Goal: Task Accomplishment & Management: Use online tool/utility

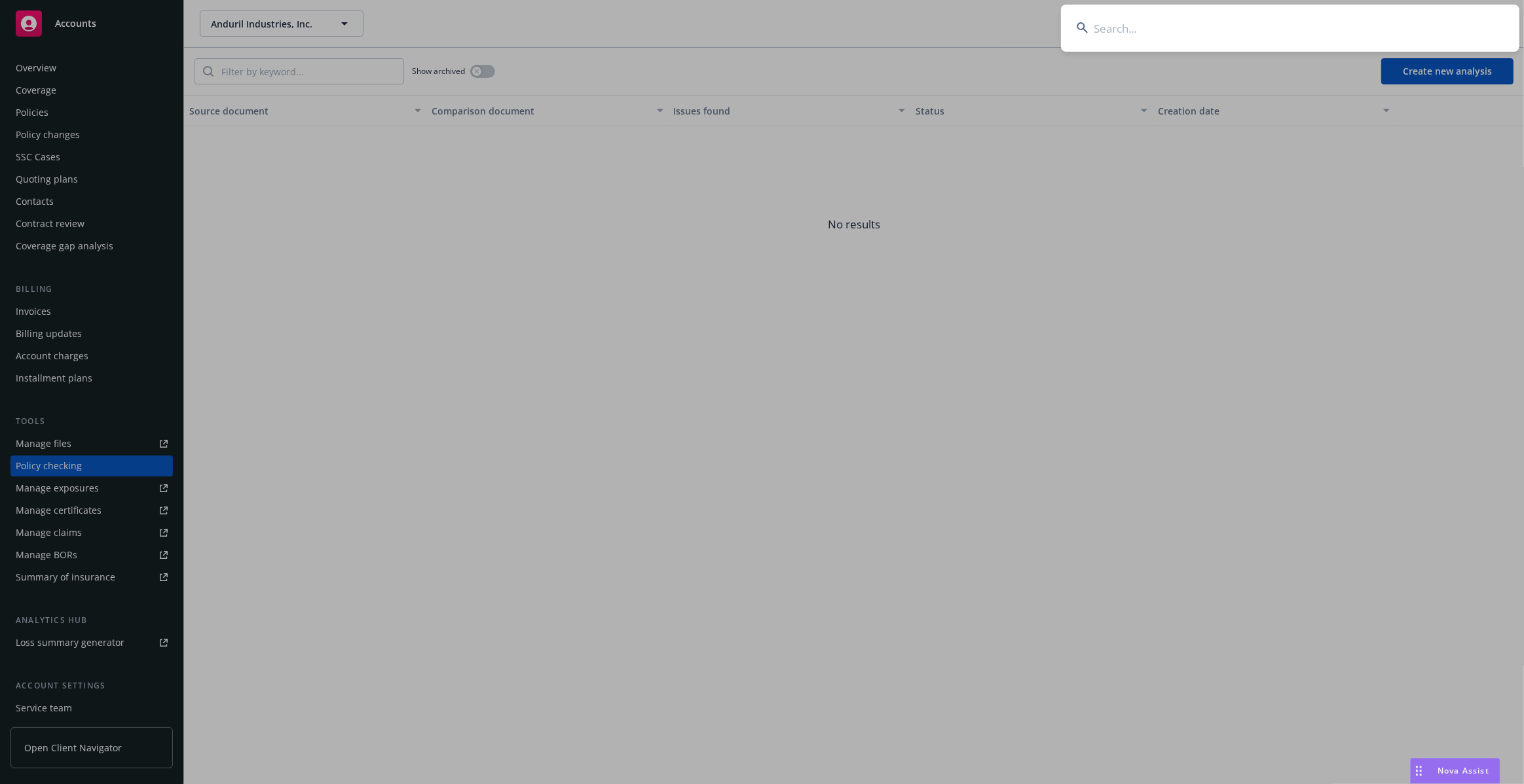
scroll to position [52, 0]
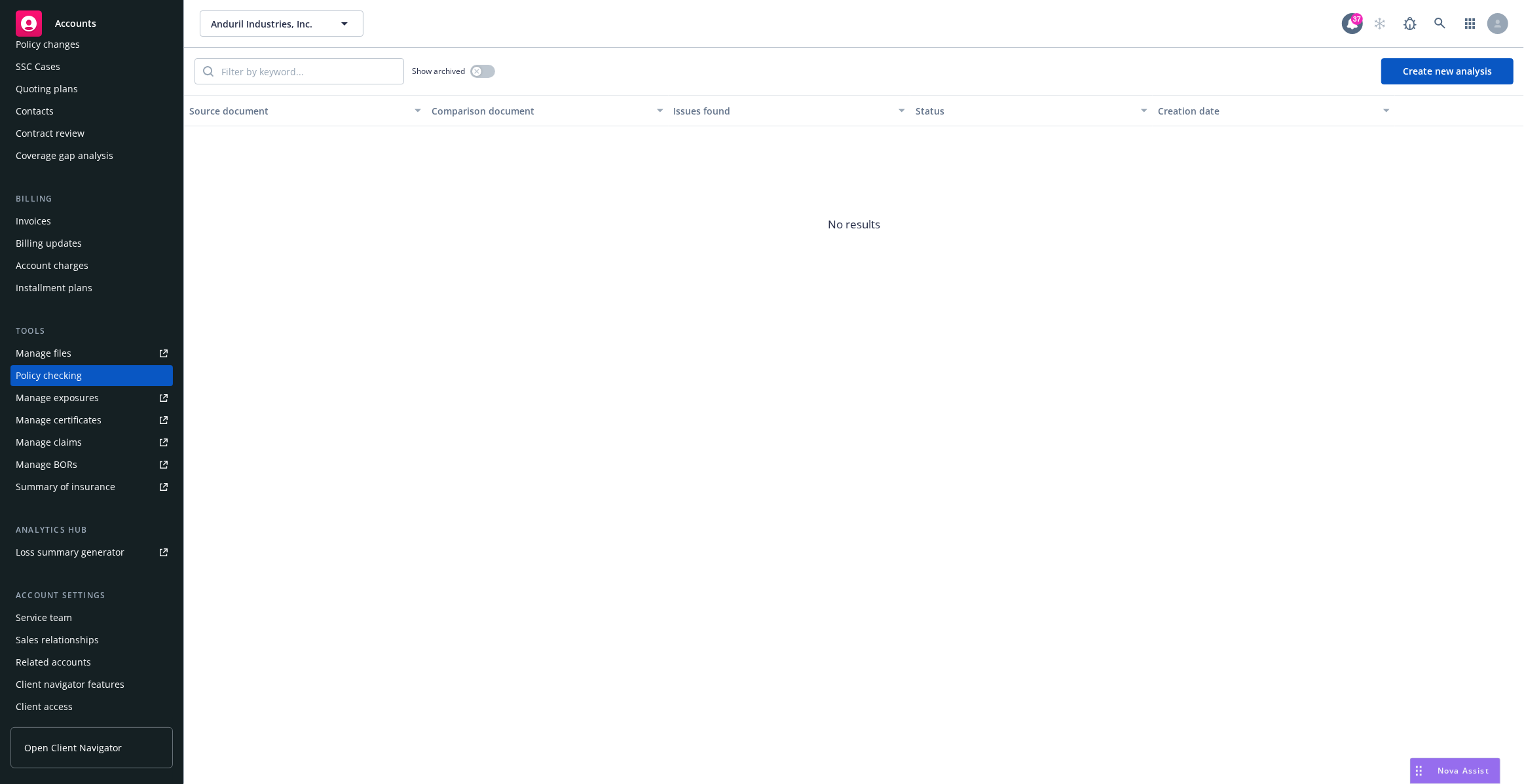
scroll to position [90, 0]
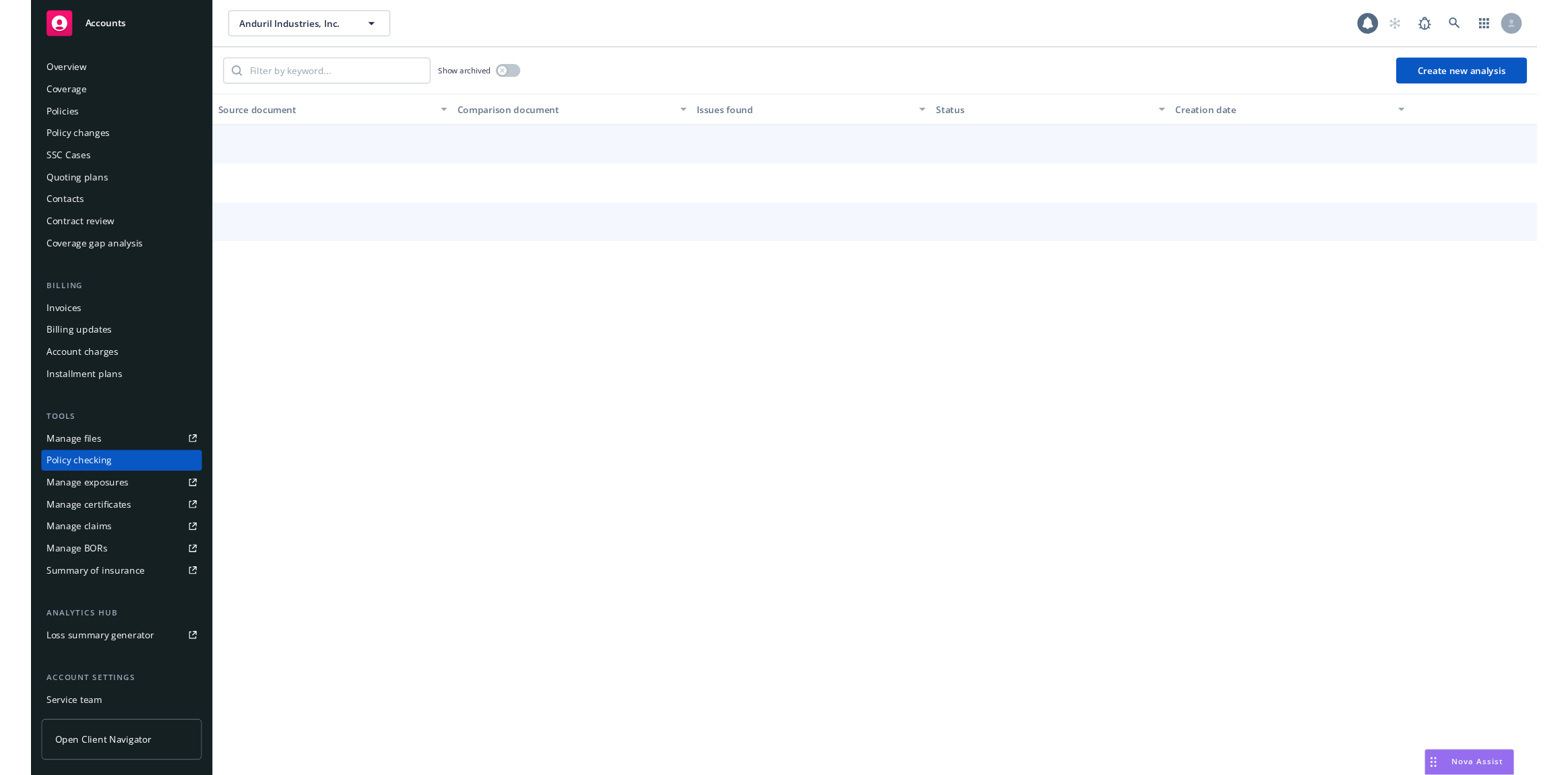
scroll to position [54, 0]
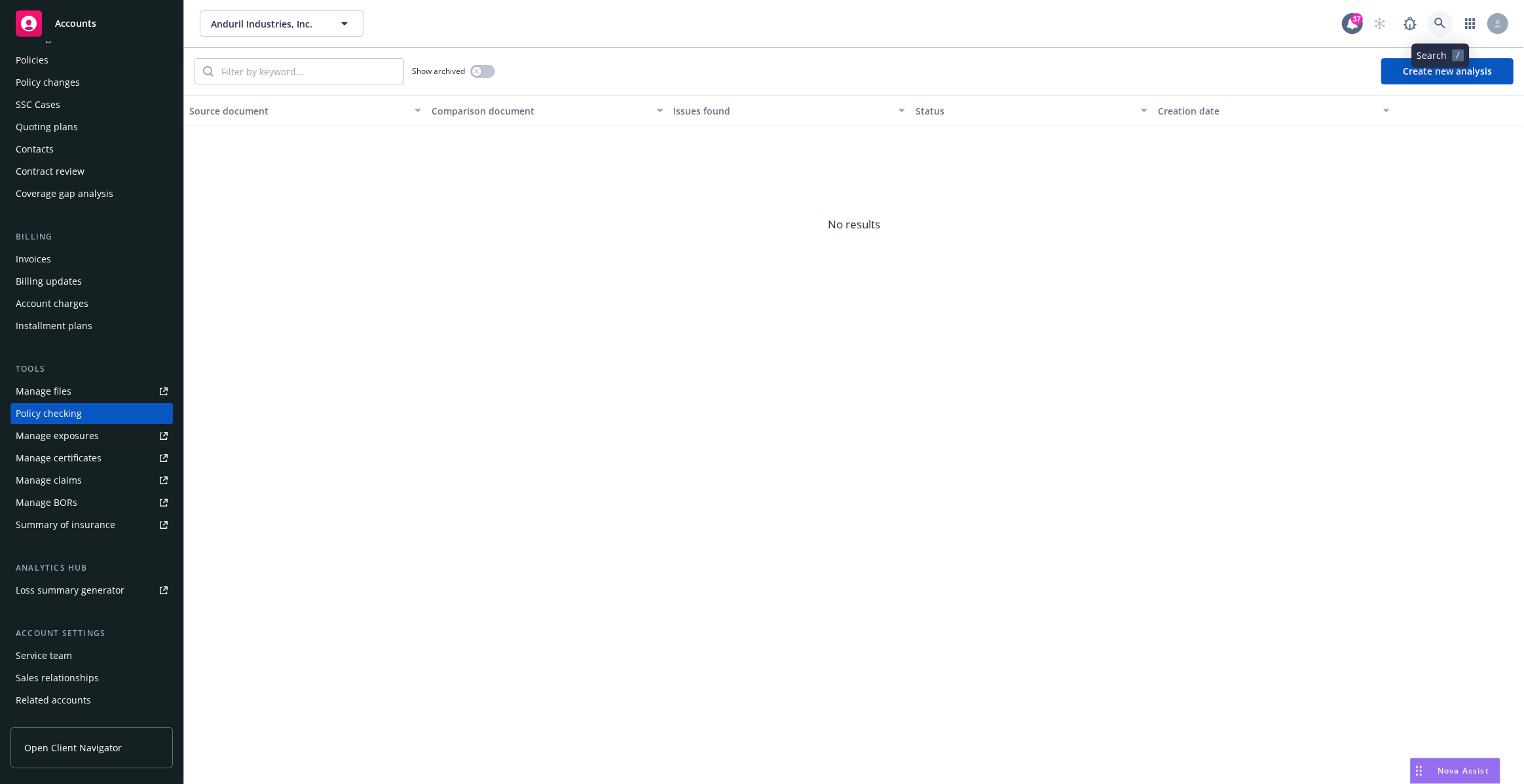
click at [1444, 20] on icon at bounding box center [1440, 23] width 12 height 12
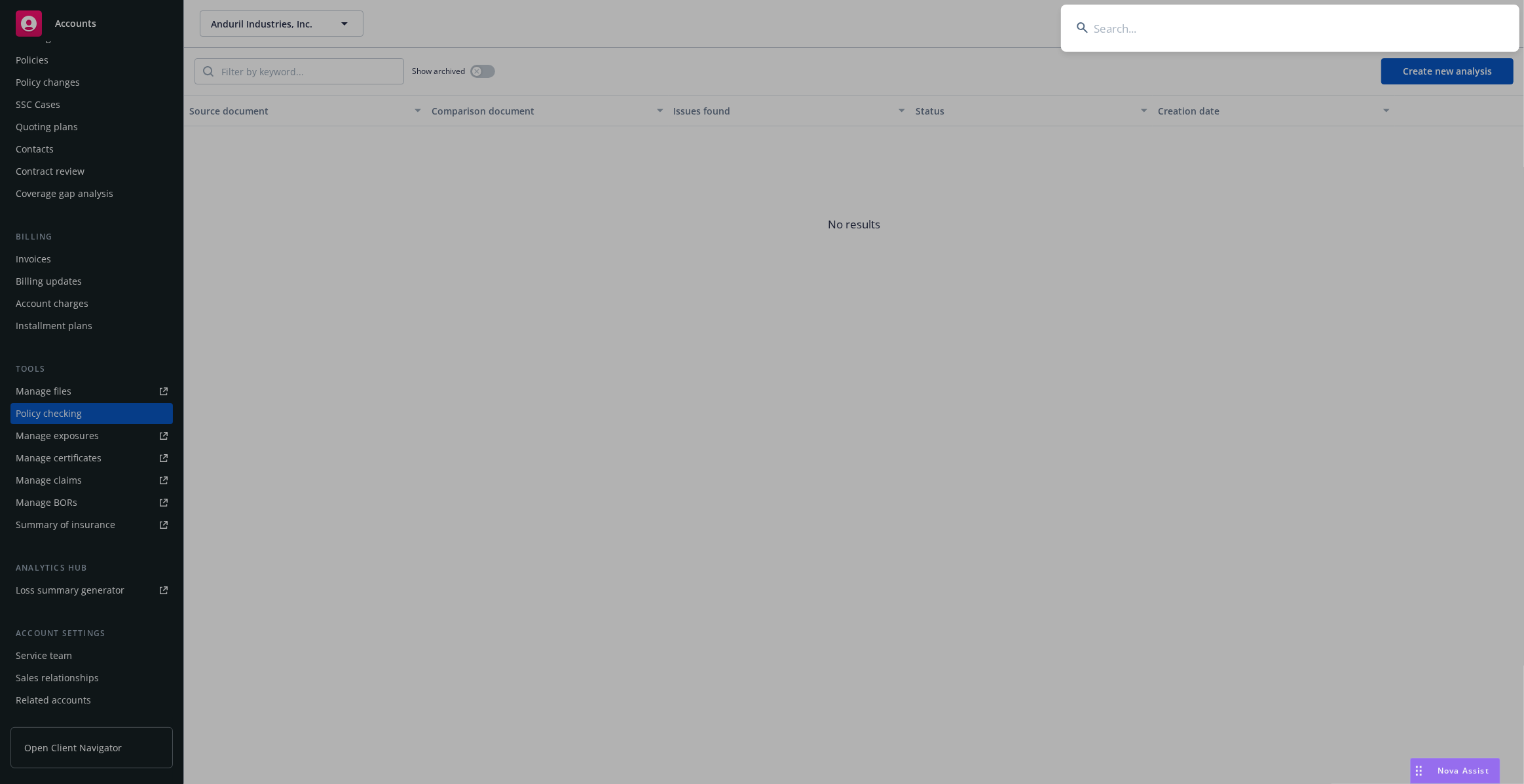
click at [1320, 29] on input at bounding box center [1290, 28] width 458 height 47
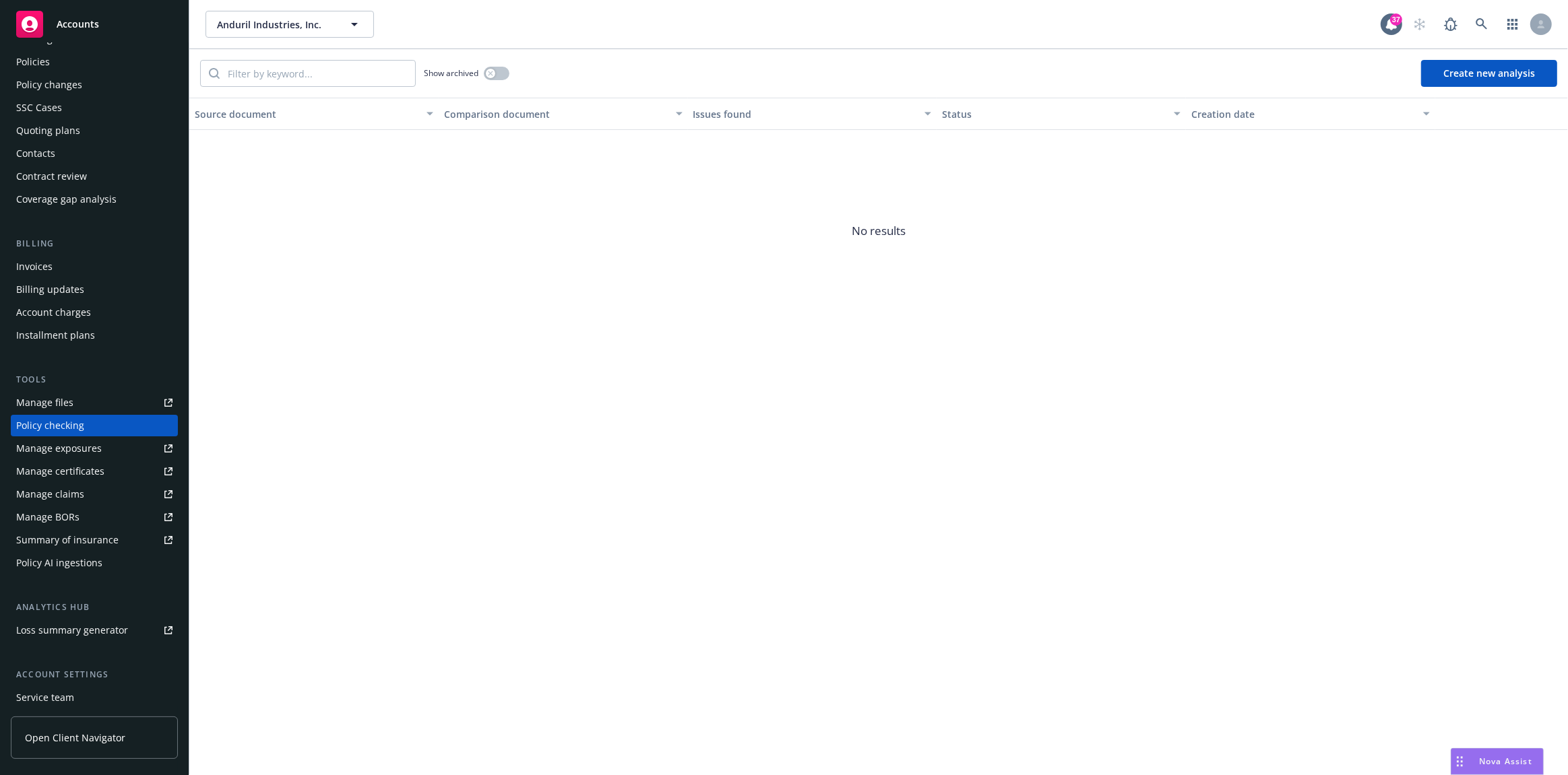
click at [100, 462] on div "Manage certificates" at bounding box center [61, 472] width 88 height 22
click at [84, 570] on div "Policy AI ingestions" at bounding box center [59, 563] width 86 height 22
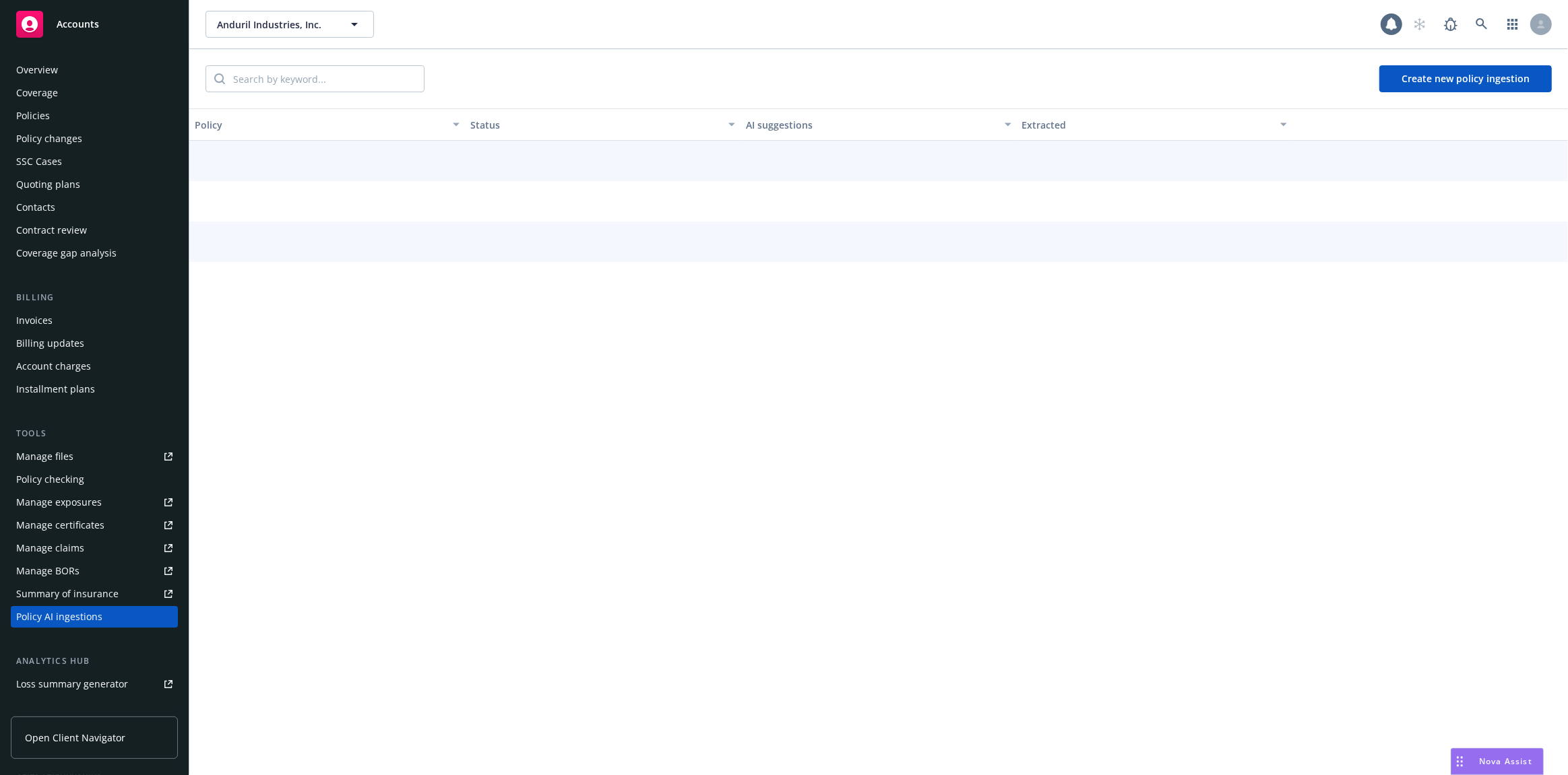
scroll to position [147, 0]
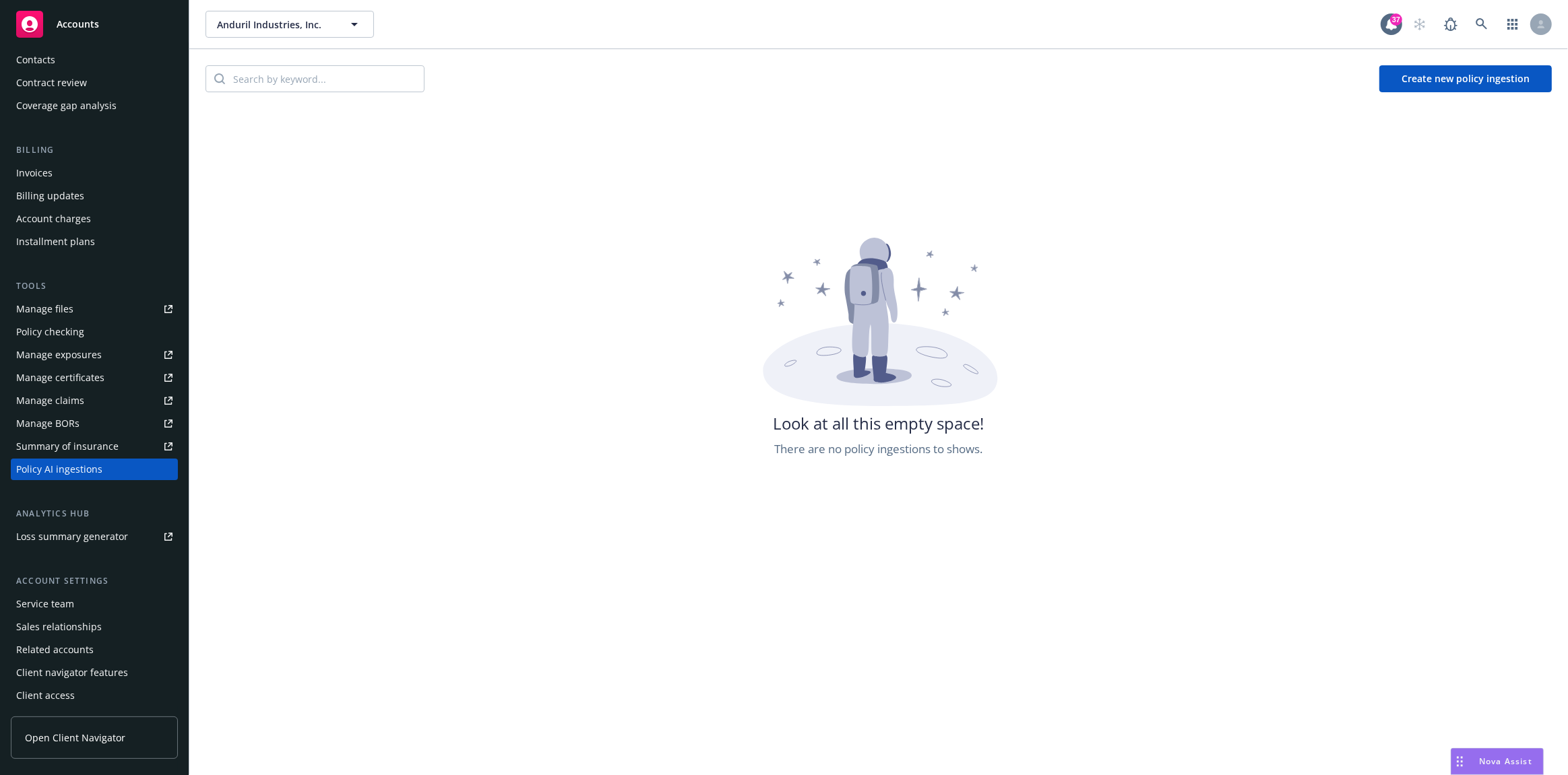
click at [1402, 78] on button "Create new policy ingestion" at bounding box center [1465, 78] width 172 height 27
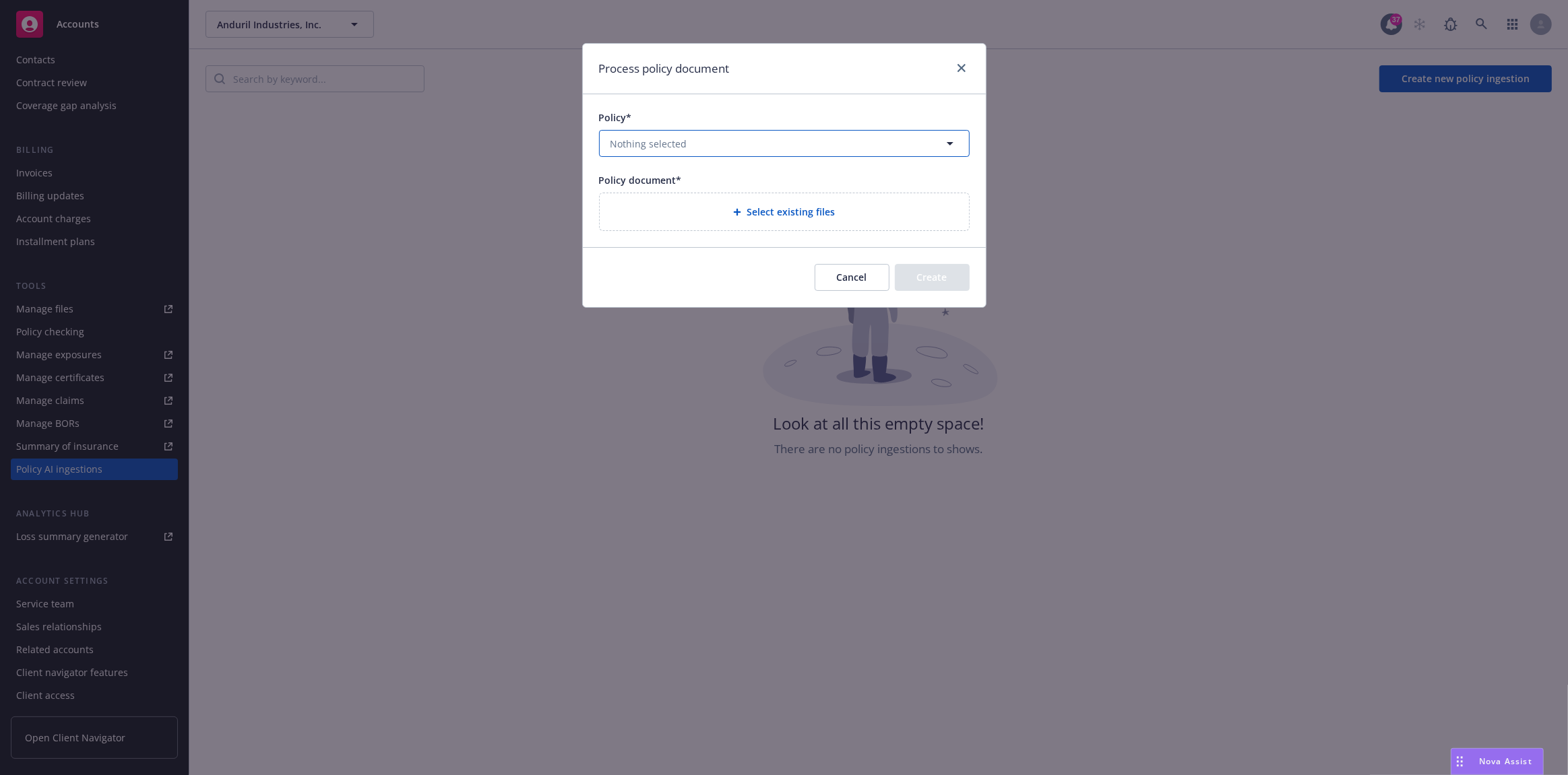
click at [866, 149] on button "Nothing selected" at bounding box center [784, 144] width 371 height 27
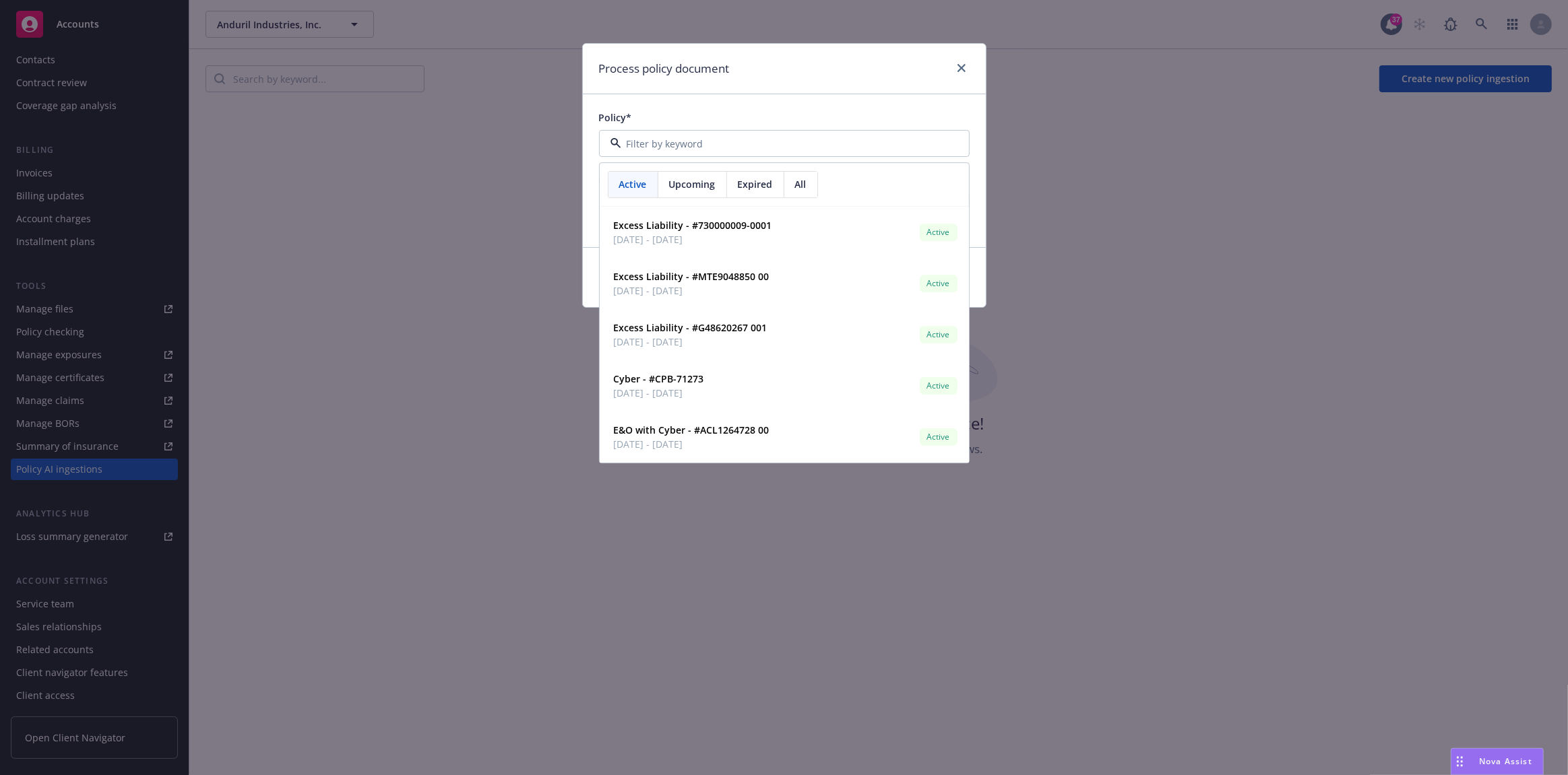
click at [950, 120] on div "Policy*" at bounding box center [784, 117] width 371 height 14
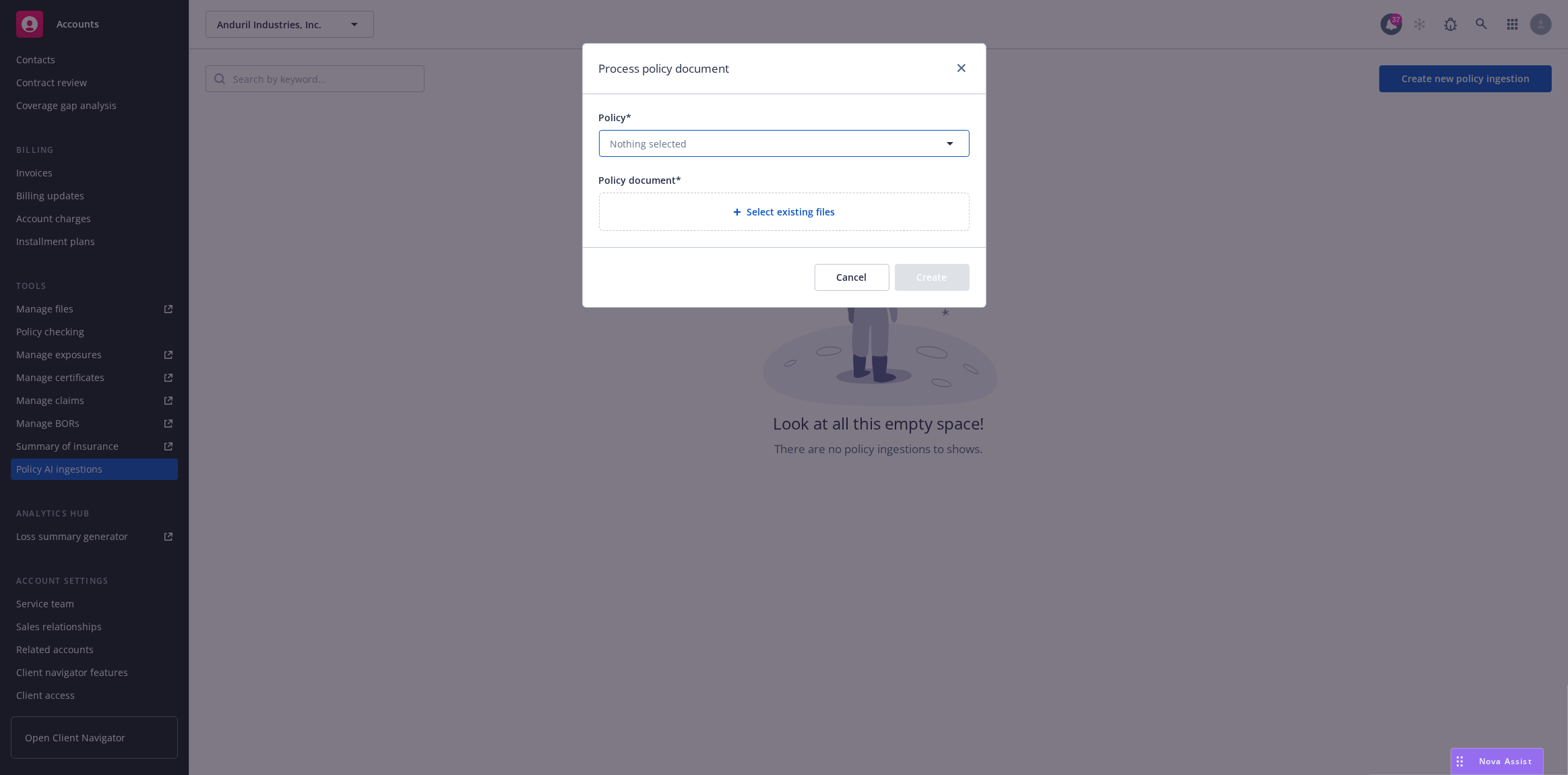
click at [729, 148] on button "Nothing selected" at bounding box center [784, 144] width 371 height 27
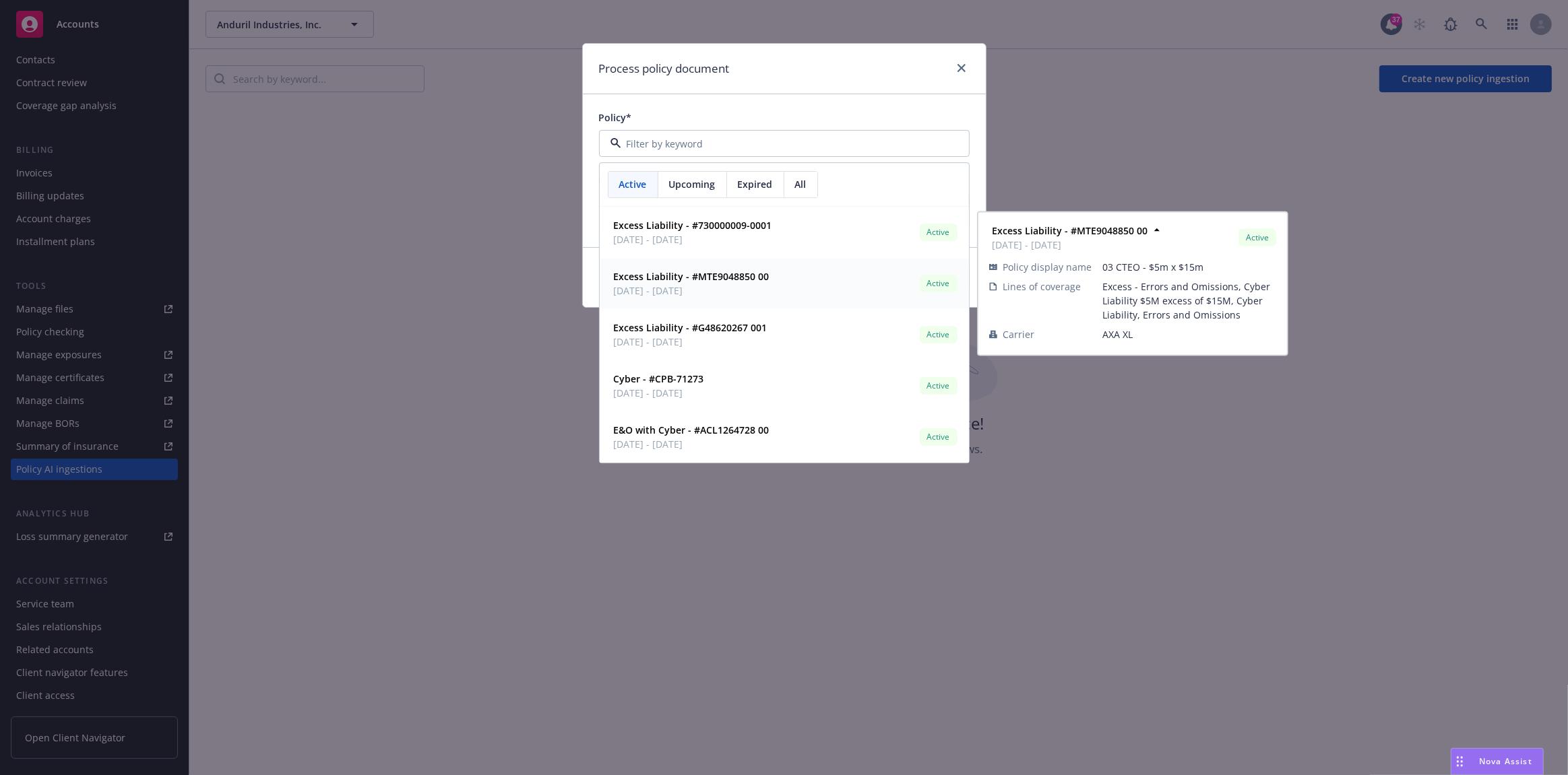
click at [797, 282] on div "Excess Liability - #MTE9048850 00 06/05/2025 - 06/30/2026 Active" at bounding box center [784, 284] width 351 height 33
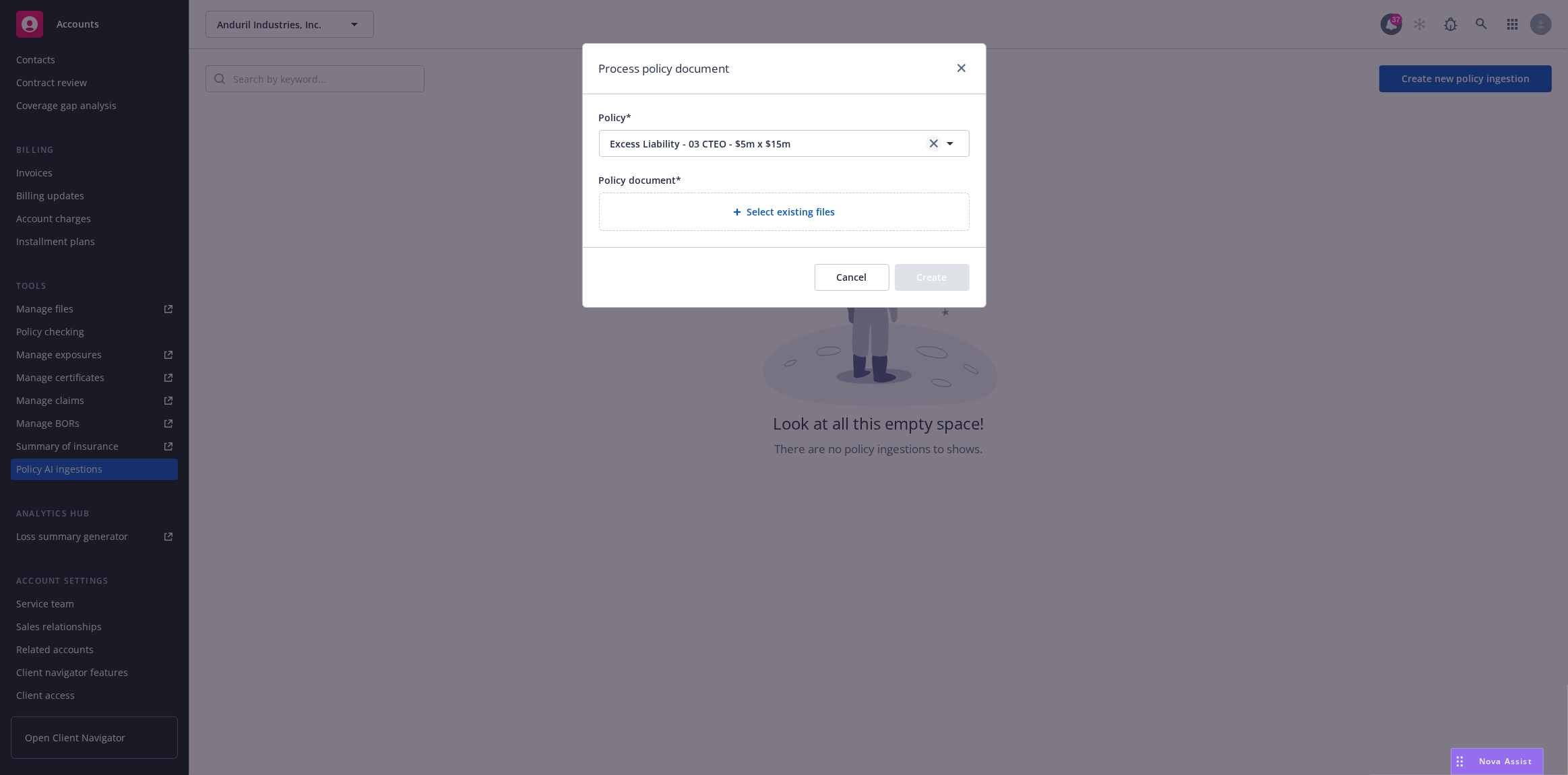
click at [933, 143] on icon "clear selection" at bounding box center [933, 144] width 8 height 8
click at [846, 146] on button "Nothing selected" at bounding box center [784, 144] width 371 height 27
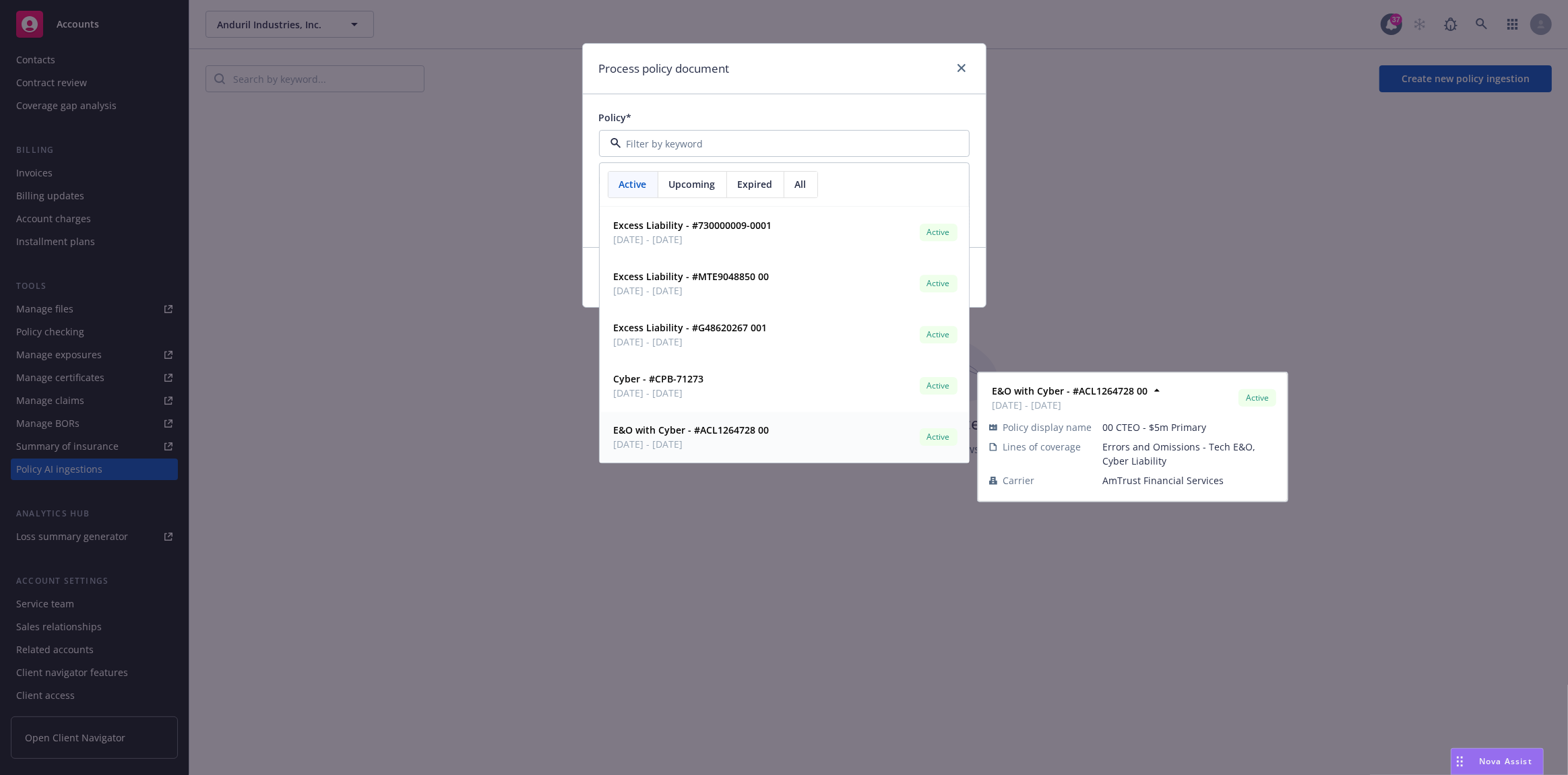
click at [753, 445] on span "06/05/2025 - 06/30/2026" at bounding box center [691, 445] width 156 height 14
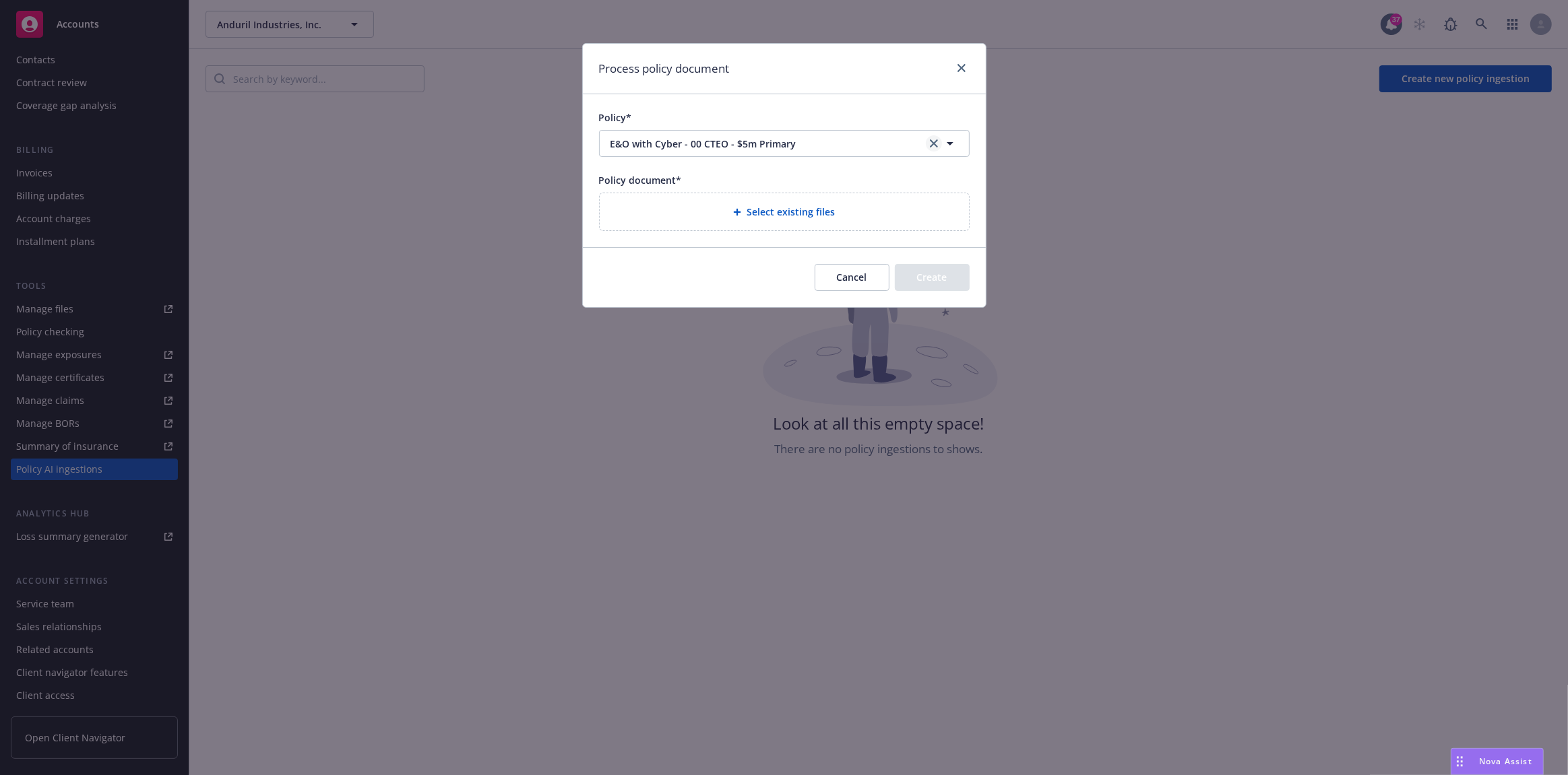
click at [932, 144] on icon "clear selection" at bounding box center [933, 144] width 8 height 8
click at [927, 138] on button "Nothing selected" at bounding box center [784, 144] width 371 height 27
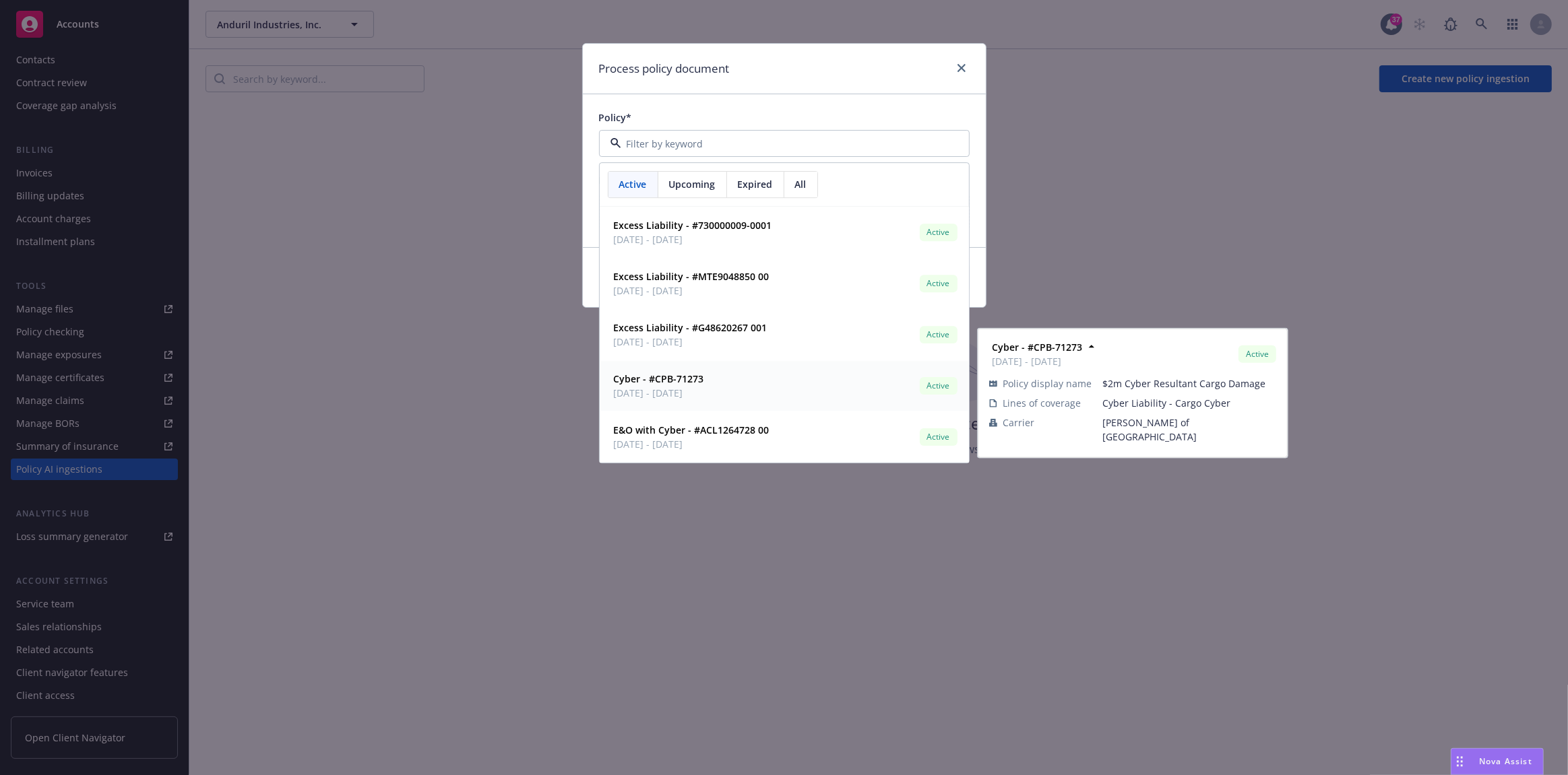
click at [779, 388] on div "Cyber - #CPB-71273 06/05/2025 - 06/30/2026 Active" at bounding box center [784, 386] width 351 height 33
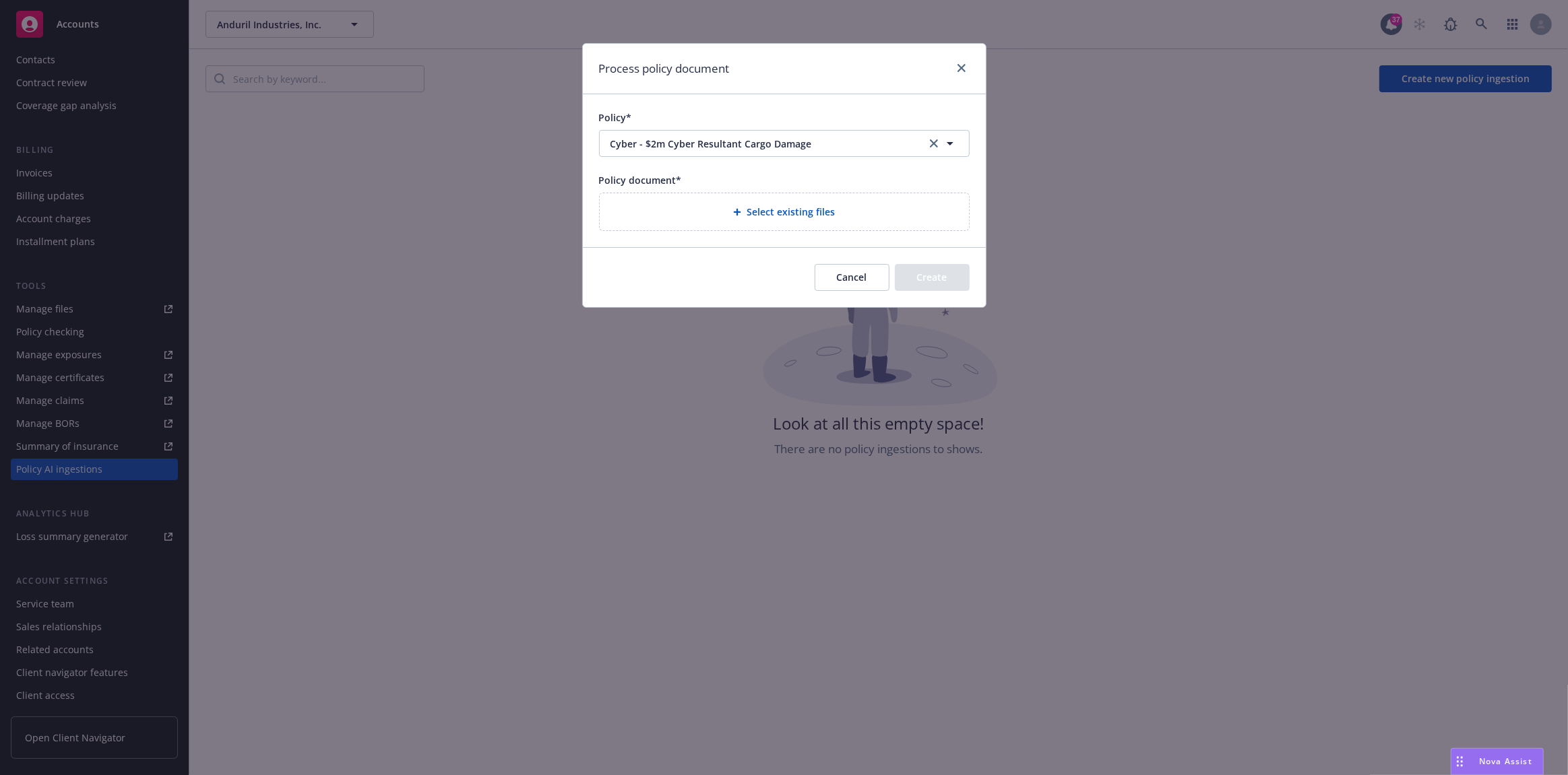
click at [957, 284] on div "Cancel Create" at bounding box center [892, 277] width 155 height 27
drag, startPoint x: 611, startPoint y: 183, endPoint x: 974, endPoint y: 249, distance: 369.0
click at [974, 249] on form "Process policy document Policy* Cyber - $2m Cyber Resultant Cargo Damage Cyber …" at bounding box center [784, 175] width 403 height 264
click at [846, 275] on button "Cancel" at bounding box center [852, 277] width 74 height 27
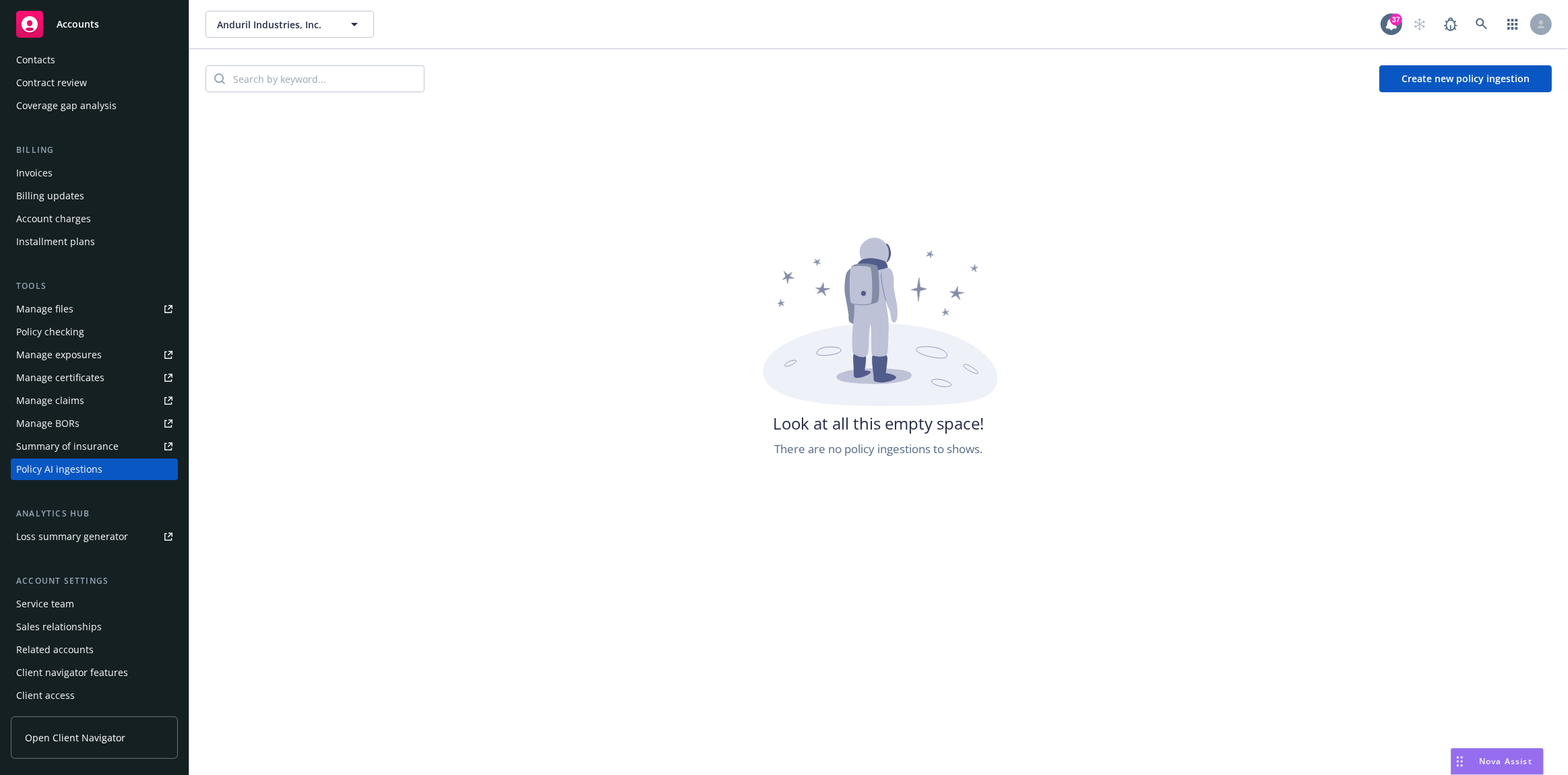
click at [1400, 77] on button "Create new policy ingestion" at bounding box center [1465, 78] width 172 height 27
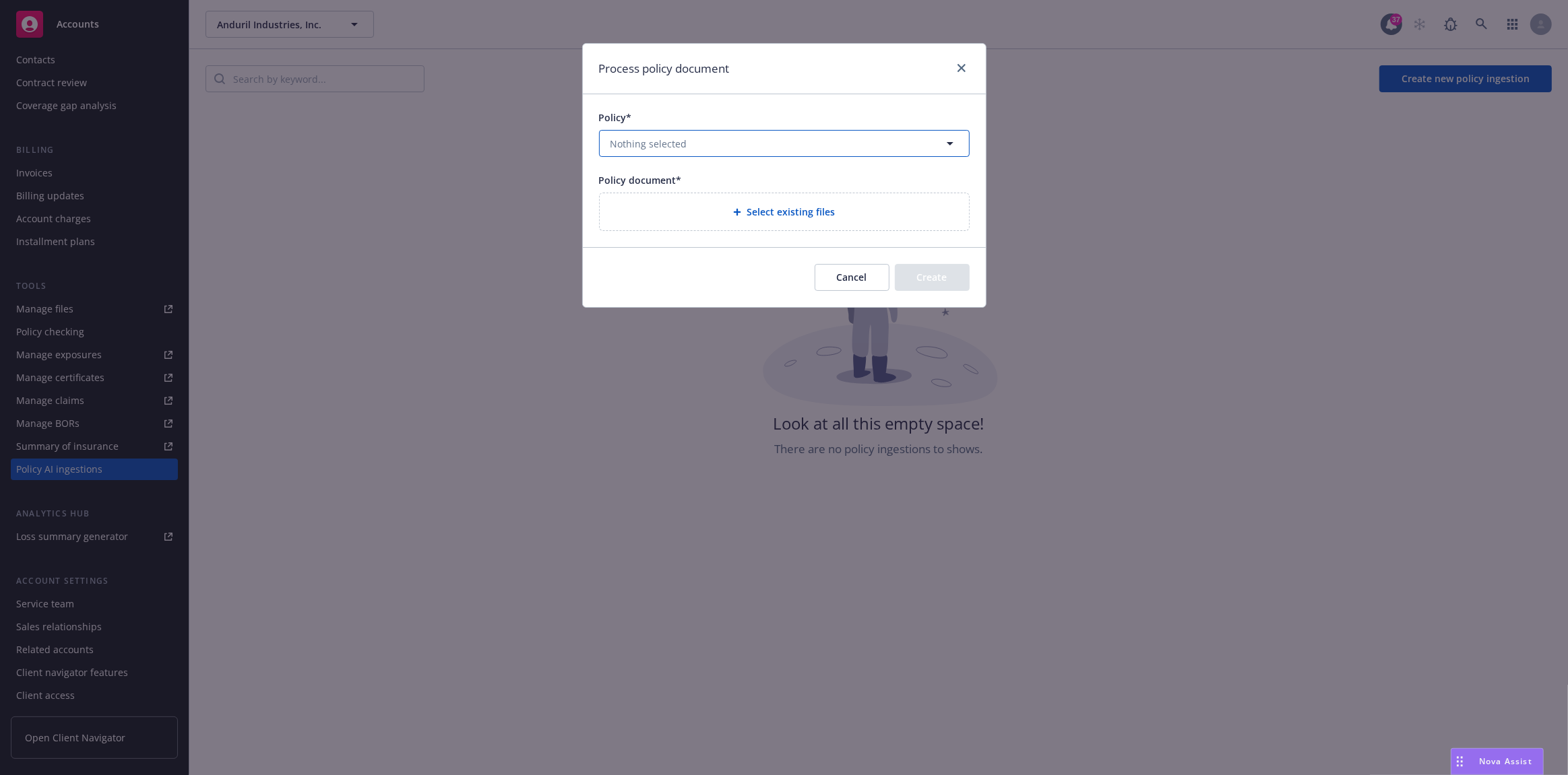
click at [673, 140] on span "Nothing selected" at bounding box center [649, 144] width 77 height 14
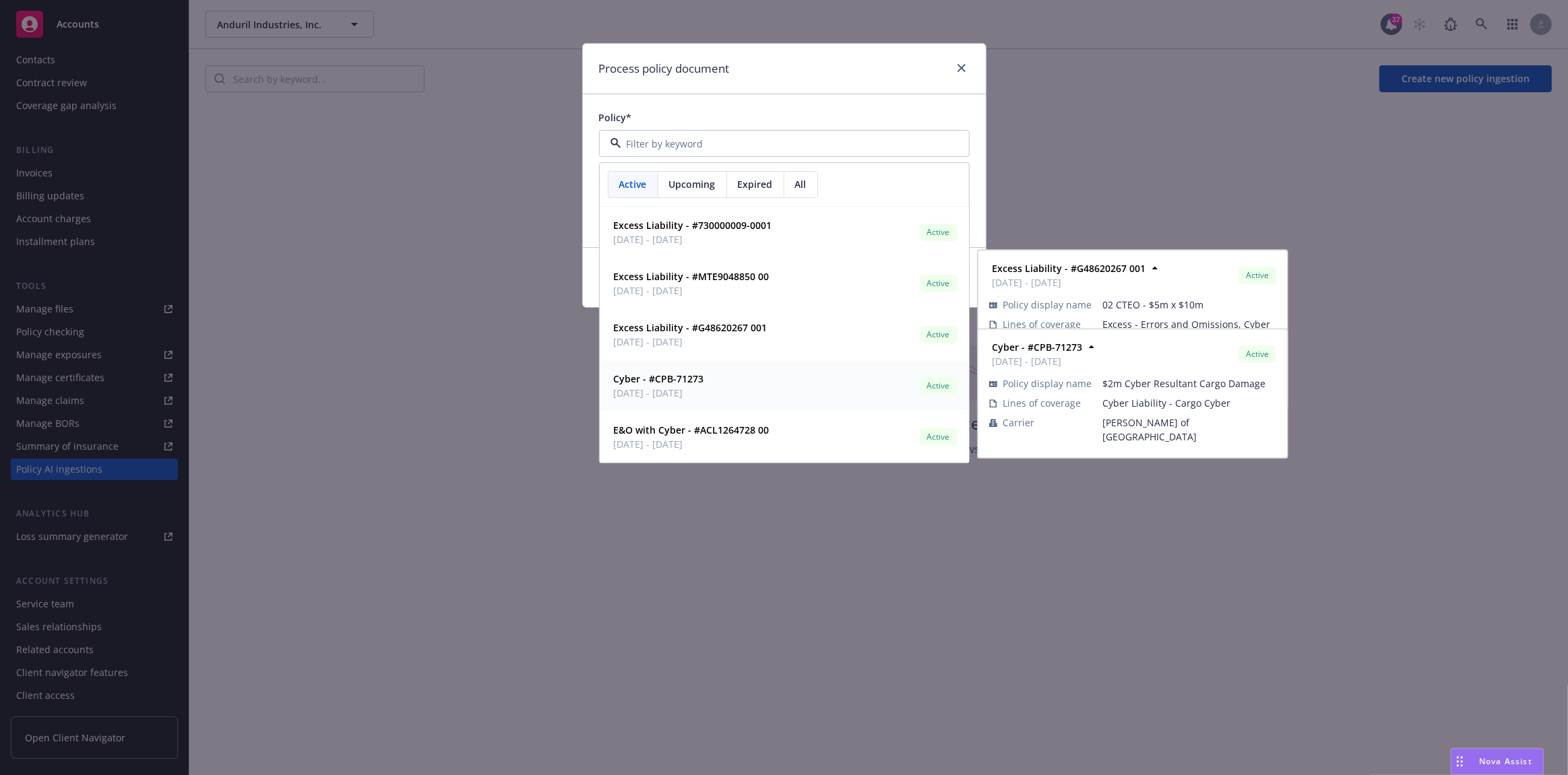
click at [756, 381] on div "Cyber - #CPB-71273 06/05/2025 - 06/30/2026 Active" at bounding box center [784, 386] width 351 height 33
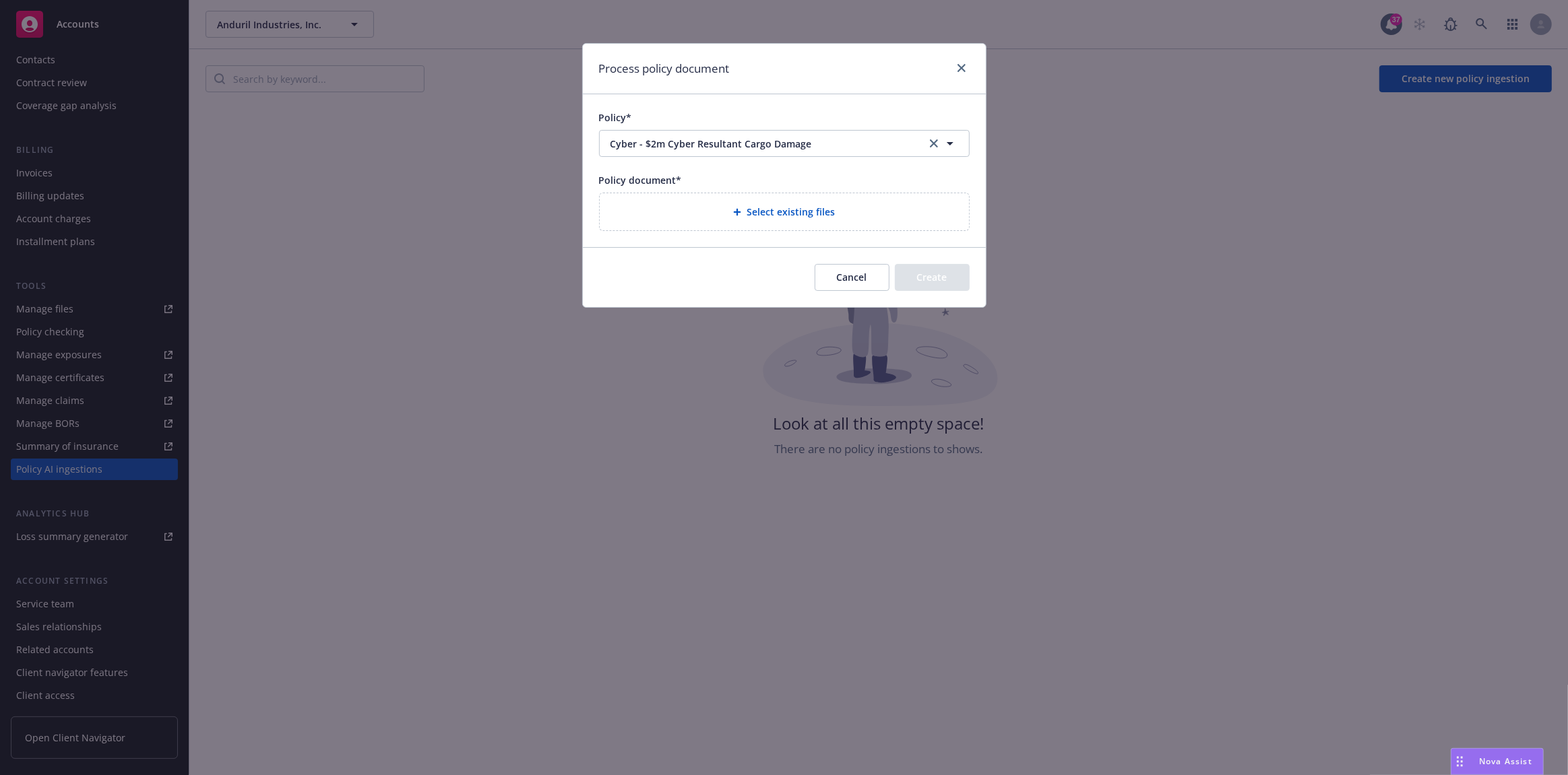
click at [908, 216] on div "Select existing files" at bounding box center [784, 212] width 348 height 16
select select "Policy"
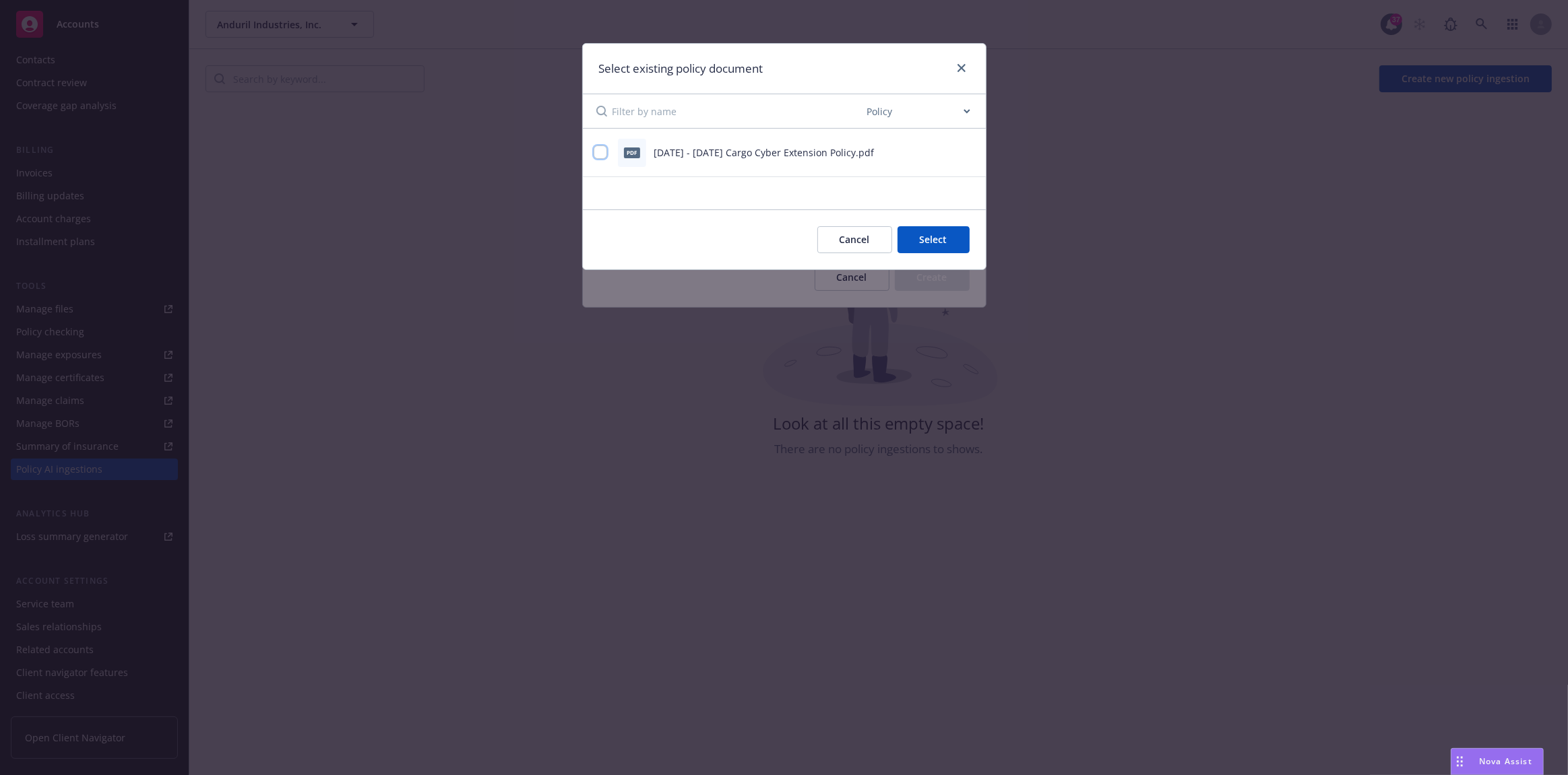
click at [597, 156] on input "checkbox" at bounding box center [600, 152] width 13 height 13
checkbox input "true"
click at [910, 237] on button "Select 1 file" at bounding box center [920, 240] width 97 height 27
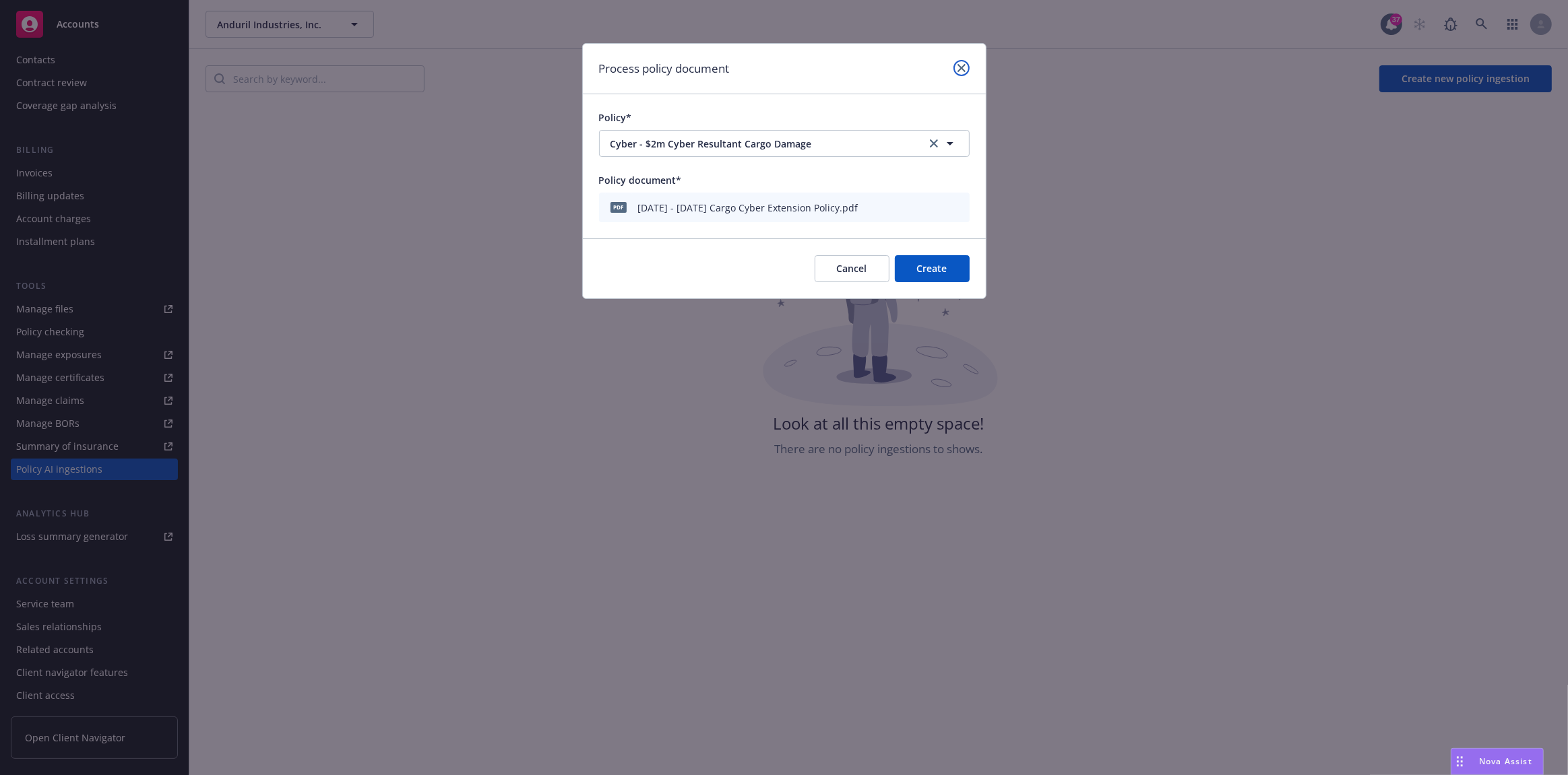
click at [962, 74] on link "close" at bounding box center [961, 67] width 16 height 16
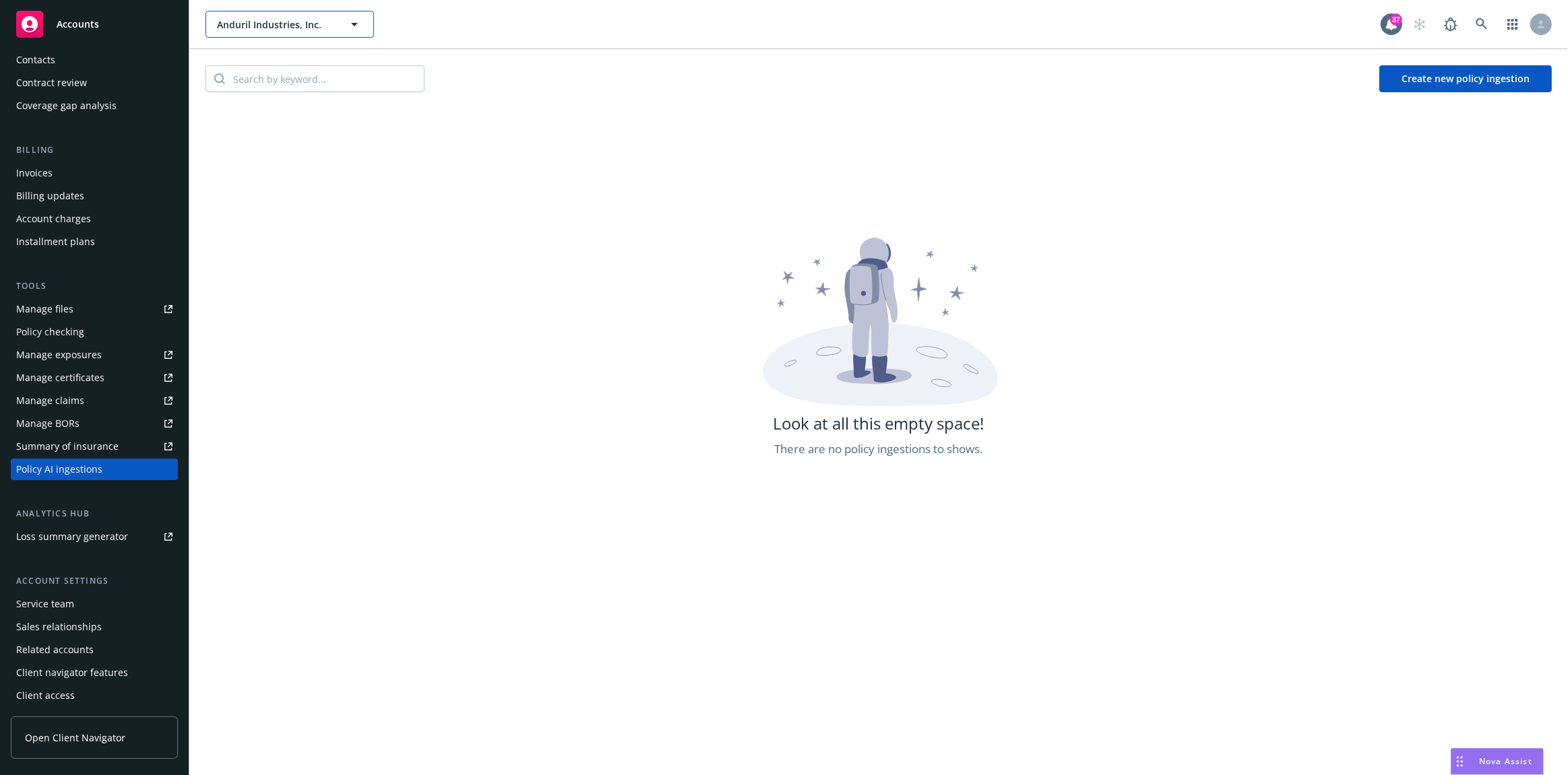
click at [327, 27] on span "Anduril Industries, Inc." at bounding box center [275, 25] width 116 height 14
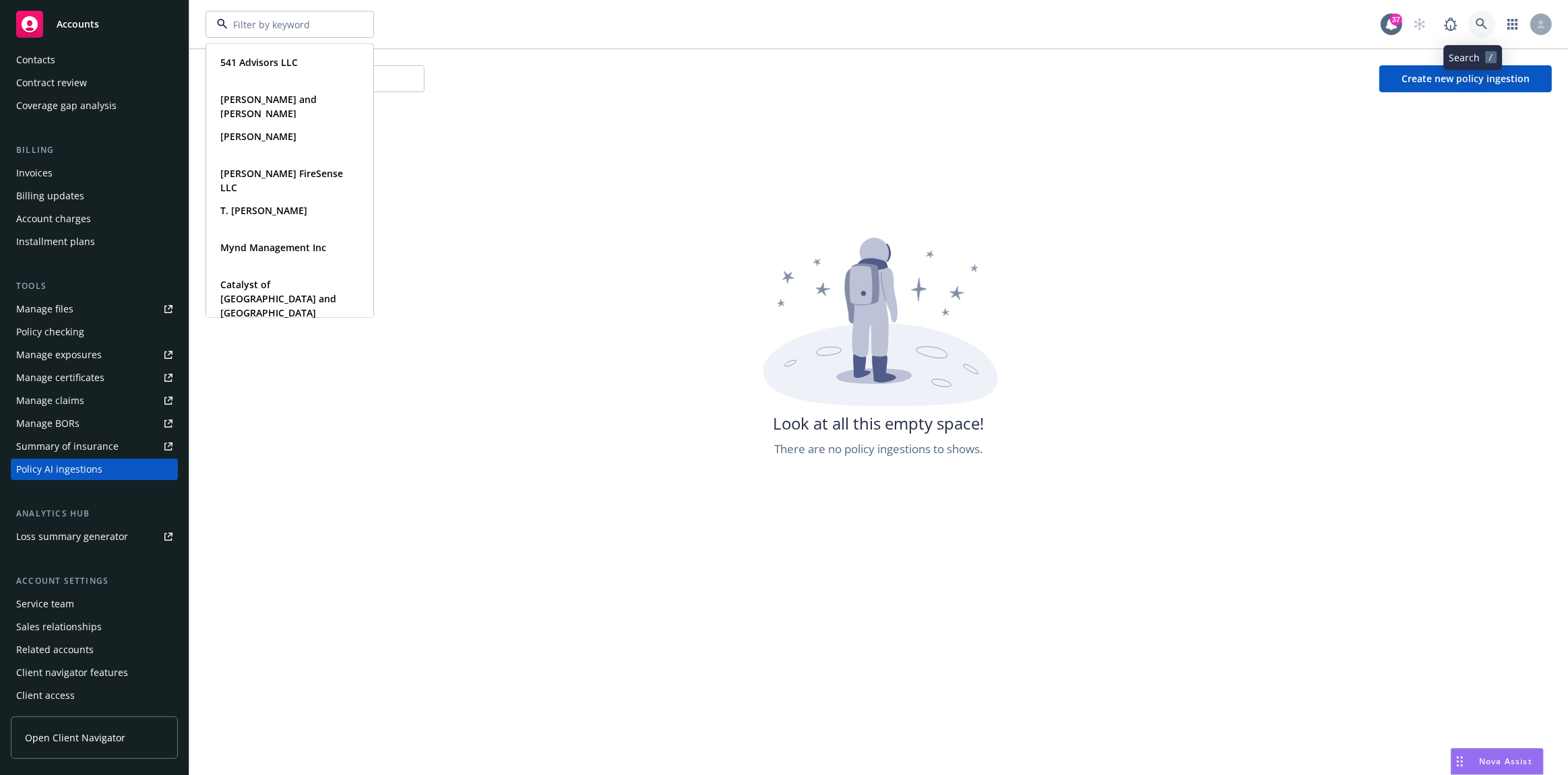
click at [1476, 21] on icon at bounding box center [1482, 24] width 12 height 12
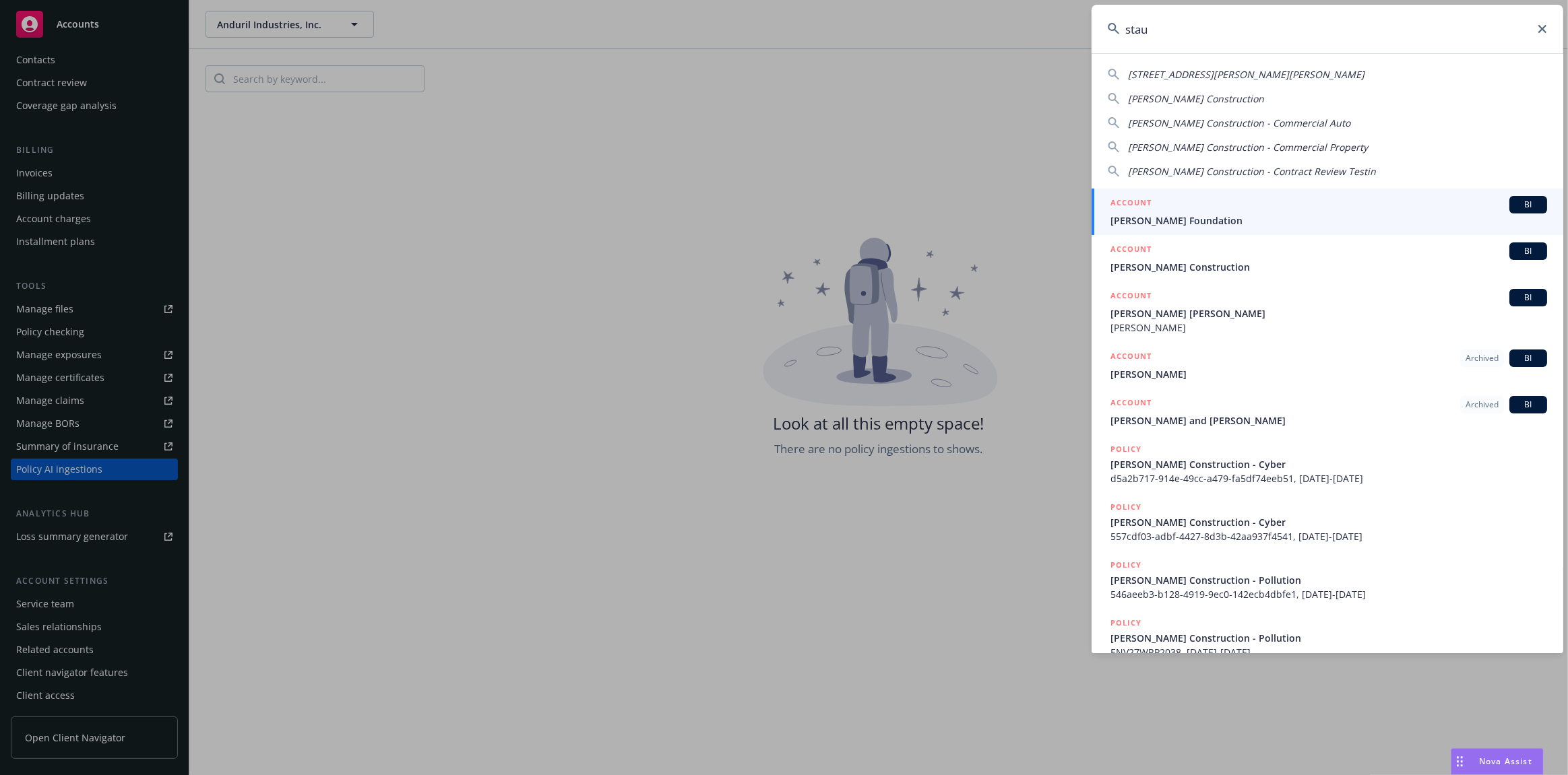
type input "staub"
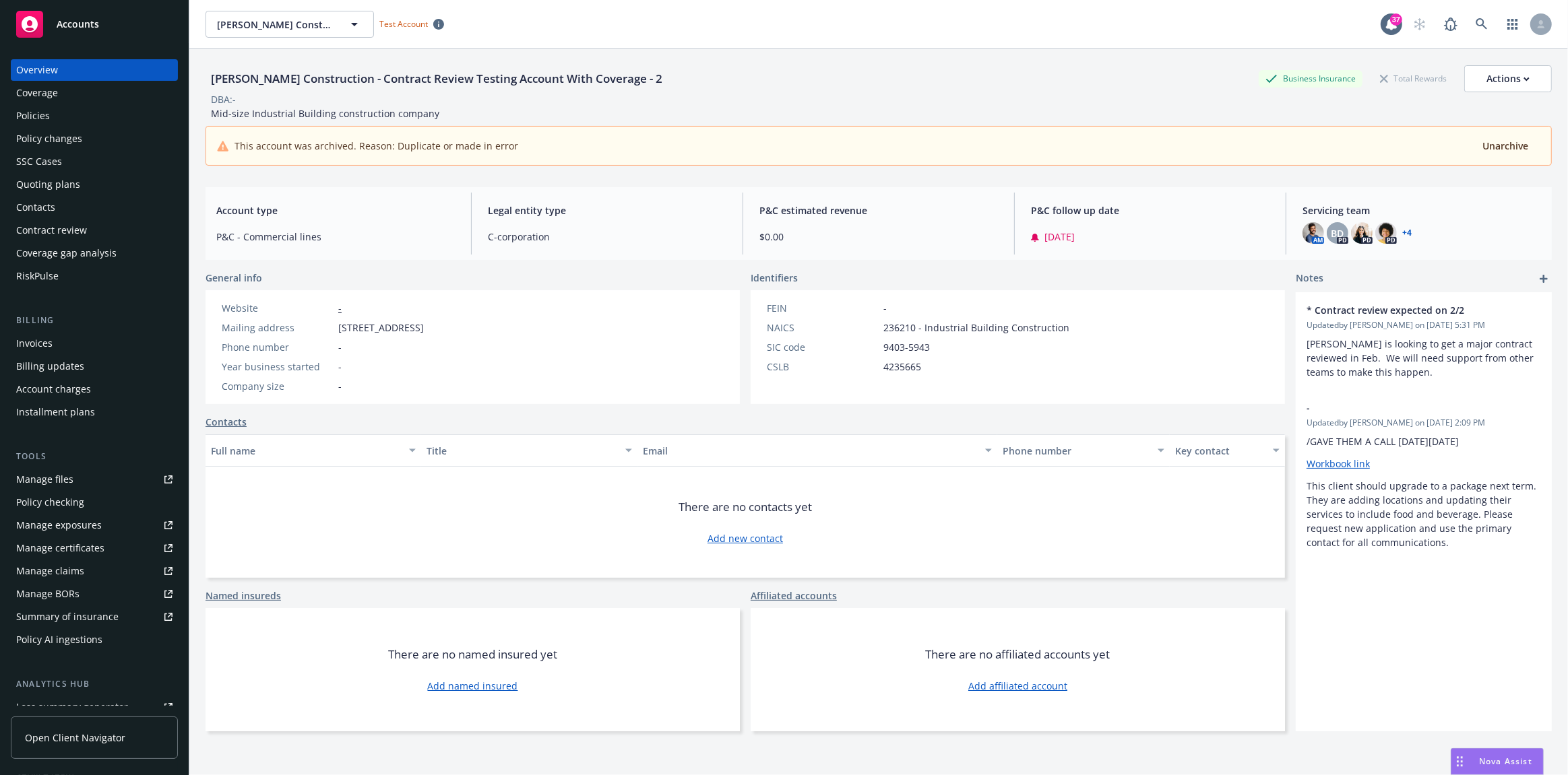
click at [518, 142] on div "This account was archived. Reason: Duplicate or made in error Unarchive" at bounding box center [878, 146] width 1323 height 17
click at [501, 144] on span "This account was archived. Reason: Duplicate or made in error" at bounding box center [376, 146] width 284 height 14
click at [85, 641] on div "Policy AI ingestions" at bounding box center [59, 640] width 86 height 22
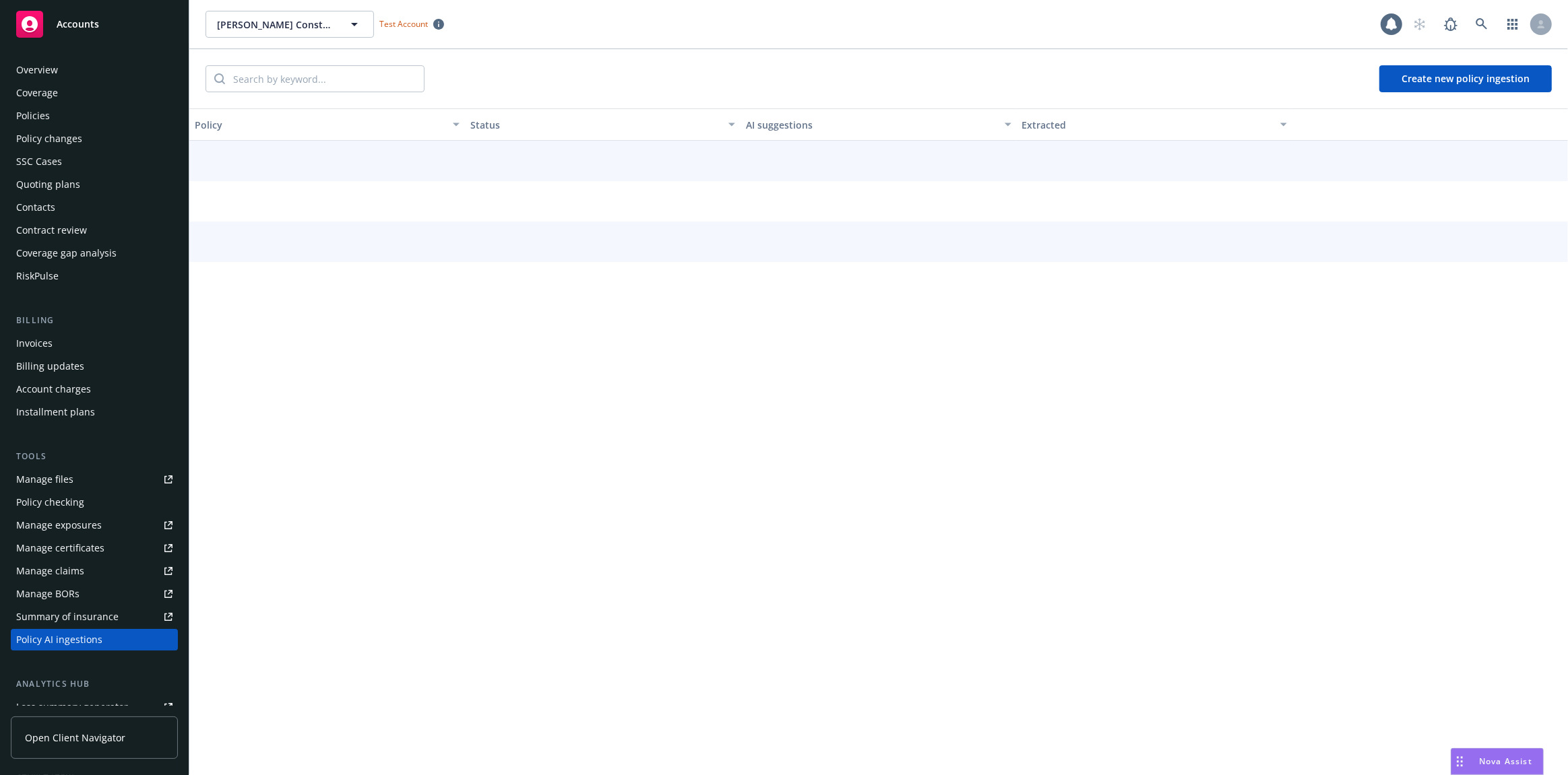
scroll to position [171, 0]
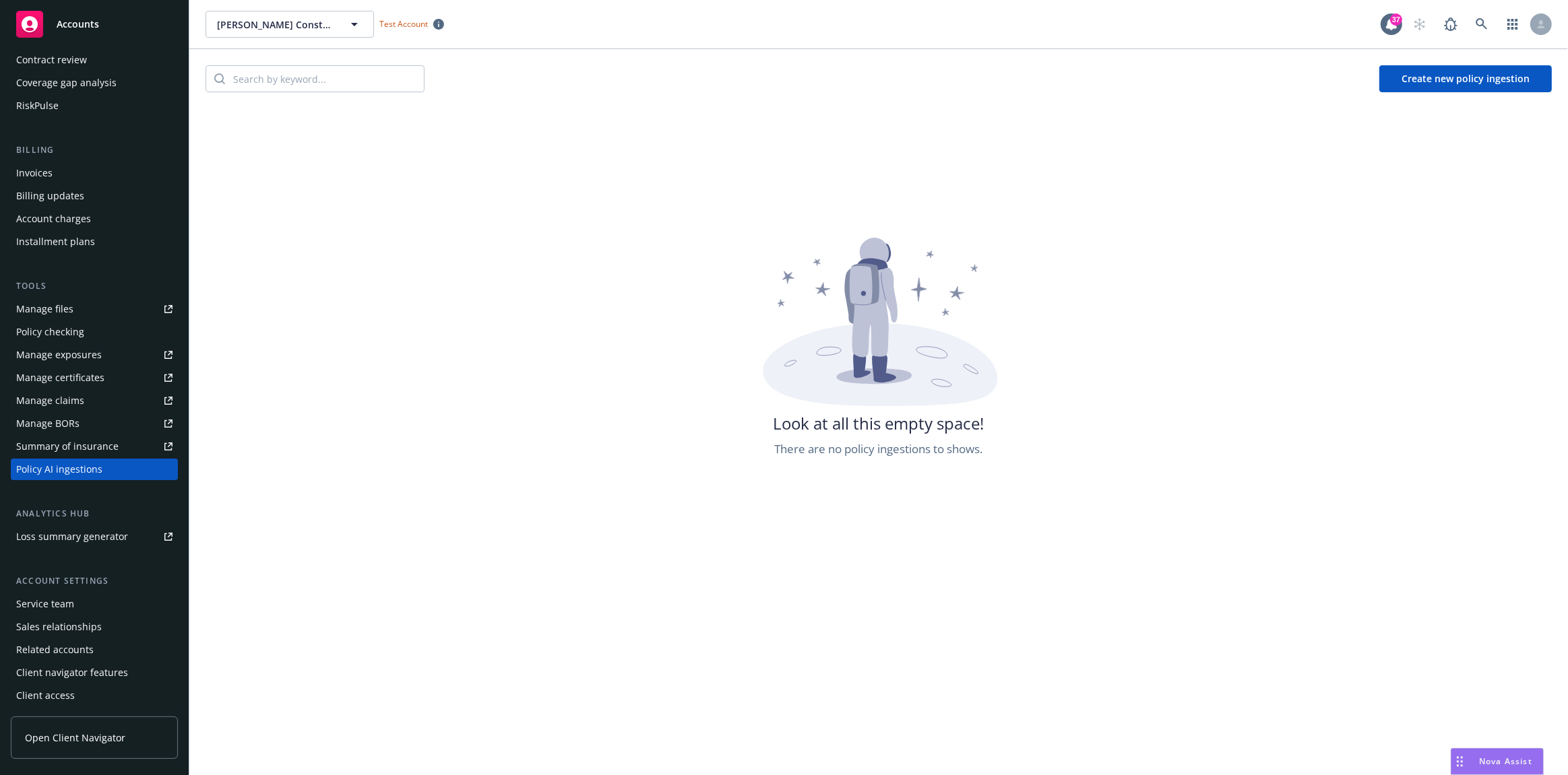
click at [1483, 78] on button "Create new policy ingestion" at bounding box center [1465, 78] width 172 height 27
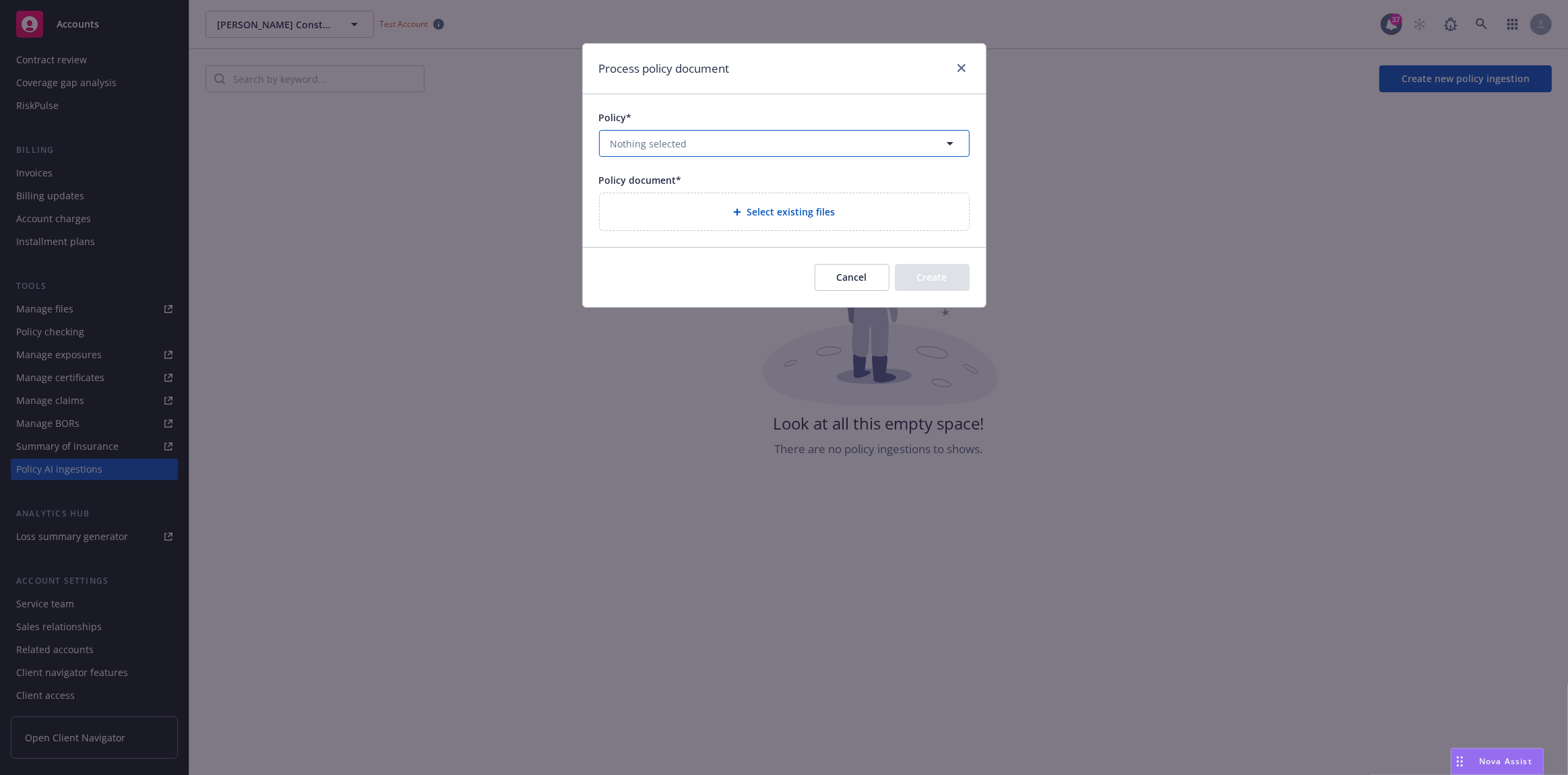
click at [756, 140] on button "Nothing selected" at bounding box center [784, 144] width 371 height 27
click at [898, 140] on input at bounding box center [781, 144] width 320 height 14
click at [974, 74] on div "Process policy document" at bounding box center [784, 68] width 403 height 50
click at [967, 71] on link "close" at bounding box center [961, 67] width 16 height 16
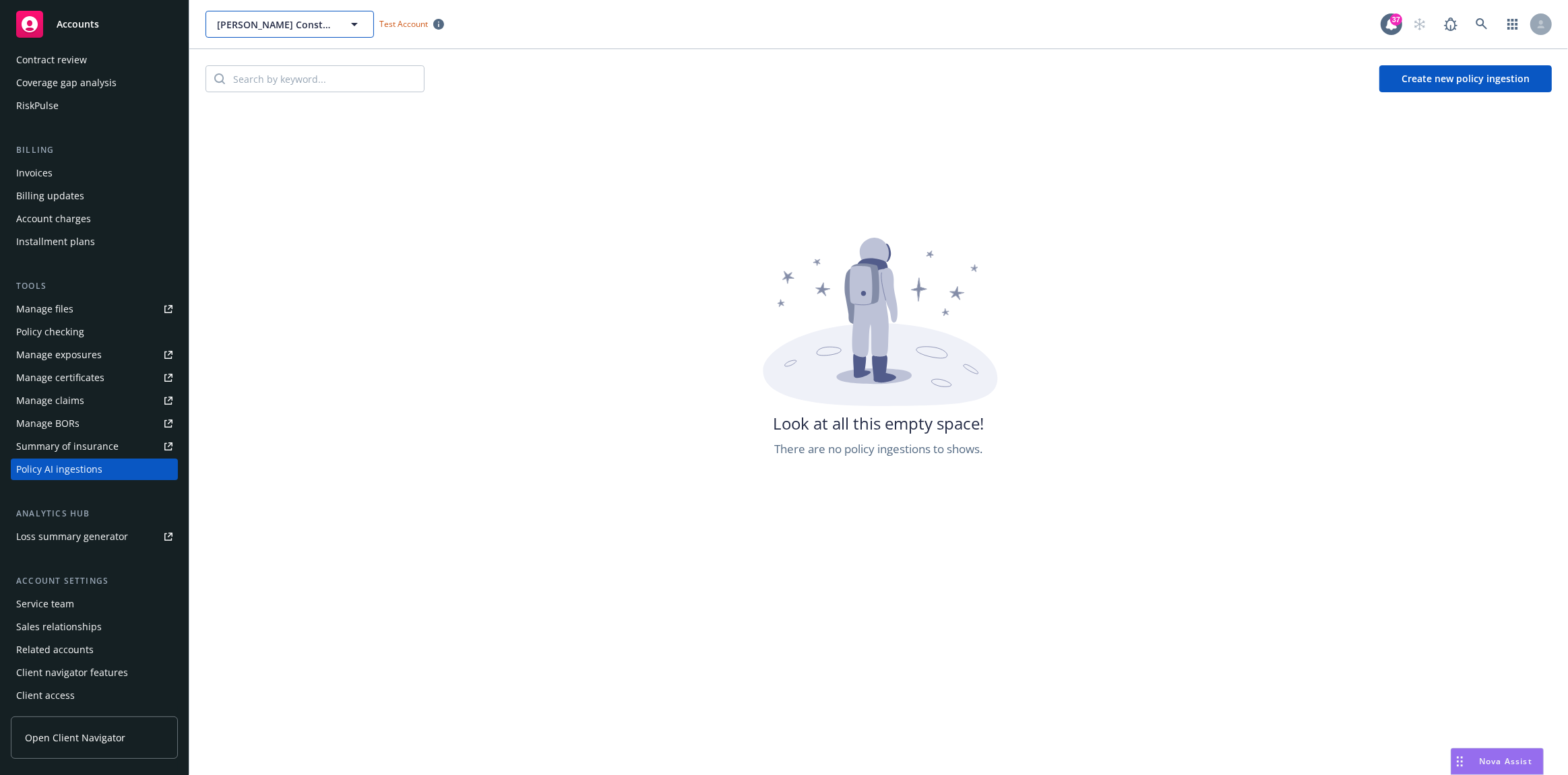
click at [342, 19] on button "Staub-Eckert Construction - Contract Review Testing Account With Coverage - 2" at bounding box center [289, 24] width 168 height 27
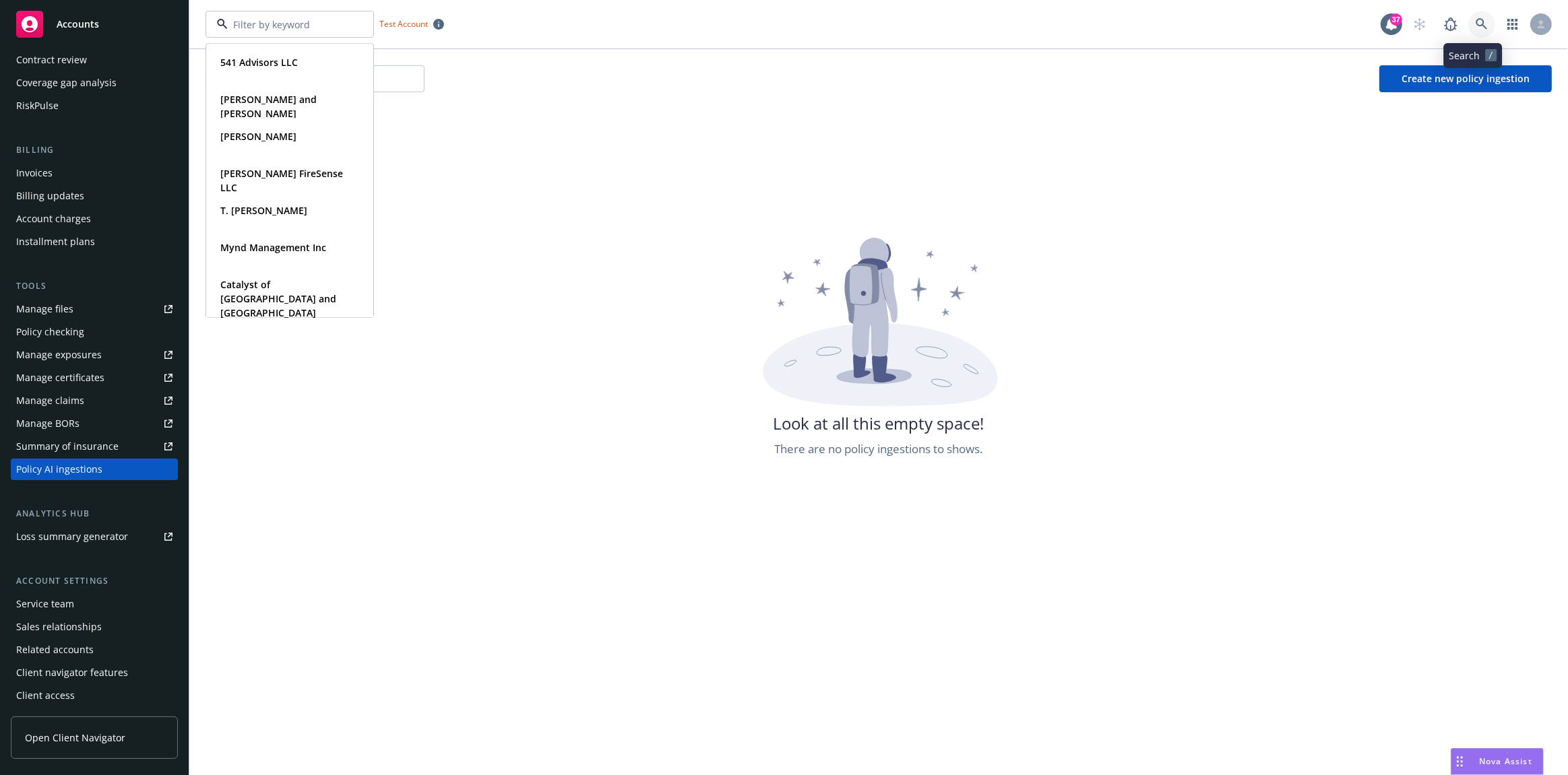
click at [1473, 30] on link at bounding box center [1481, 24] width 27 height 27
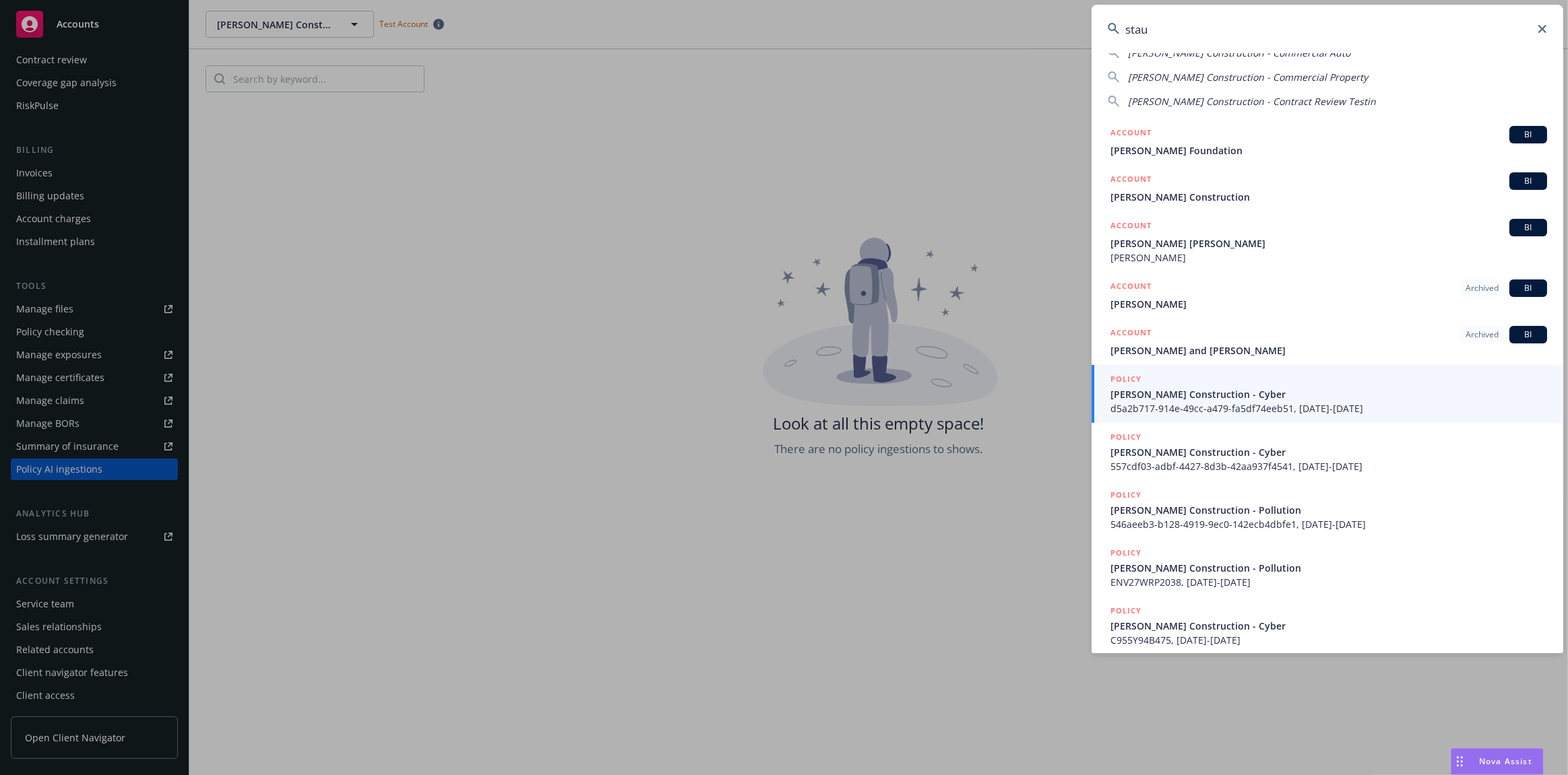
scroll to position [79, 0]
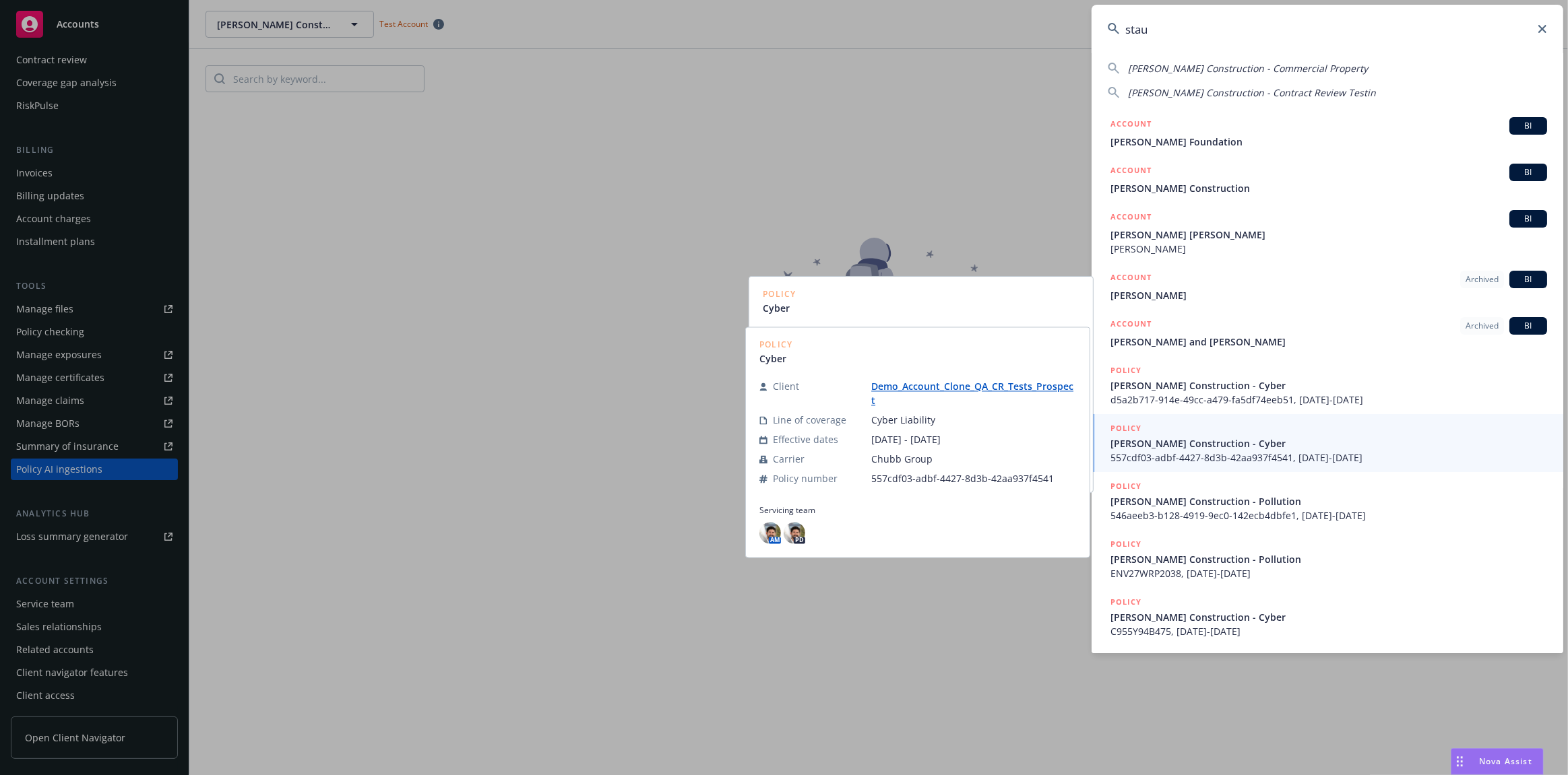
type input "stau"
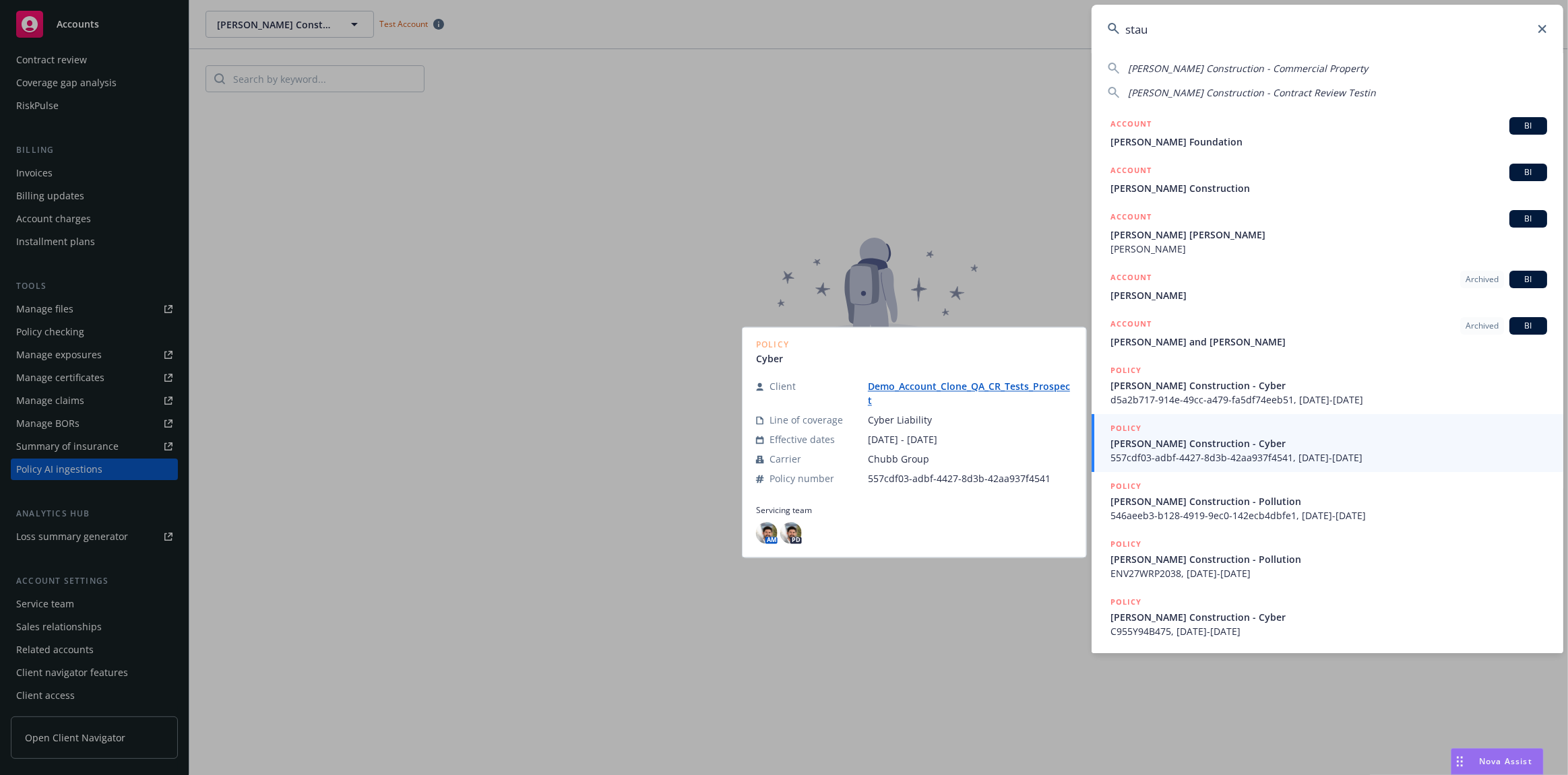
click at [1313, 451] on span "557cdf03-adbf-4427-8d3b-42aa937f4541, 01/01/2024-01/01/2025" at bounding box center [1328, 458] width 437 height 14
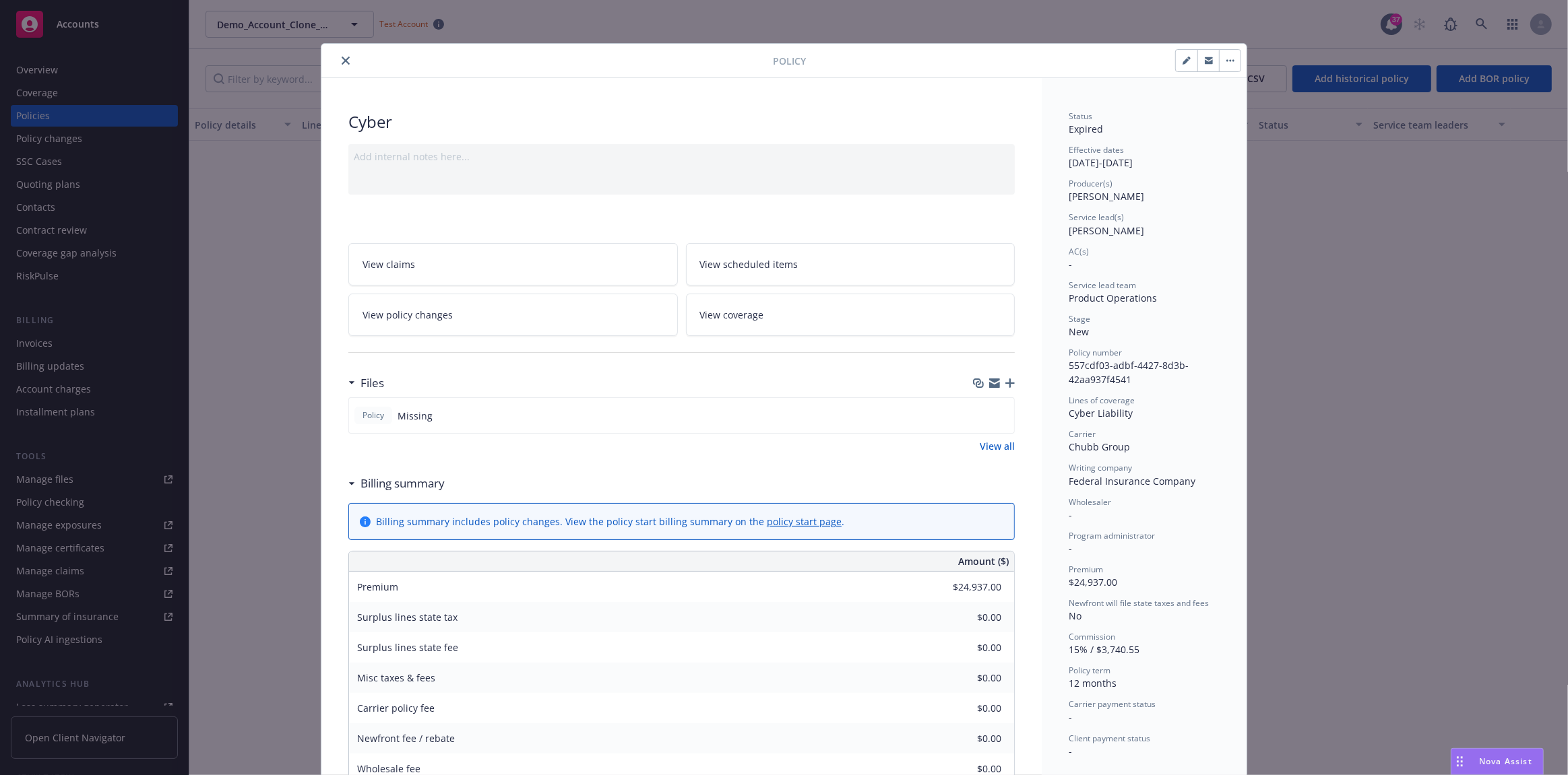
click at [345, 55] on button "close" at bounding box center [345, 61] width 16 height 16
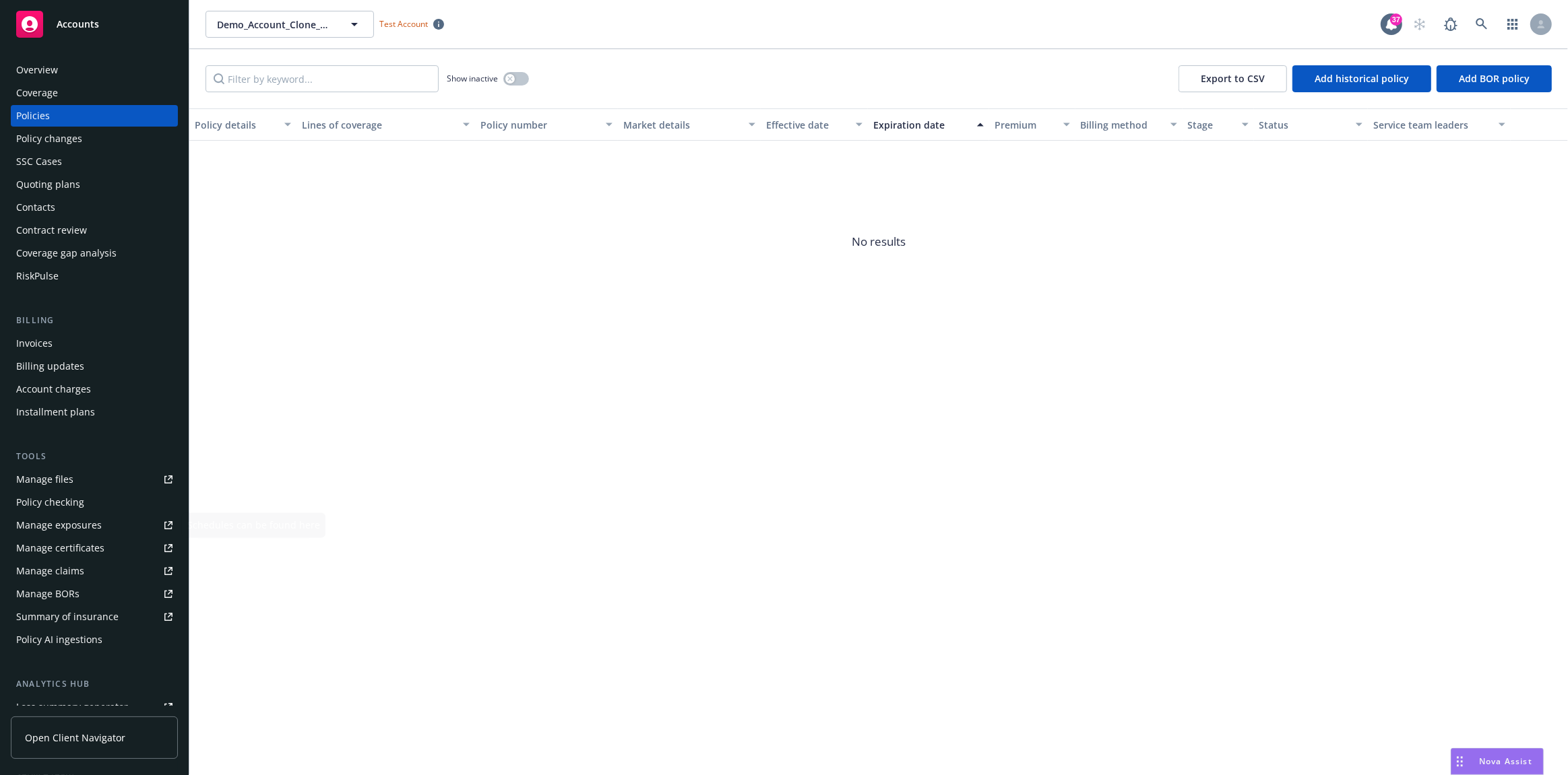
click at [91, 635] on div "Policy AI ingestions" at bounding box center [59, 640] width 86 height 22
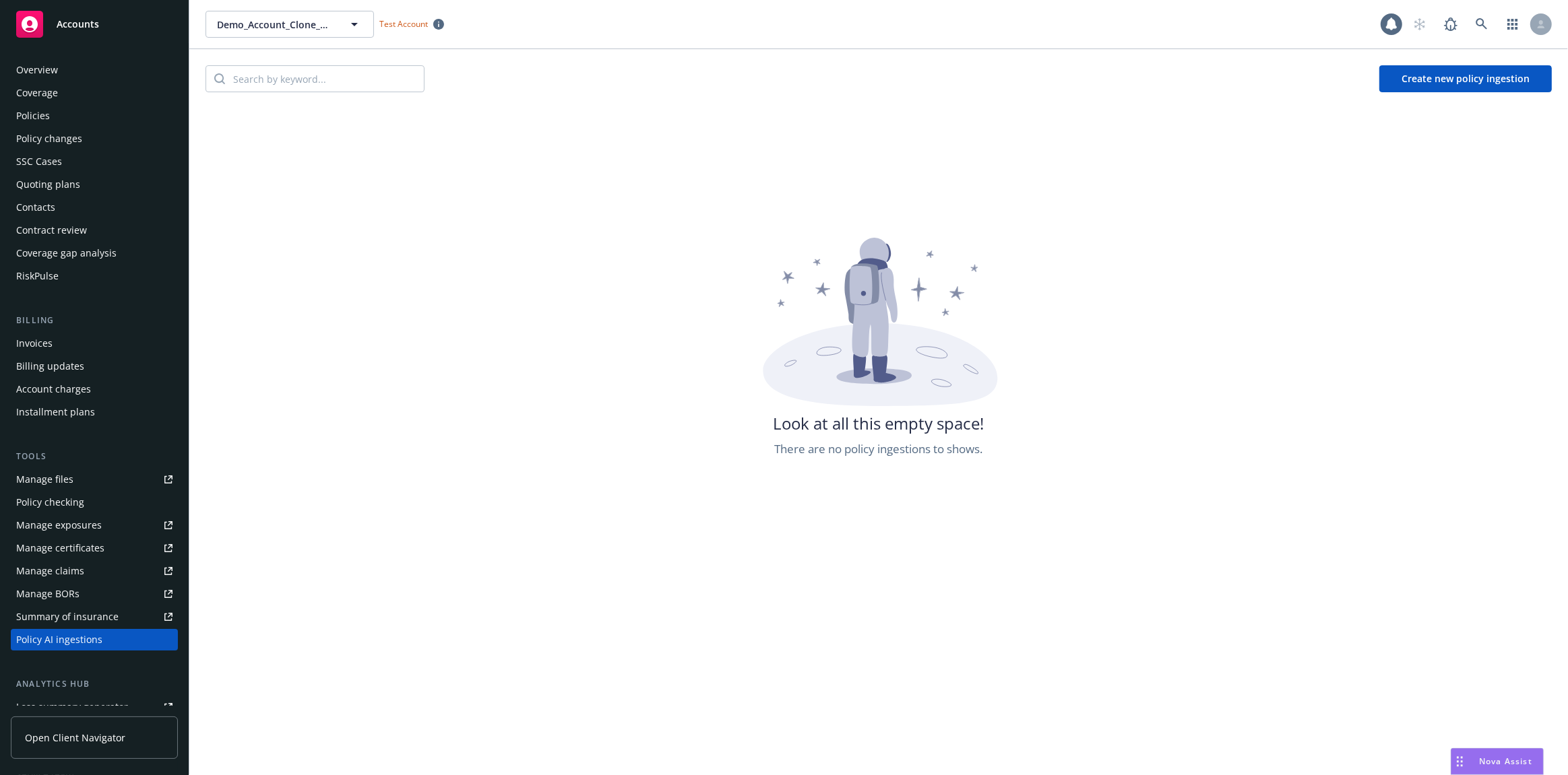
scroll to position [171, 0]
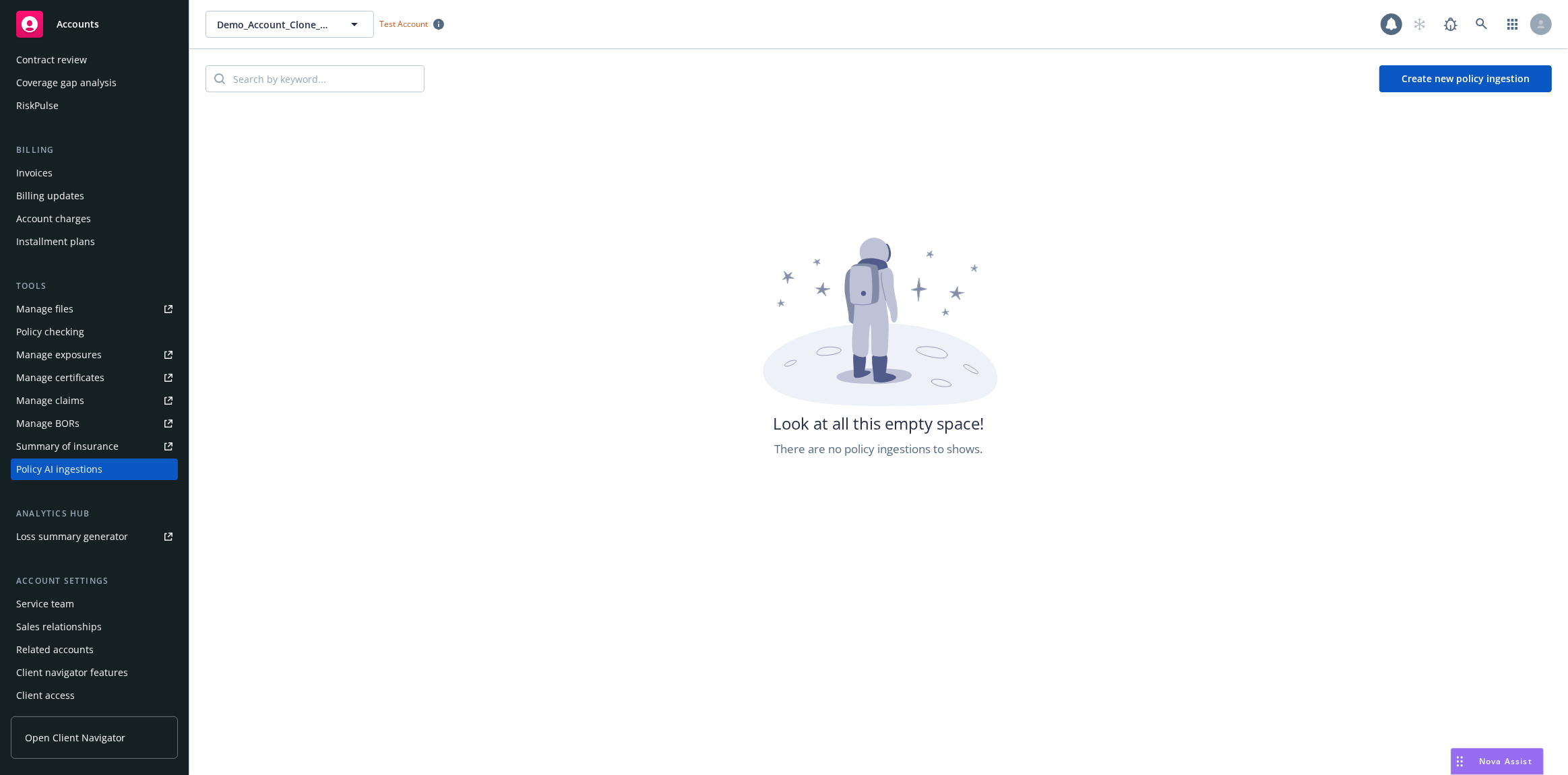
click at [1428, 57] on div "Create new policy ingestion" at bounding box center [878, 78] width 1379 height 59
click at [1421, 74] on button "Create new policy ingestion" at bounding box center [1465, 78] width 172 height 27
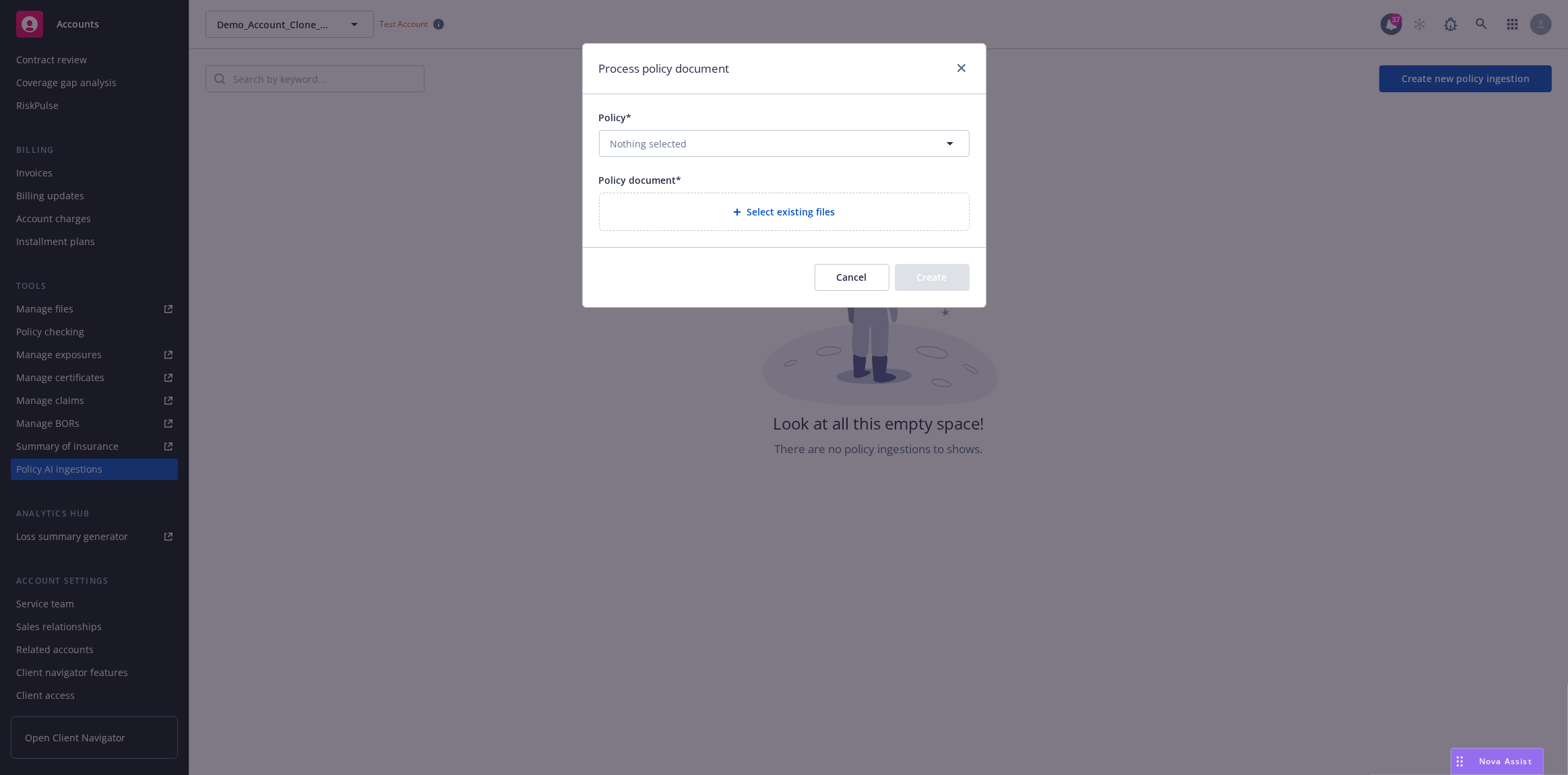
click at [714, 129] on div "Policy* Nothing selected" at bounding box center [784, 133] width 371 height 47
click at [714, 132] on button "Nothing selected" at bounding box center [784, 144] width 371 height 27
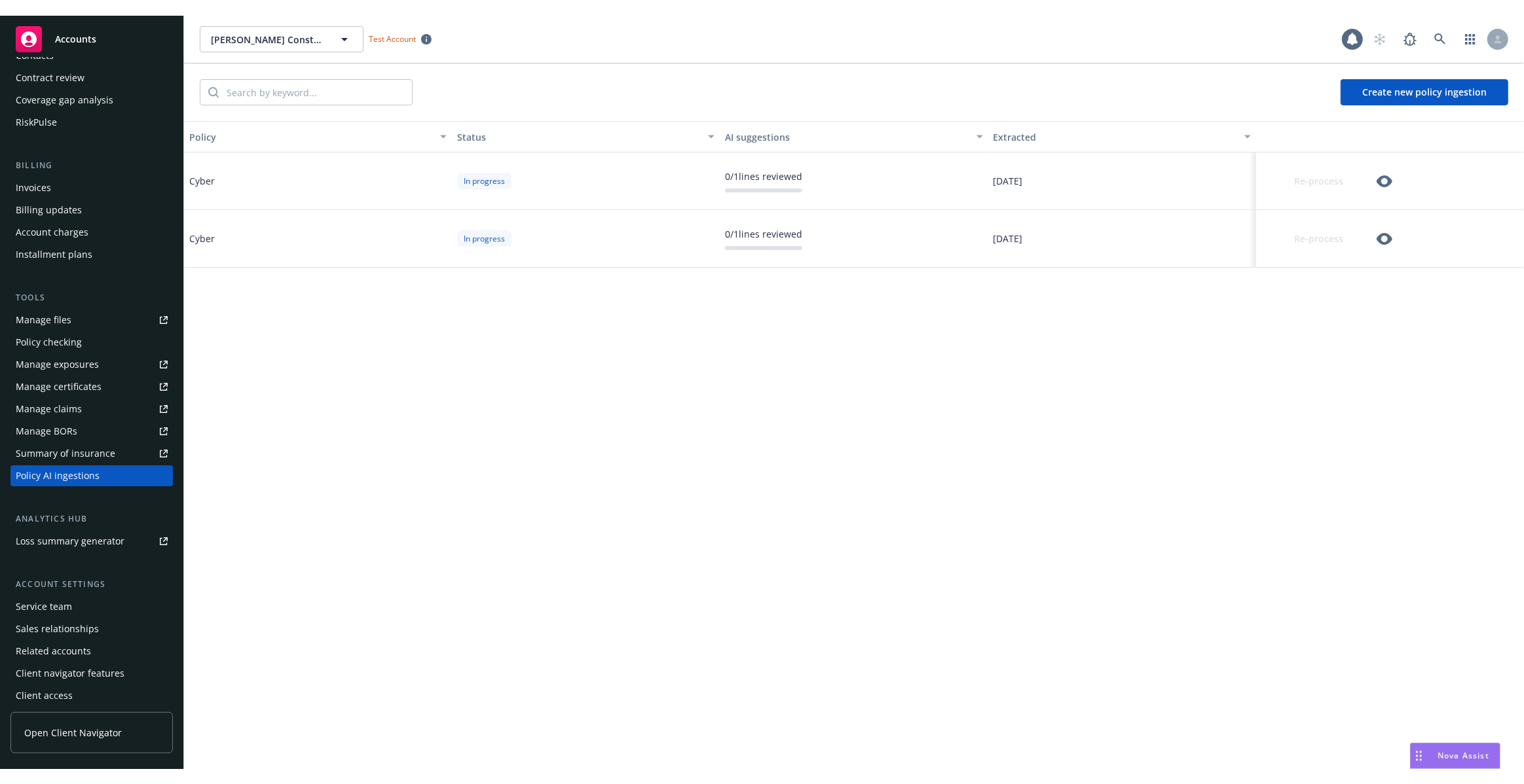
scroll to position [166, 0]
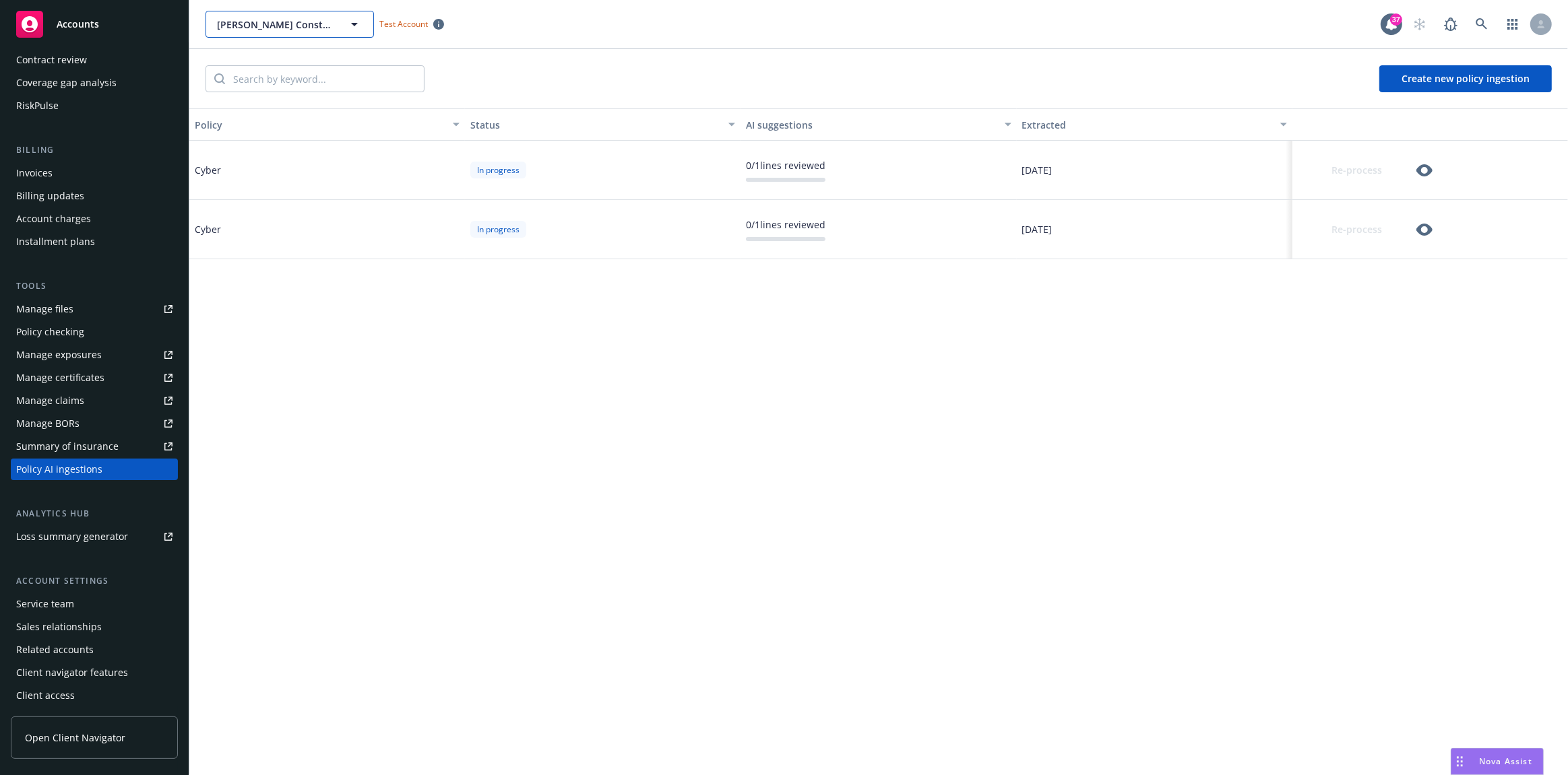
click at [351, 22] on icon "button" at bounding box center [354, 24] width 16 height 16
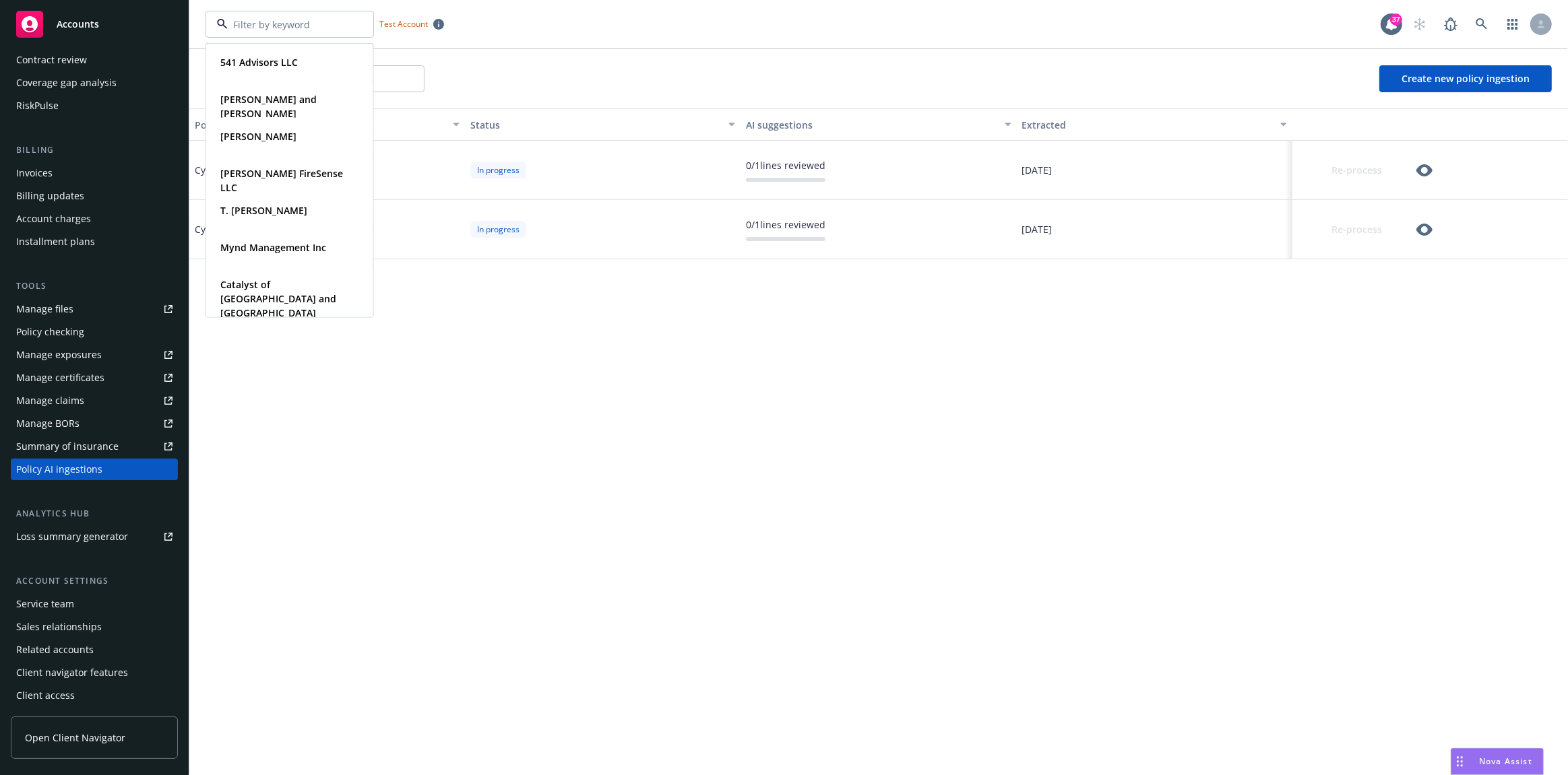
click at [566, 54] on div "Create new policy ingestion" at bounding box center [878, 78] width 1379 height 59
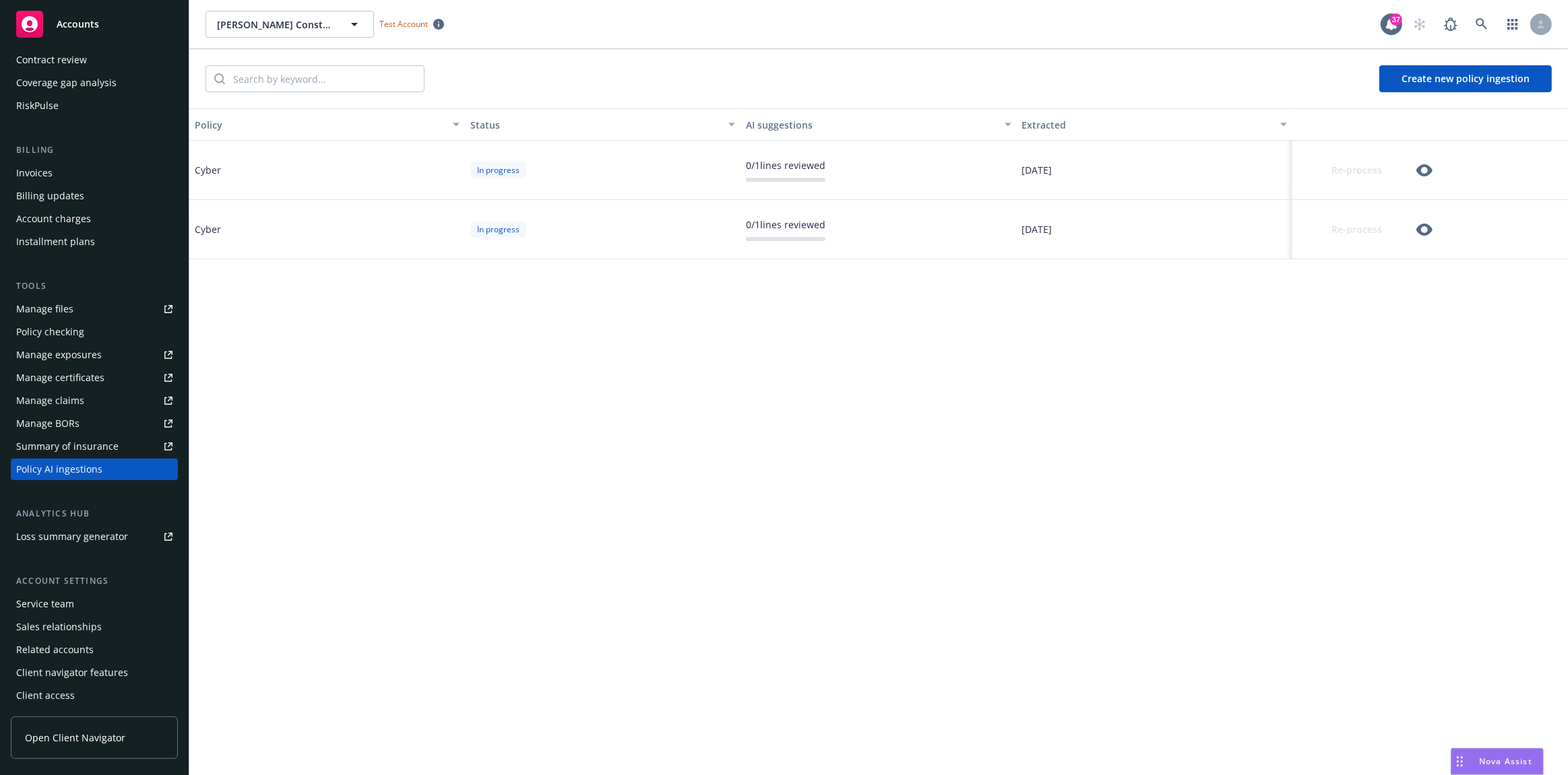
click at [1420, 167] on icon "button" at bounding box center [1424, 171] width 16 height 12
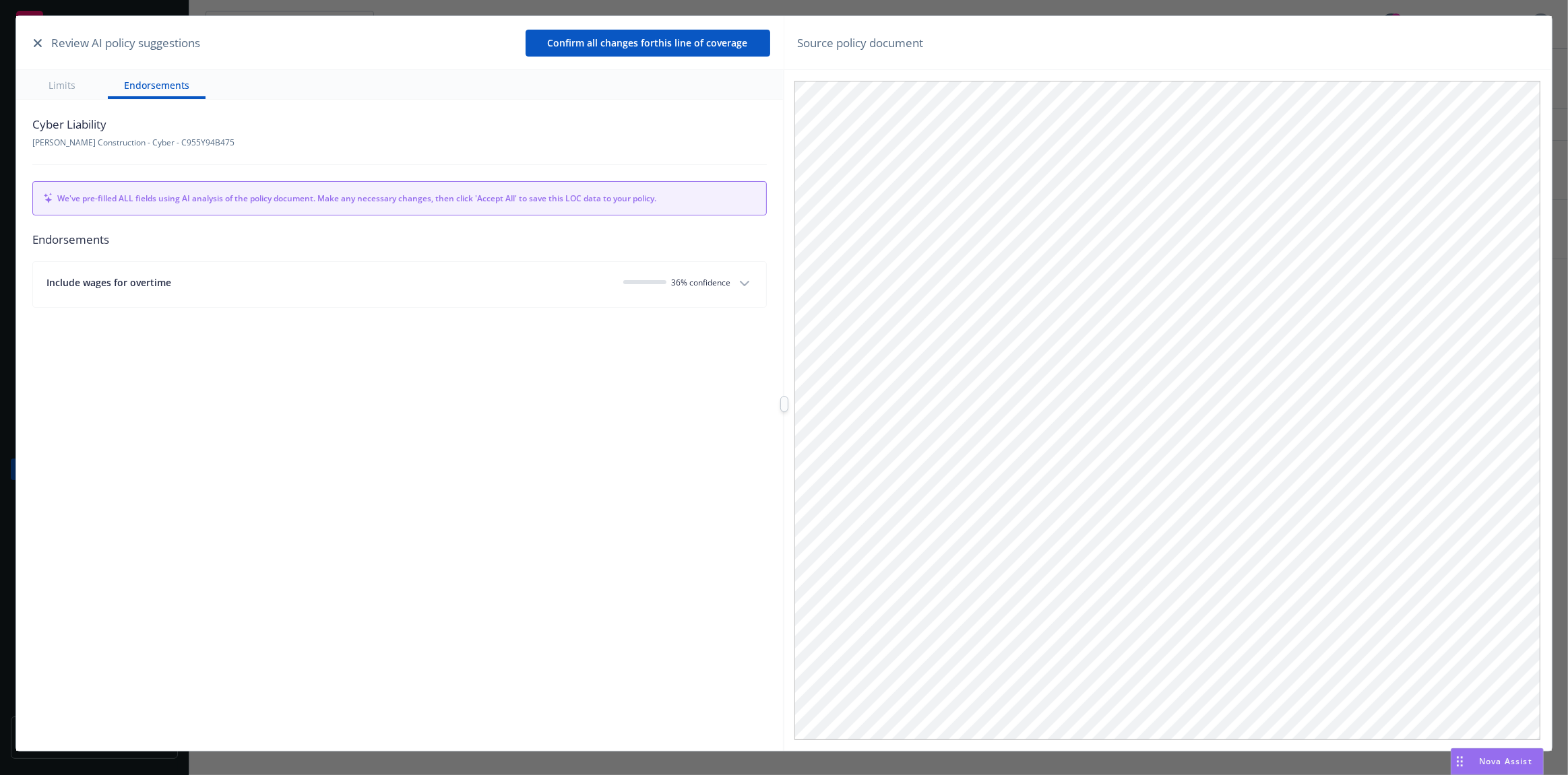
click at [612, 281] on div "Include wages for overtime 36 % confidence" at bounding box center [388, 282] width 684 height 14
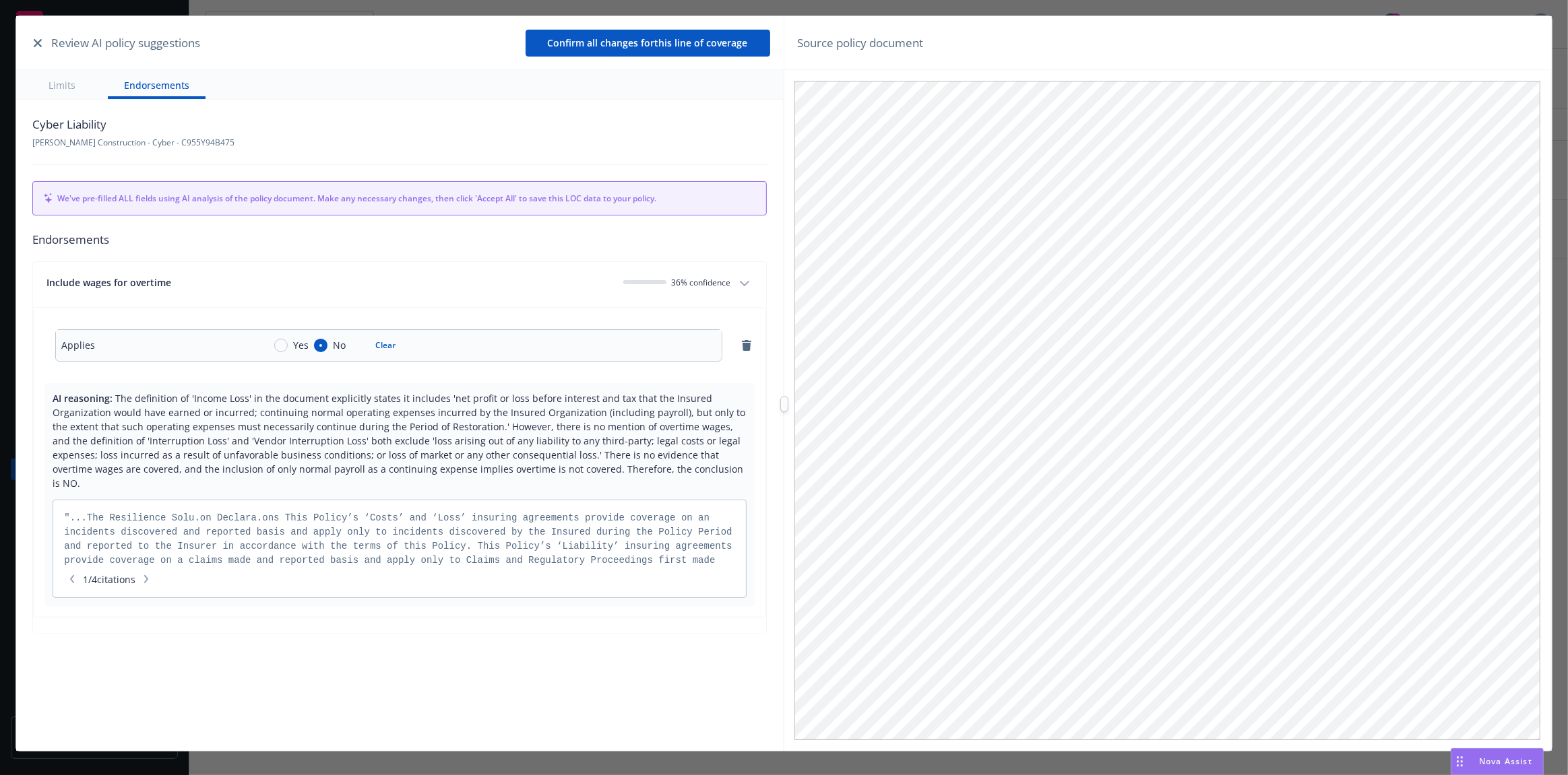
click at [590, 286] on div "Include wages for overtime" at bounding box center [329, 282] width 566 height 14
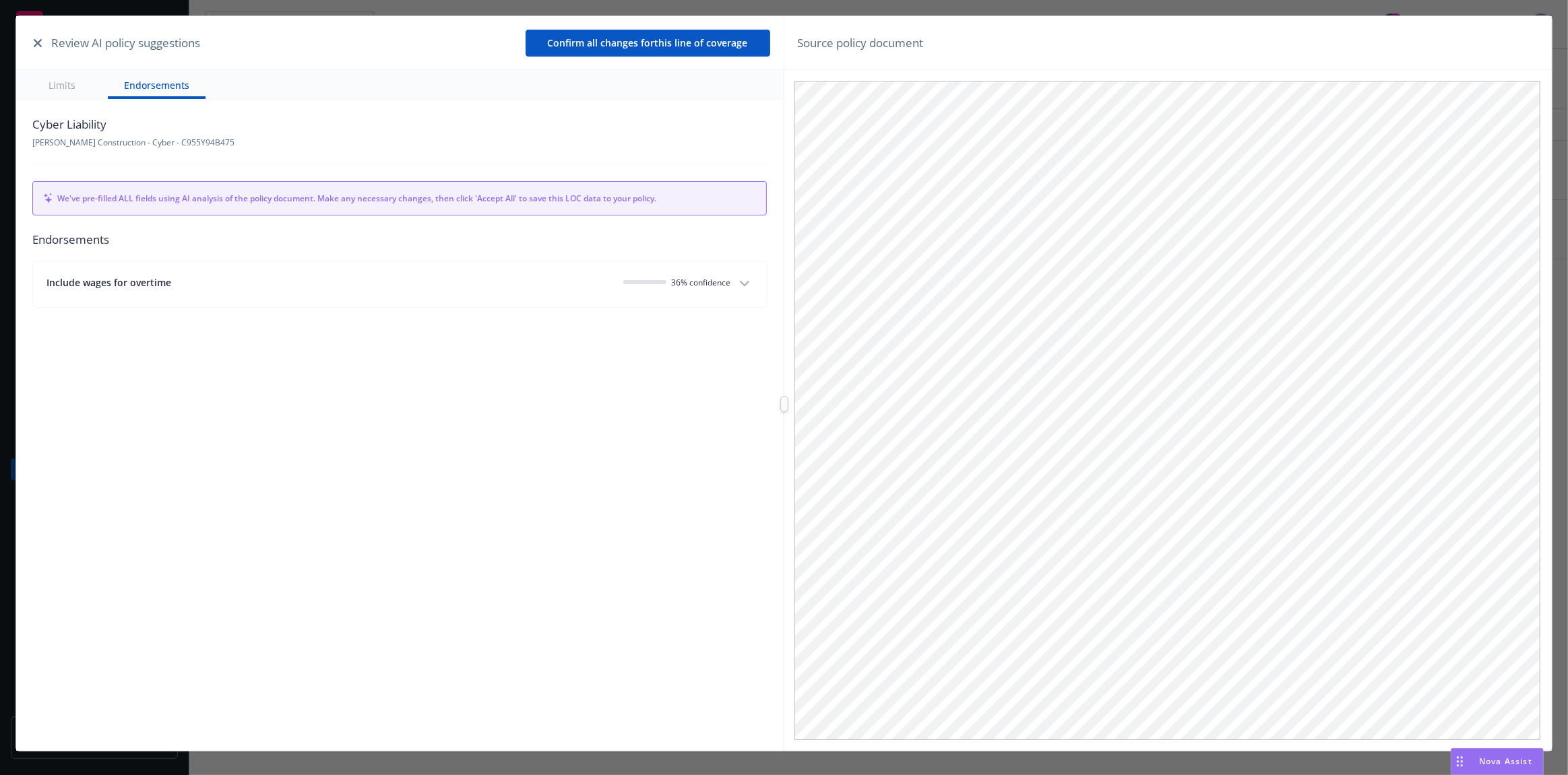
click at [28, 45] on div "Review AI policy suggestions Confirm all changes for this line of coverage" at bounding box center [400, 43] width 767 height 54
click at [33, 43] on icon "button" at bounding box center [37, 43] width 8 height 8
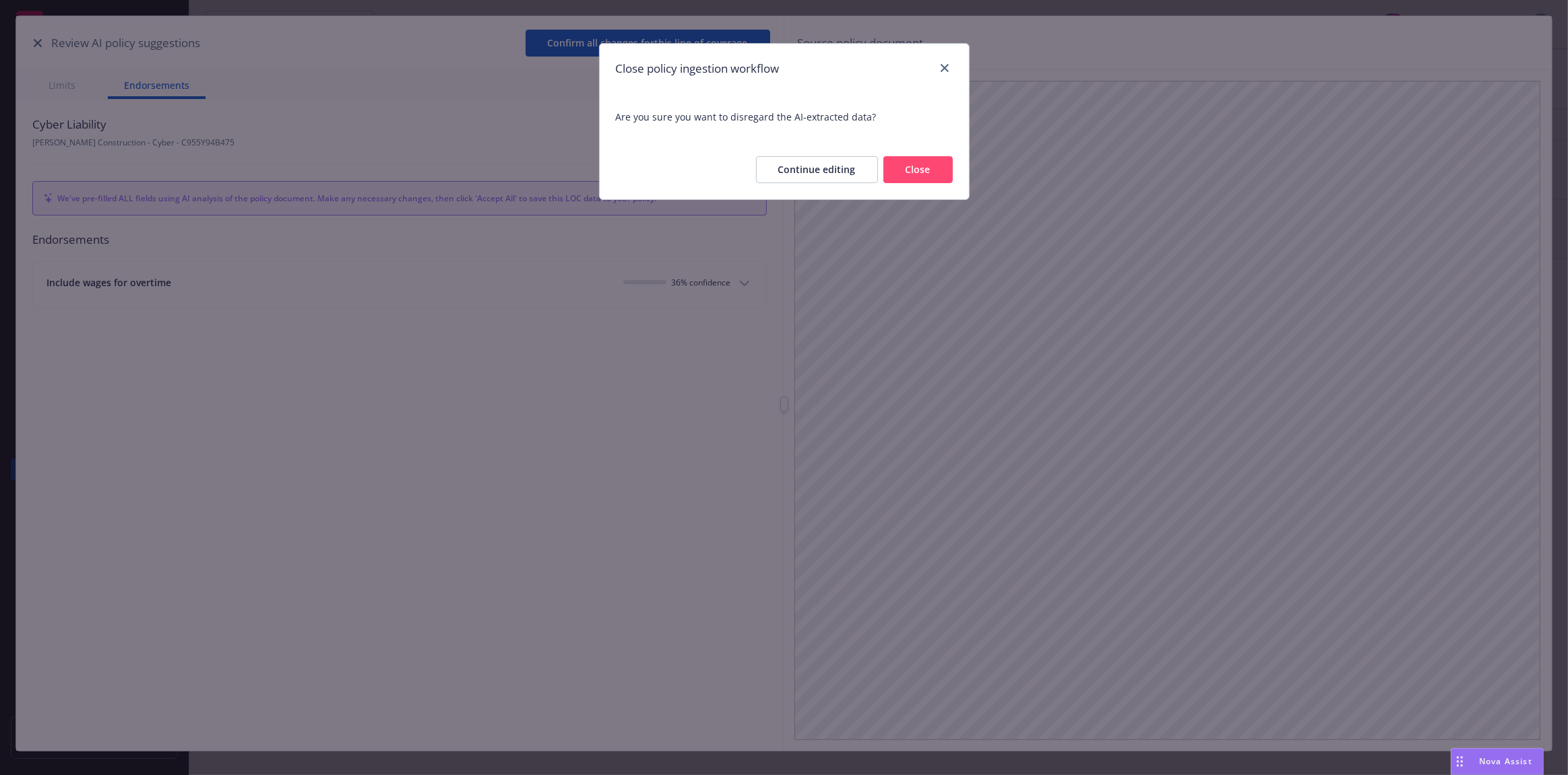
click at [915, 164] on button "Close" at bounding box center [917, 169] width 69 height 27
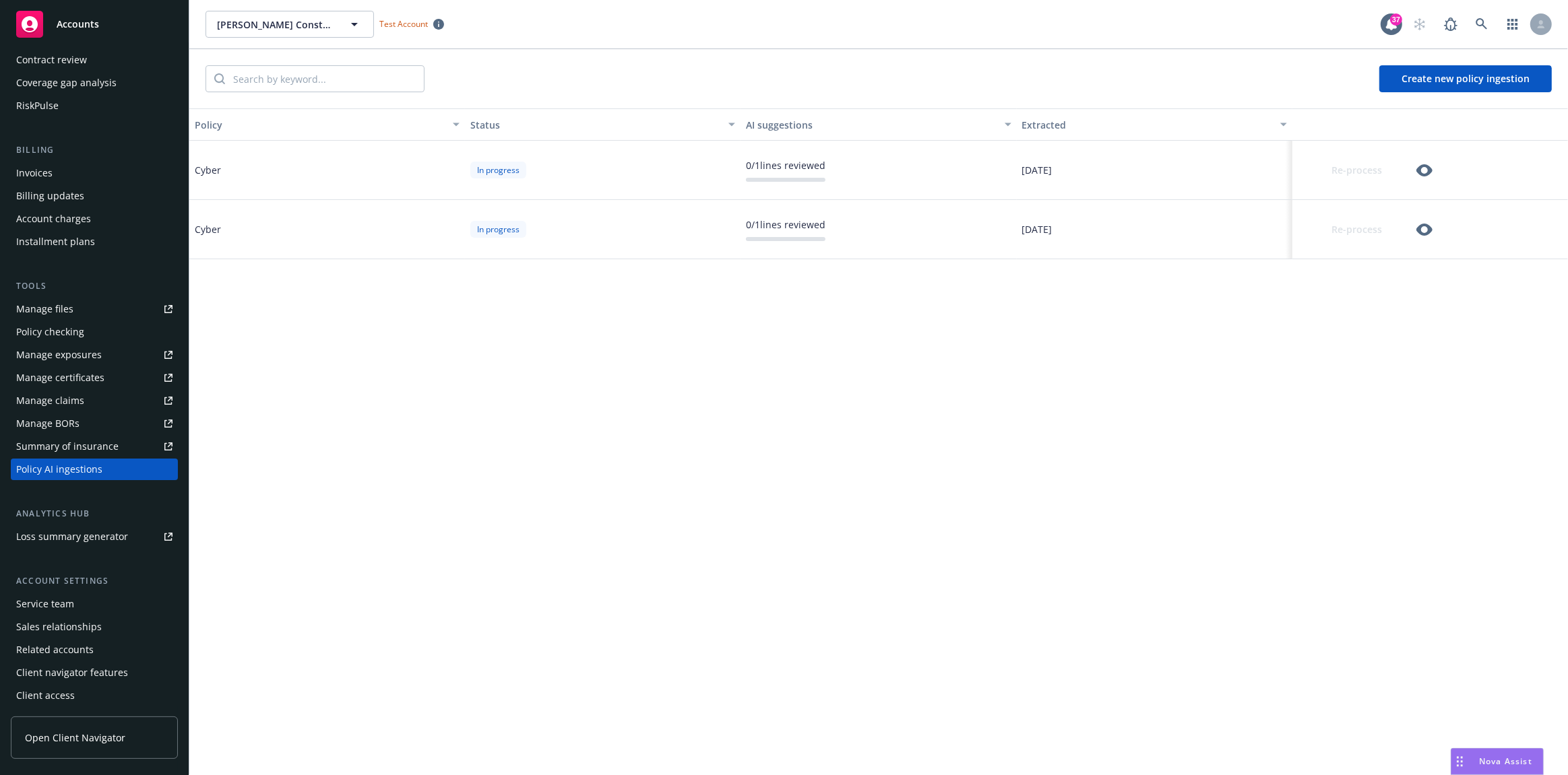
click at [1430, 231] on icon "button" at bounding box center [1424, 230] width 16 height 12
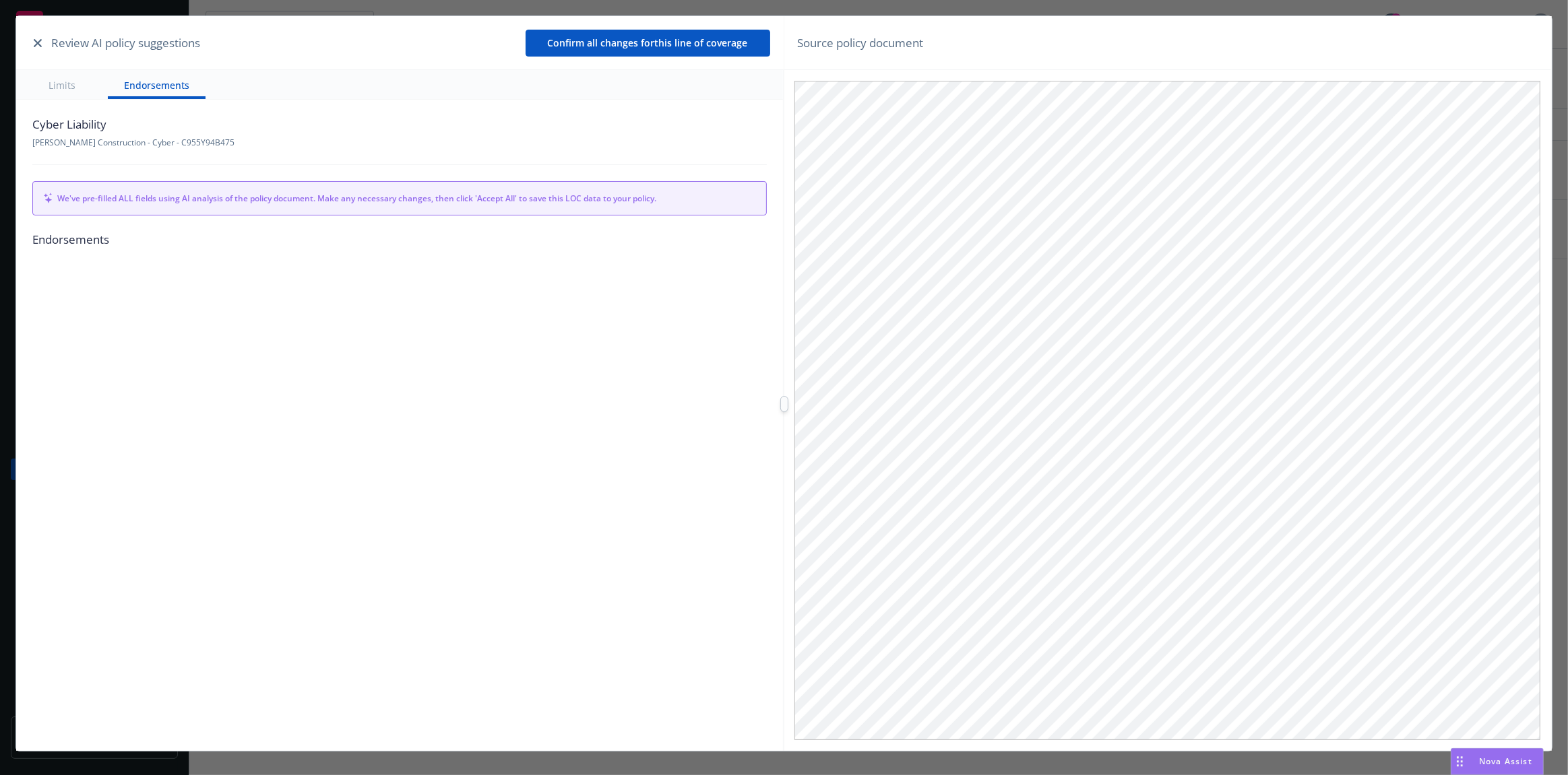
click at [40, 35] on button "button" at bounding box center [37, 43] width 16 height 16
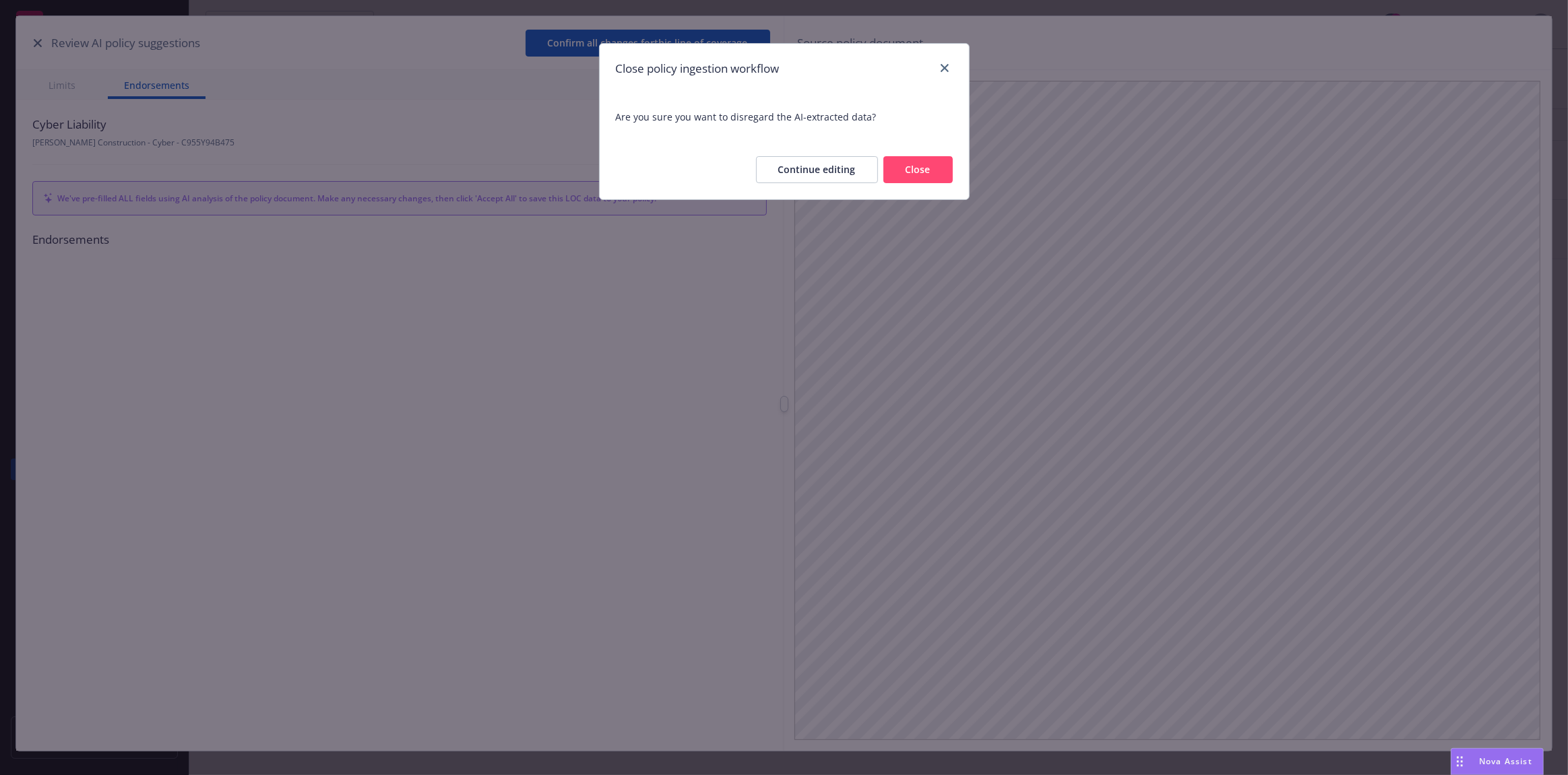
click at [939, 171] on button "Close" at bounding box center [917, 169] width 69 height 27
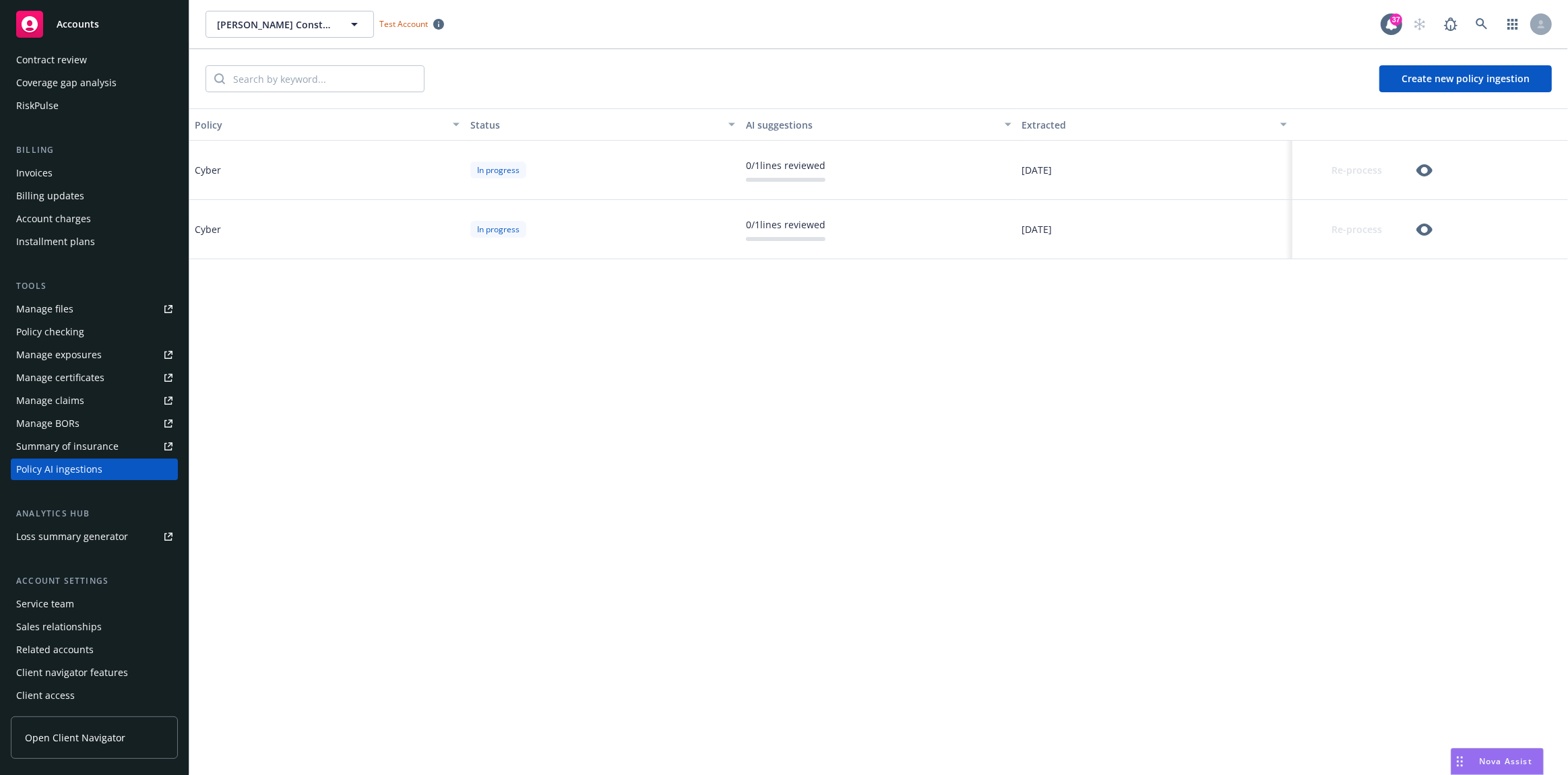
click at [1433, 70] on button "Create new policy ingestion" at bounding box center [1465, 78] width 172 height 27
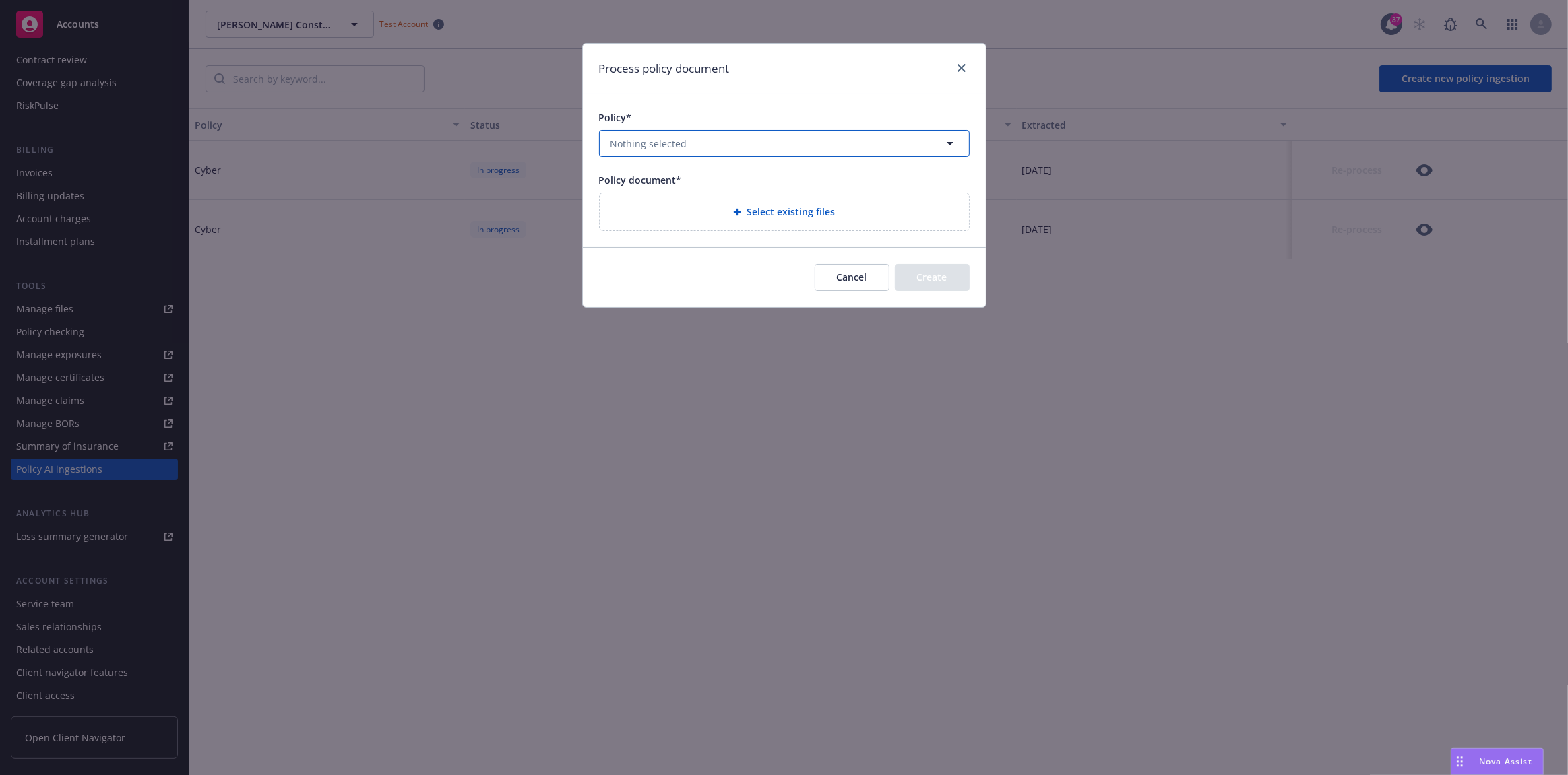
click at [772, 148] on button "Nothing selected" at bounding box center [784, 144] width 371 height 27
click at [842, 275] on button "Cancel" at bounding box center [852, 277] width 74 height 27
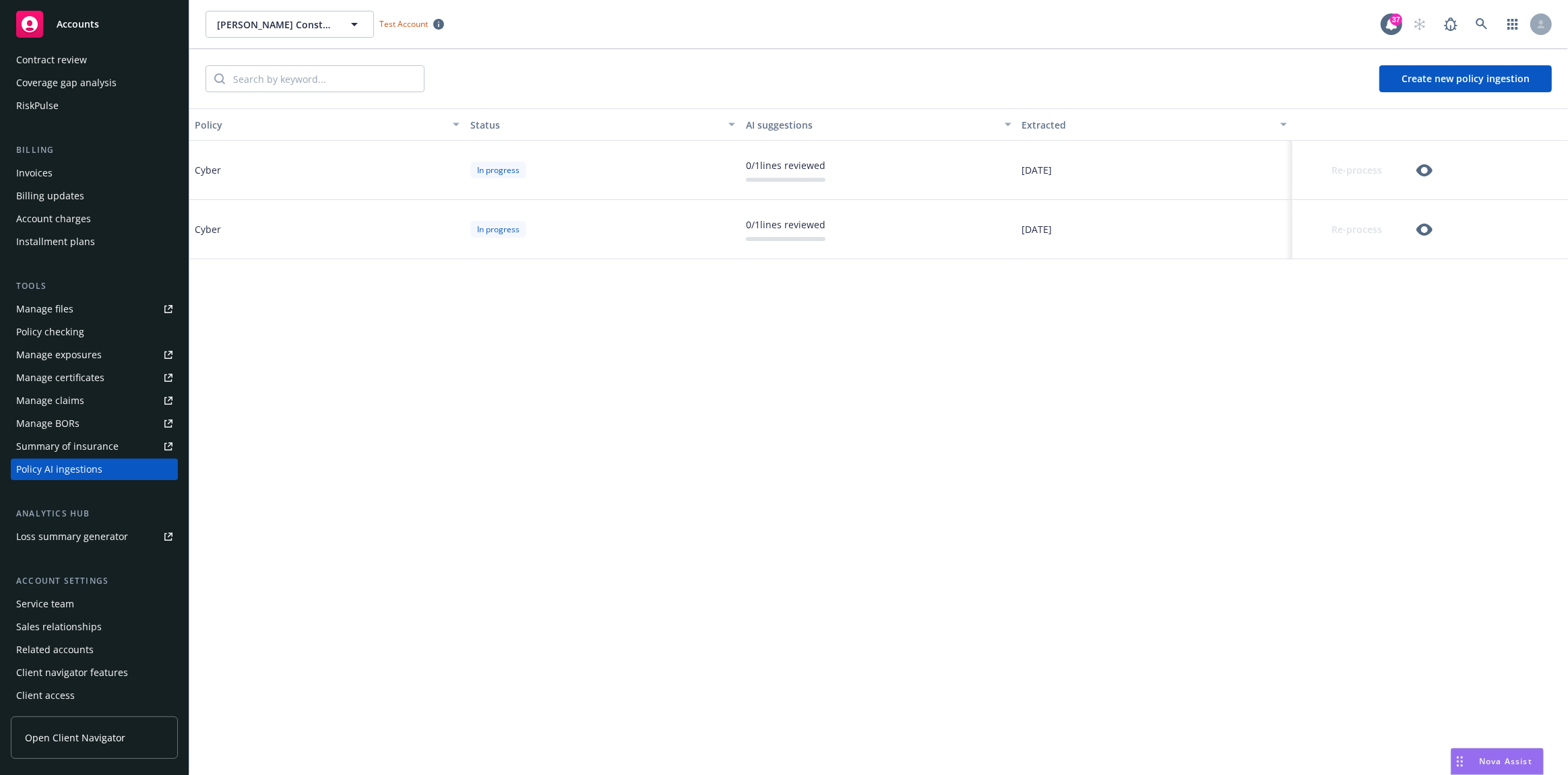
drag, startPoint x: 747, startPoint y: 164, endPoint x: 848, endPoint y: 171, distance: 101.2
click at [848, 171] on div "0 / 1 lines reviewed" at bounding box center [877, 170] width 275 height 59
drag, startPoint x: 1128, startPoint y: 169, endPoint x: 197, endPoint y: 168, distance: 931.0
click at [197, 168] on div "Cyber In progress 0 / 1 lines reviewed 08/05/2025 Re-process" at bounding box center [878, 170] width 1379 height 59
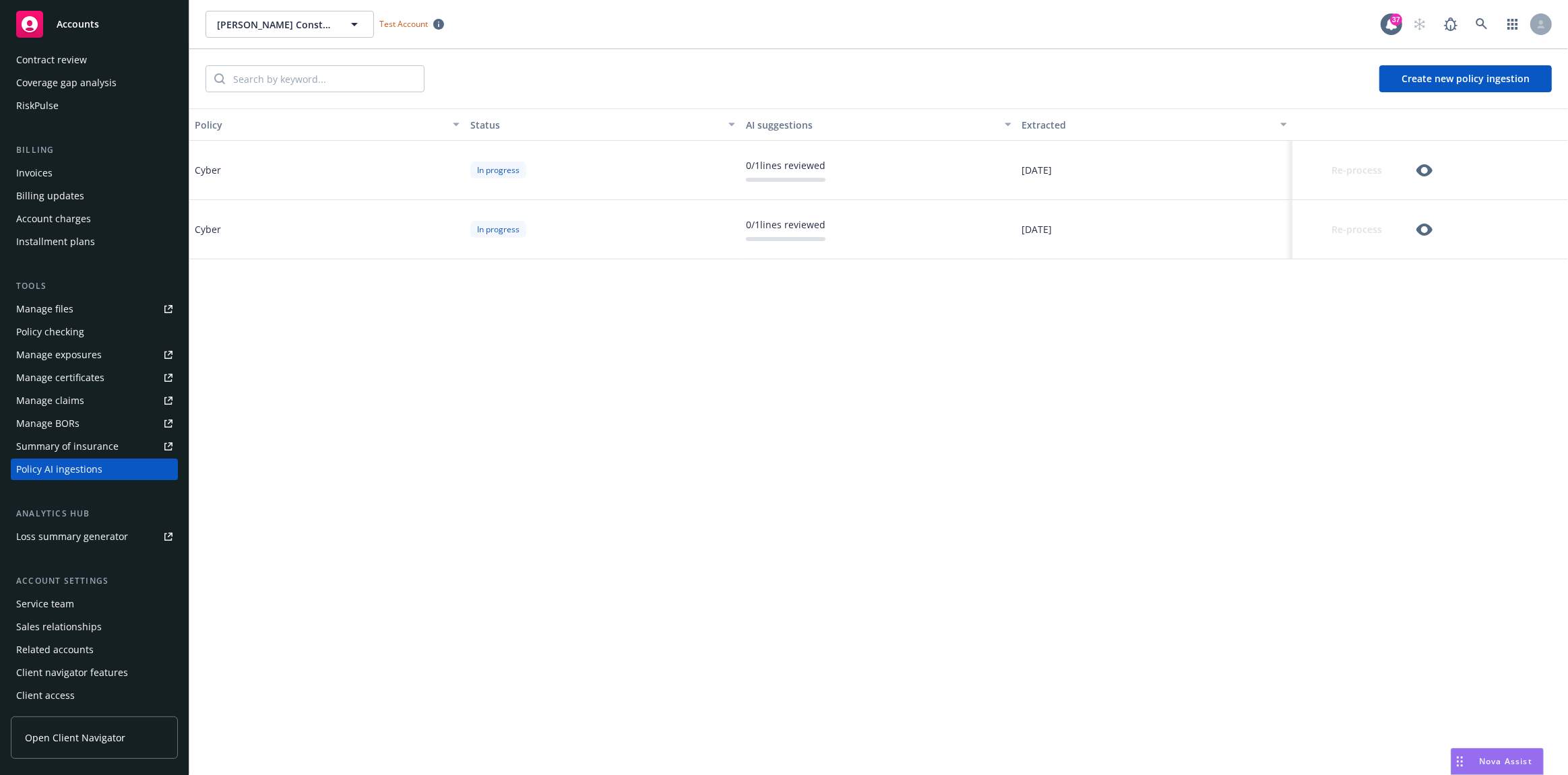
click at [197, 168] on div "Cyber" at bounding box center [208, 170] width 26 height 14
drag, startPoint x: 205, startPoint y: 167, endPoint x: 1120, endPoint y: 227, distance: 917.0
click at [1120, 227] on div "Cyber In progress 0 / 1 lines reviewed 08/05/2025 Re-process Cyber In progress …" at bounding box center [878, 199] width 1379 height 119
click at [1120, 228] on div "08/05/2025" at bounding box center [1154, 230] width 275 height 59
drag, startPoint x: 1397, startPoint y: 232, endPoint x: 260, endPoint y: 165, distance: 1139.0
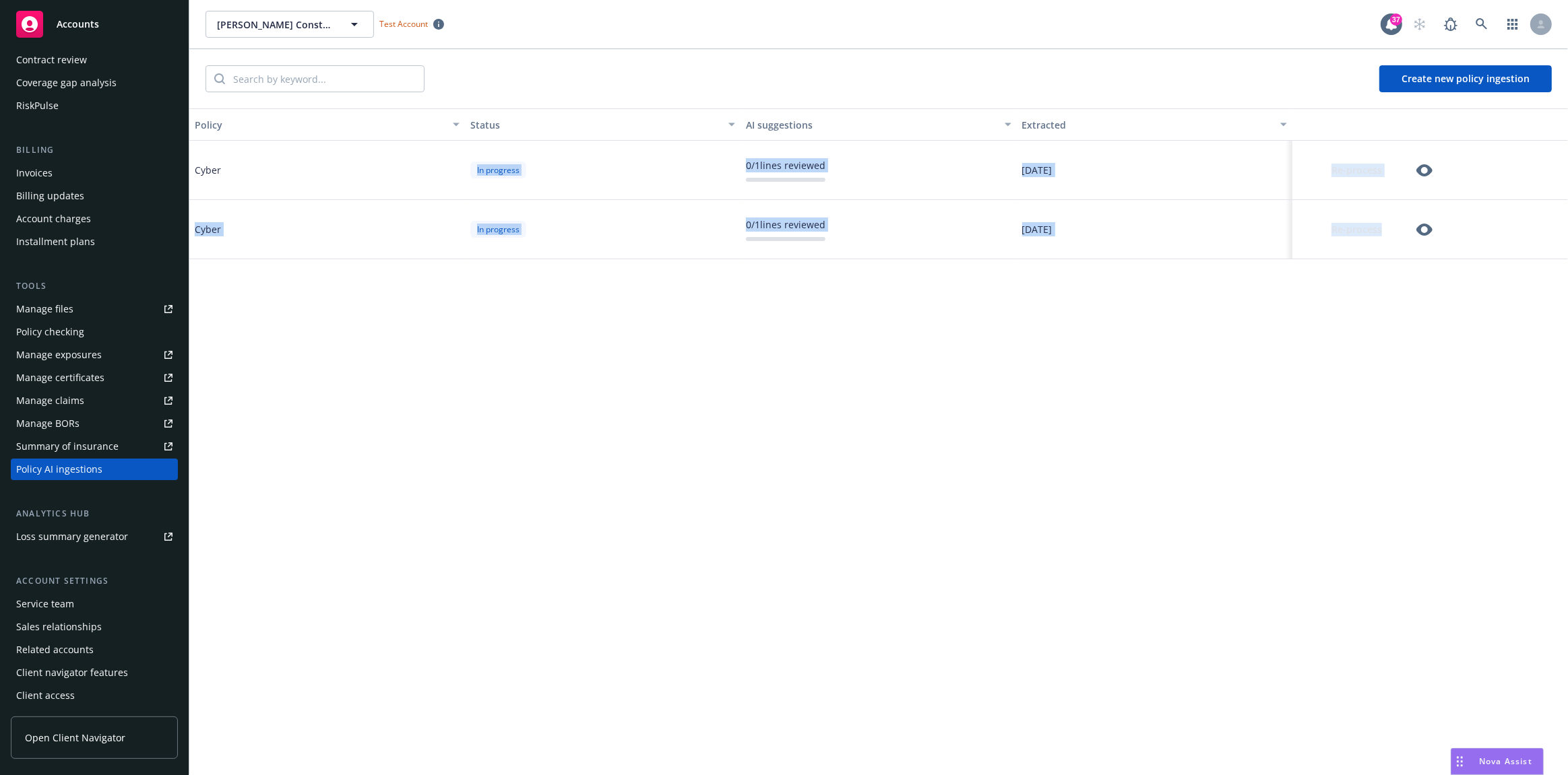
click at [260, 165] on div "Cyber In progress 0 / 1 lines reviewed 08/05/2025 Re-process Cyber In progress …" at bounding box center [878, 199] width 1379 height 119
click at [260, 165] on div "Cyber" at bounding box center [327, 170] width 275 height 59
click at [1425, 85] on button "Create new policy ingestion" at bounding box center [1465, 78] width 172 height 27
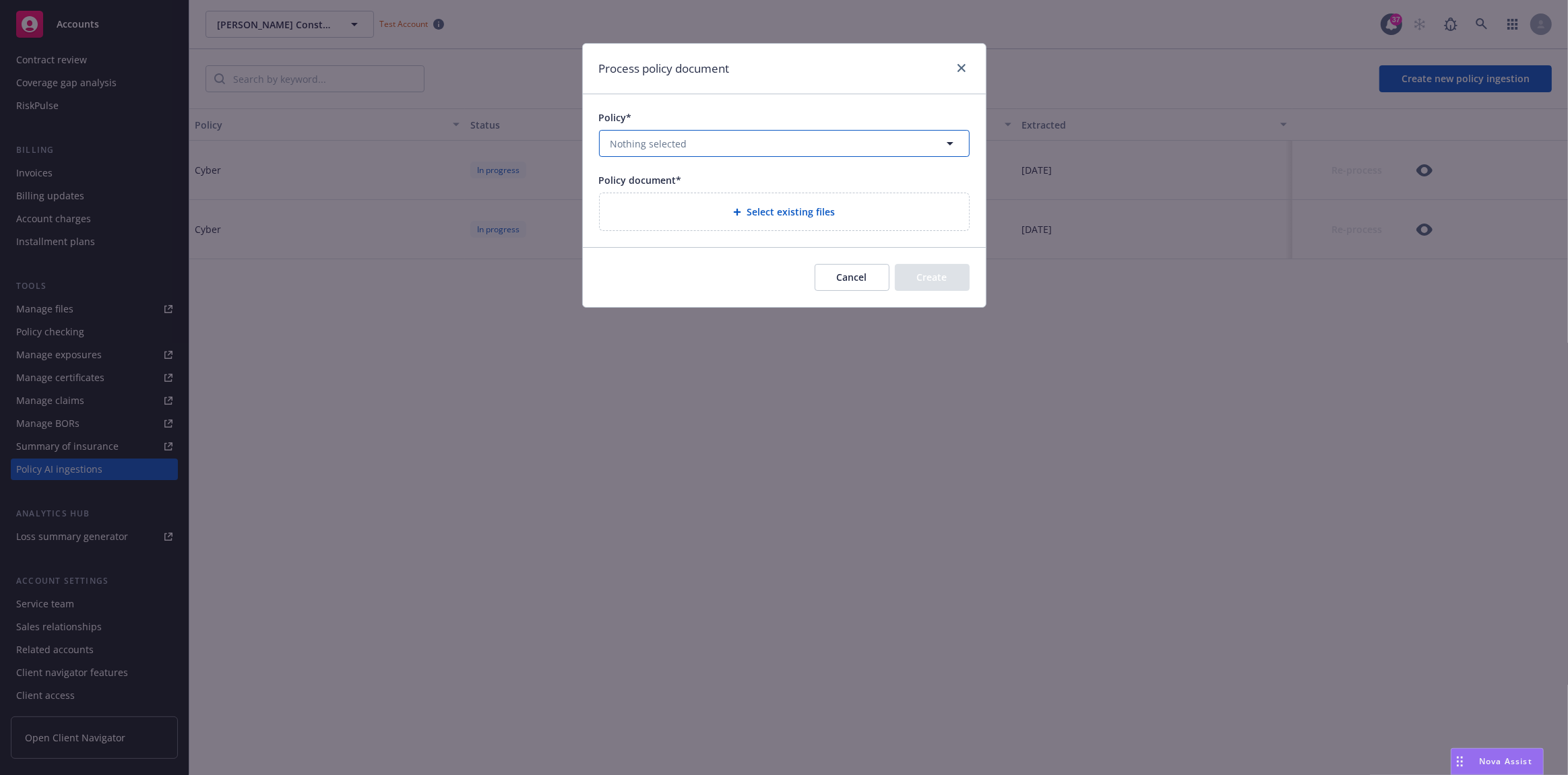
click at [694, 130] on button "Nothing selected" at bounding box center [784, 144] width 371 height 27
click at [957, 66] on icon "close" at bounding box center [961, 67] width 8 height 8
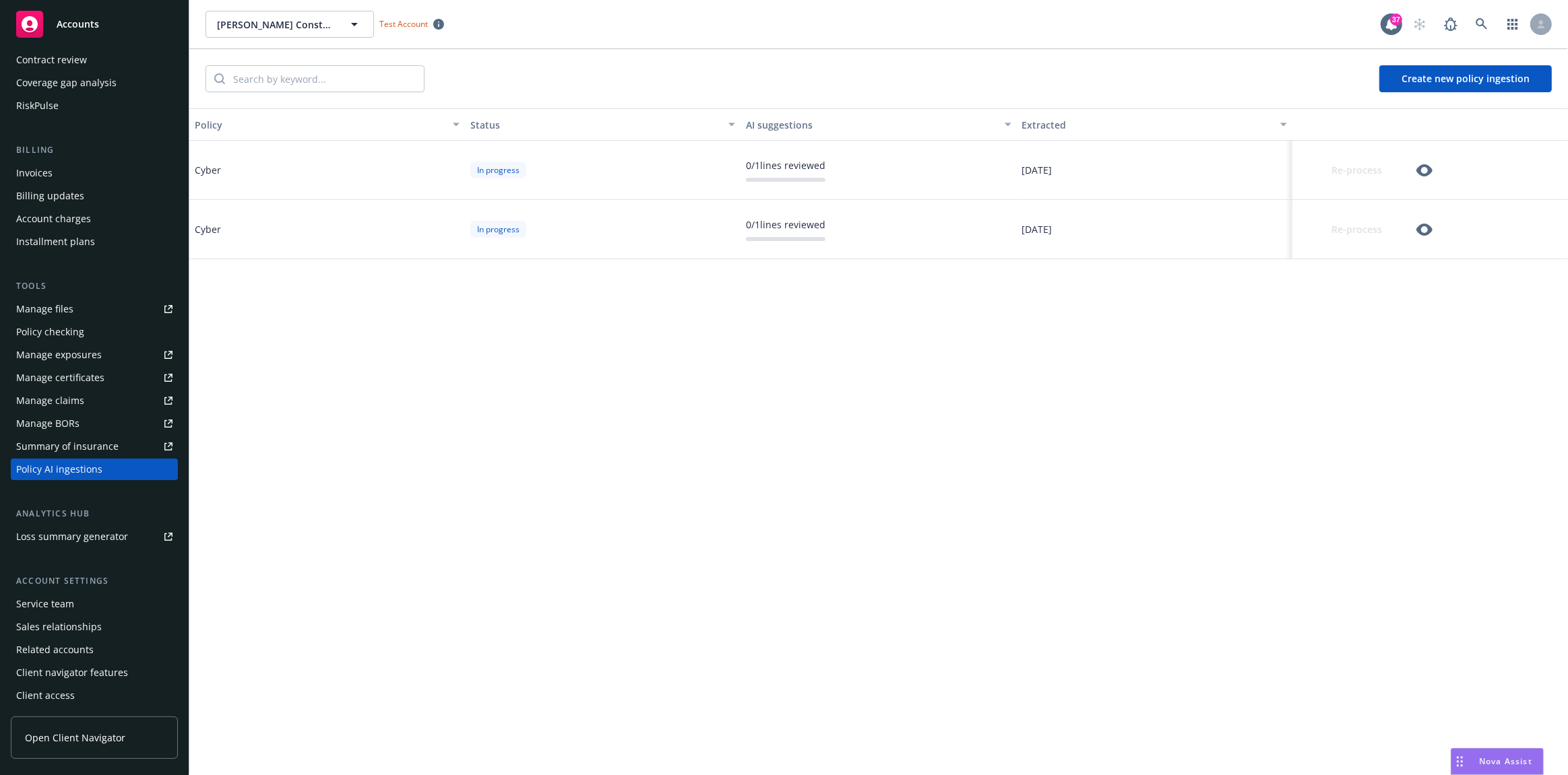
click at [1432, 82] on button "Create new policy ingestion" at bounding box center [1465, 78] width 172 height 27
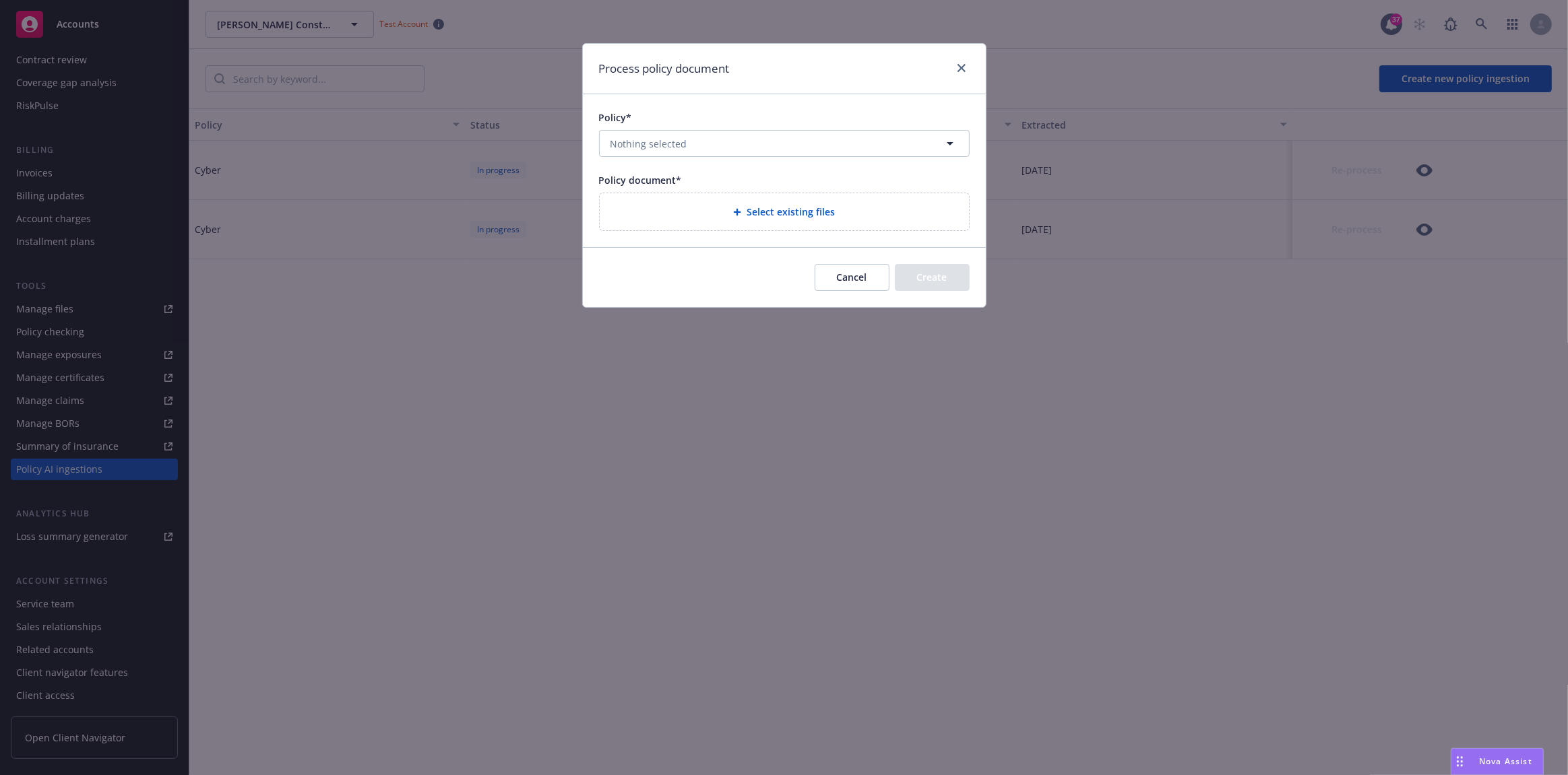
click at [1031, 211] on div "Process policy document Policy* Nothing selected Policy document* Select existi…" at bounding box center [784, 387] width 1568 height 775
click at [867, 279] on button "Cancel" at bounding box center [852, 277] width 74 height 27
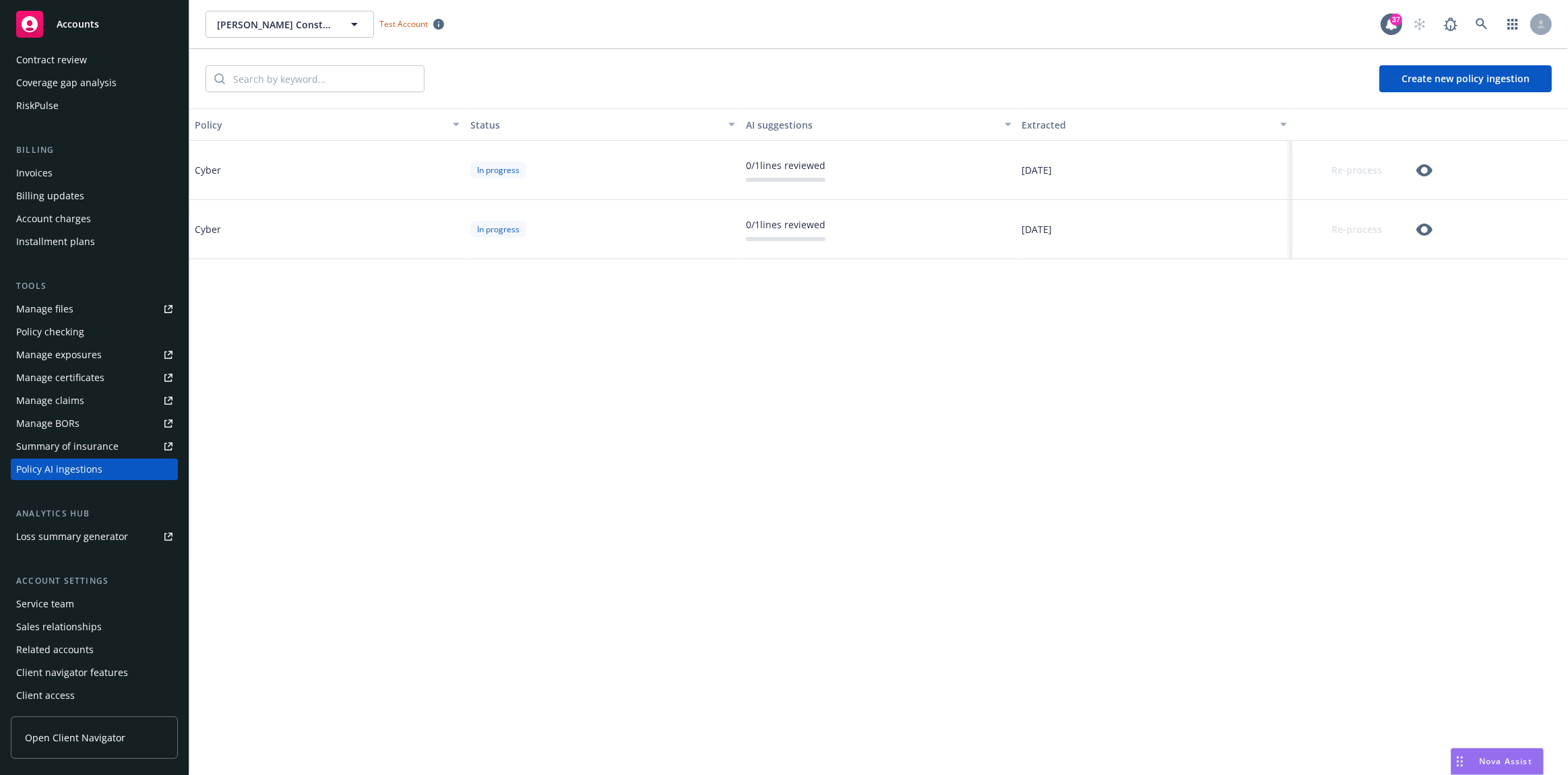
click at [1424, 167] on icon "button" at bounding box center [1424, 170] width 16 height 16
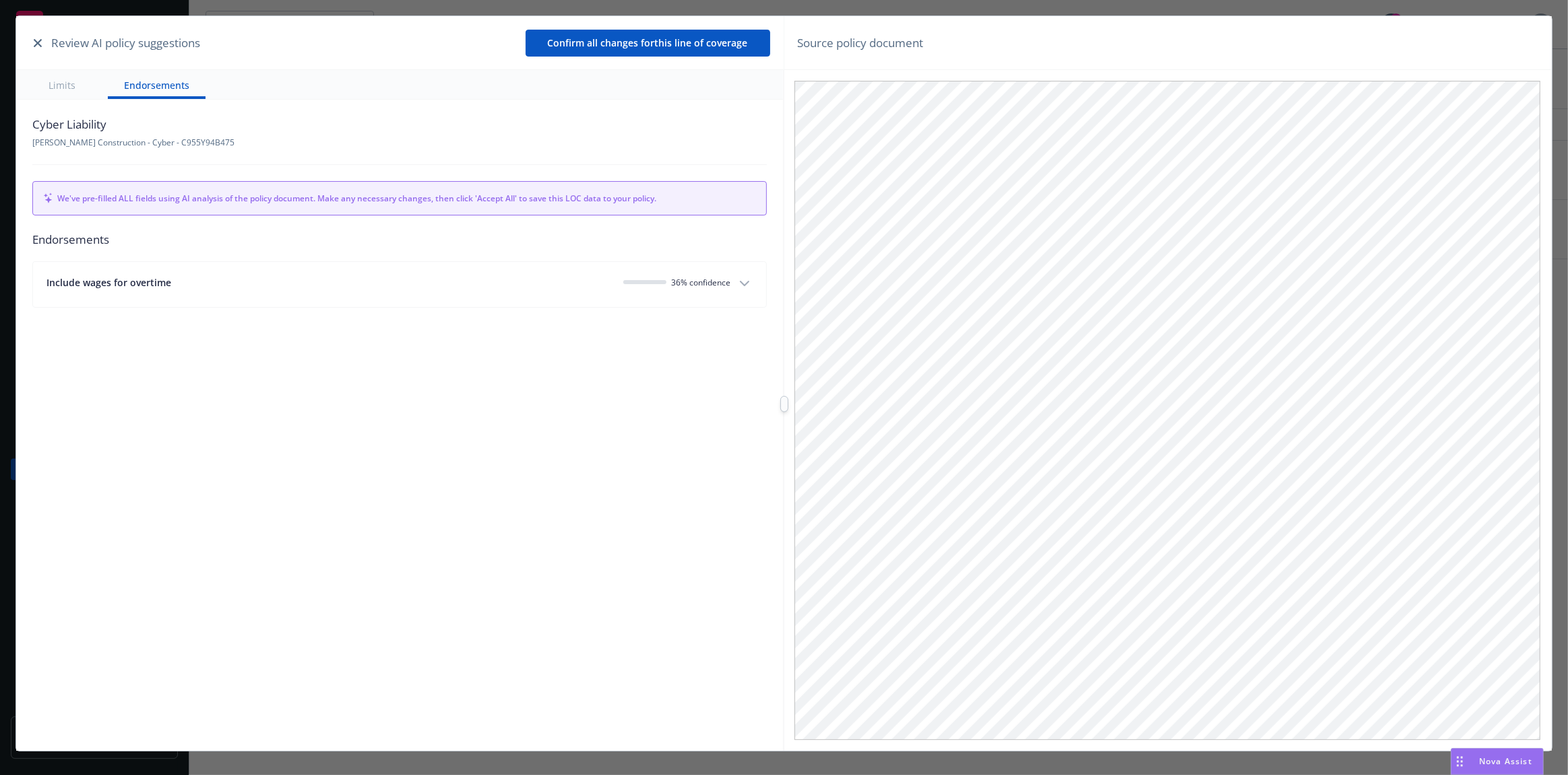
click at [722, 287] on span "36 % confidence" at bounding box center [701, 282] width 59 height 12
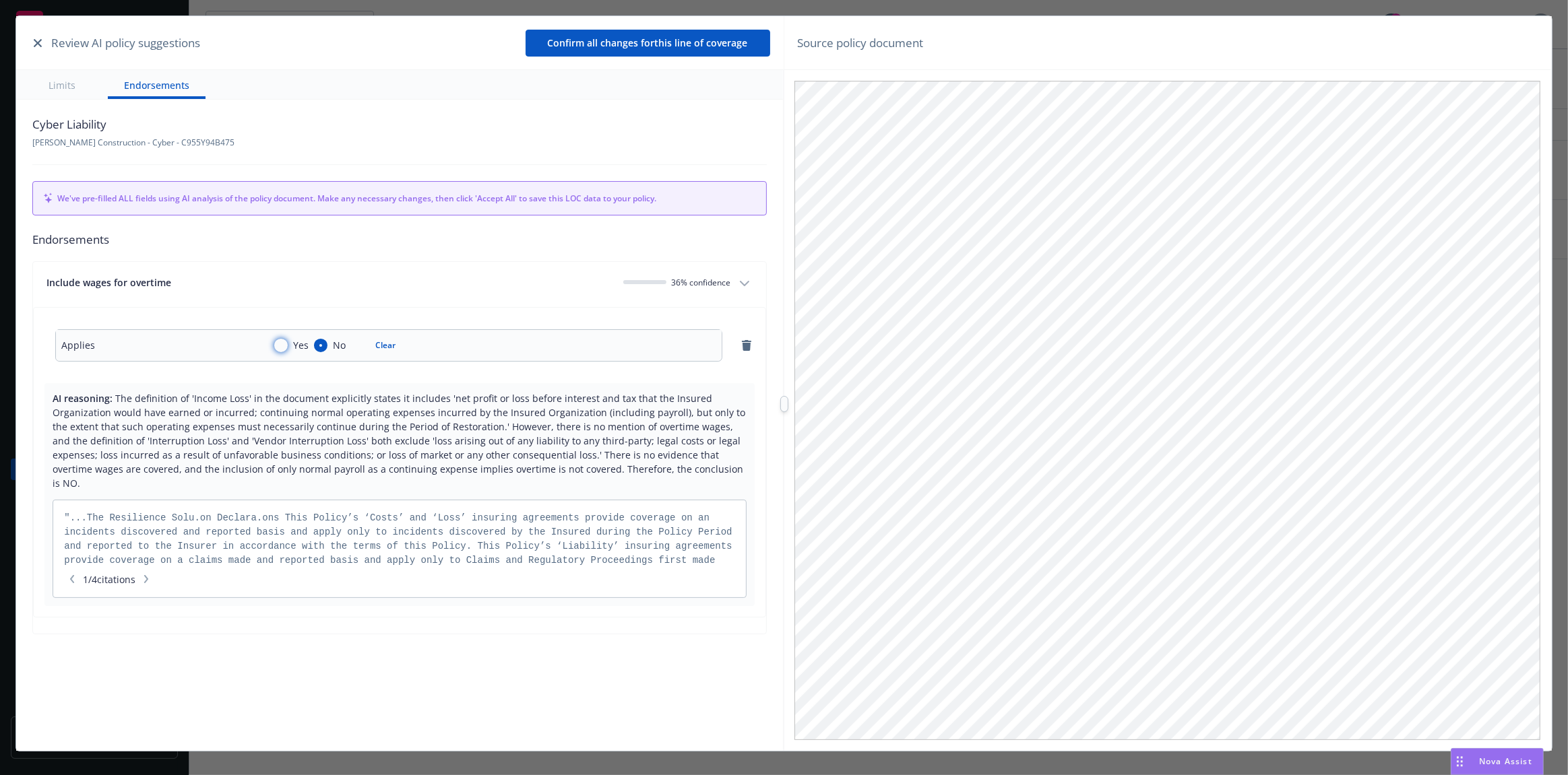
click at [284, 345] on input "Yes" at bounding box center [280, 345] width 13 height 13
radio input "true"
click at [318, 344] on input "No" at bounding box center [320, 345] width 13 height 13
radio input "true"
click at [151, 576] on icon "button" at bounding box center [146, 580] width 8 height 8
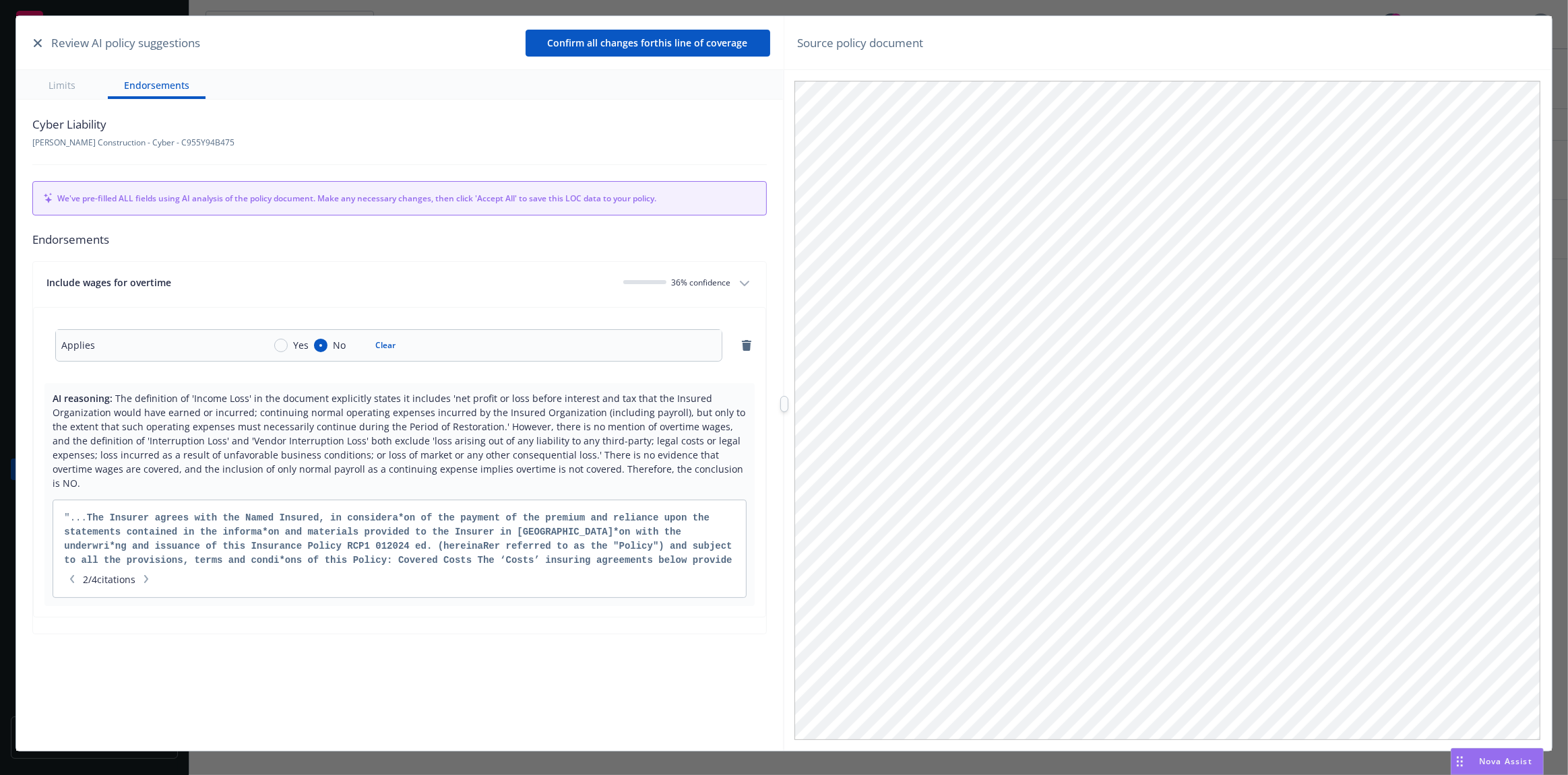
click at [148, 576] on icon "button" at bounding box center [146, 580] width 4 height 8
click at [74, 576] on icon "button" at bounding box center [72, 580] width 8 height 8
click at [74, 576] on icon "button" at bounding box center [72, 580] width 8 height 8
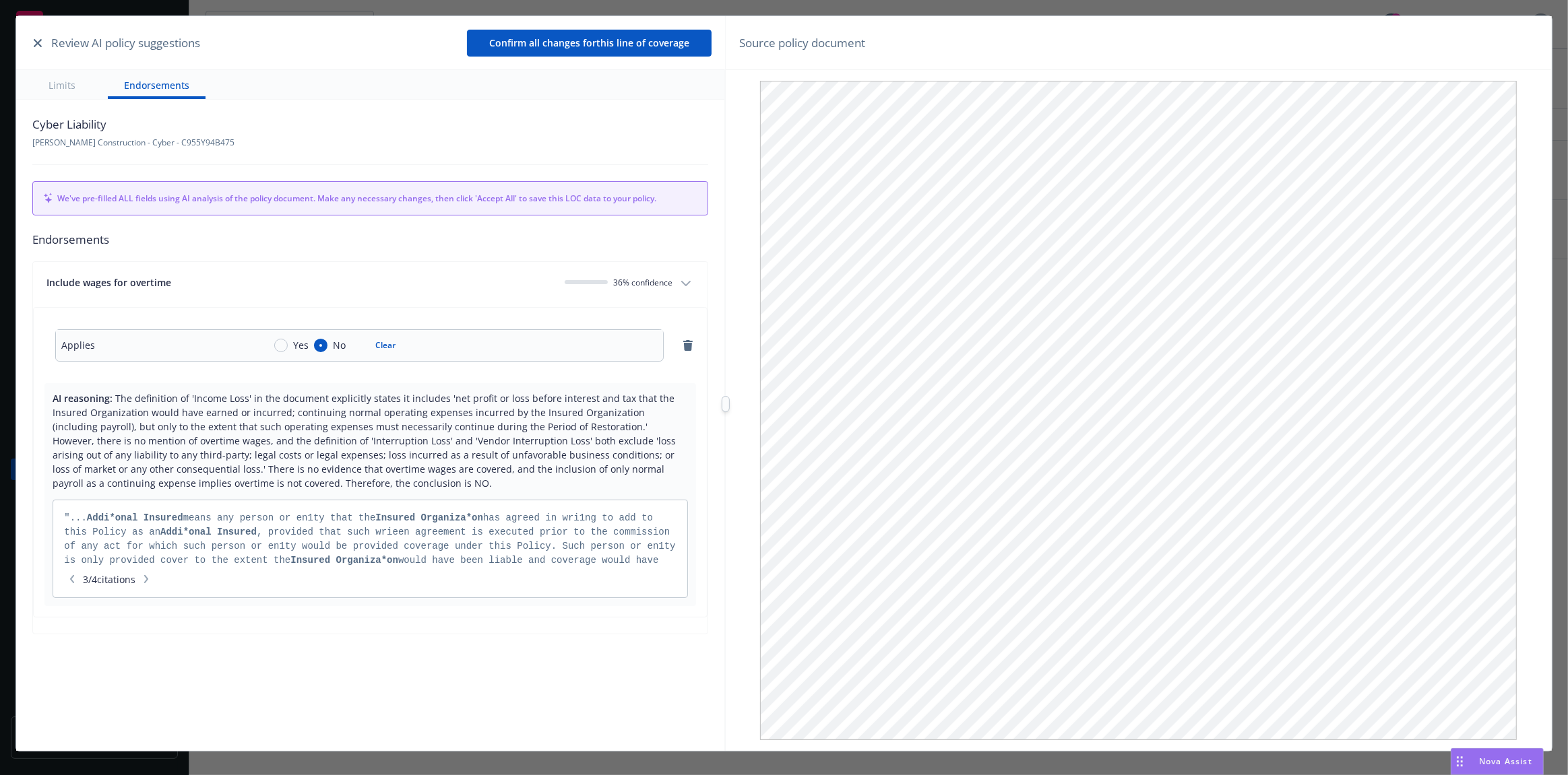
click at [722, 405] on div at bounding box center [725, 404] width 8 height 16
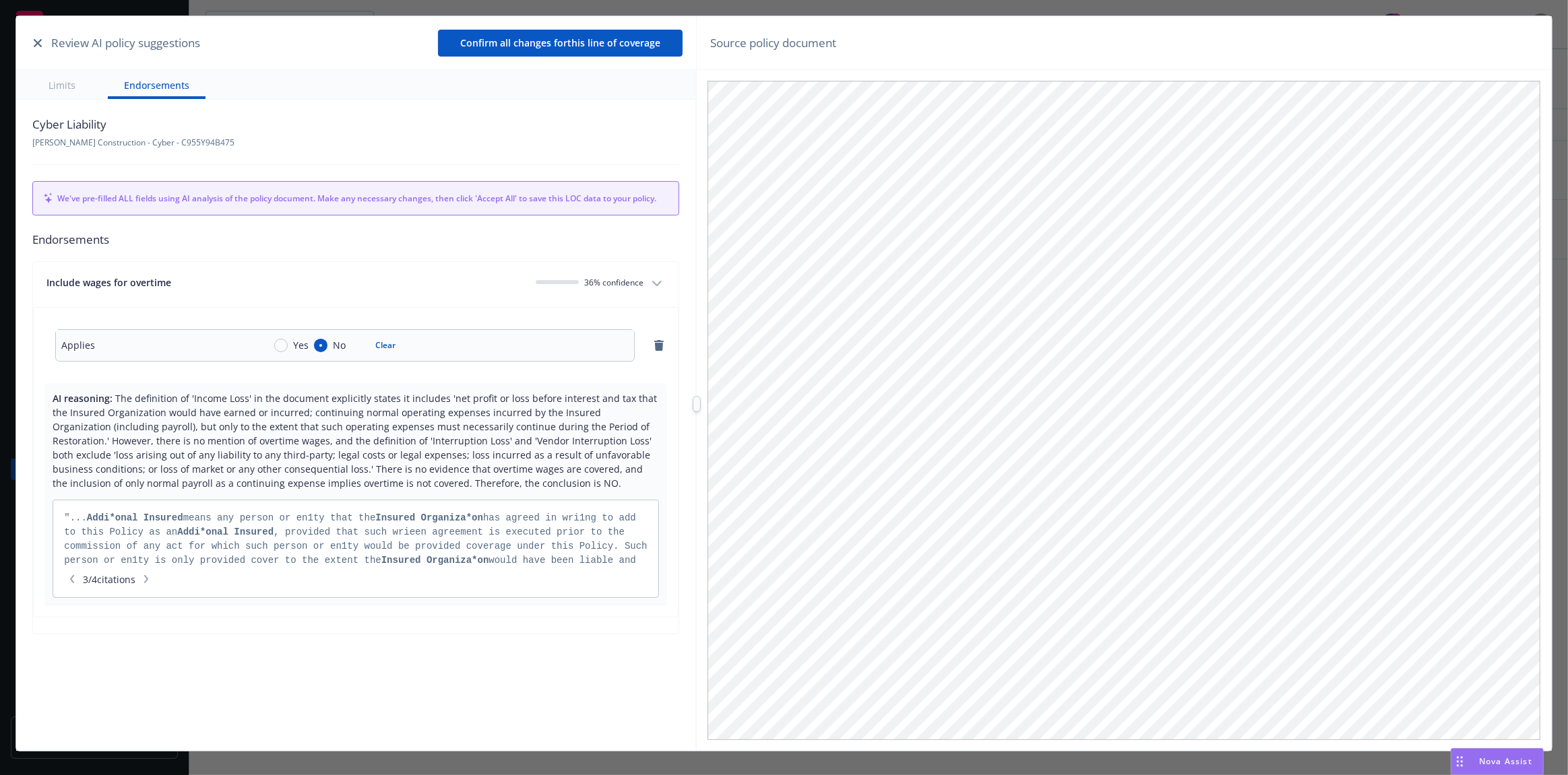
click at [49, 37] on div "Review AI policy suggestions" at bounding box center [115, 43] width 171 height 18
click at [41, 40] on icon "button" at bounding box center [37, 43] width 8 height 8
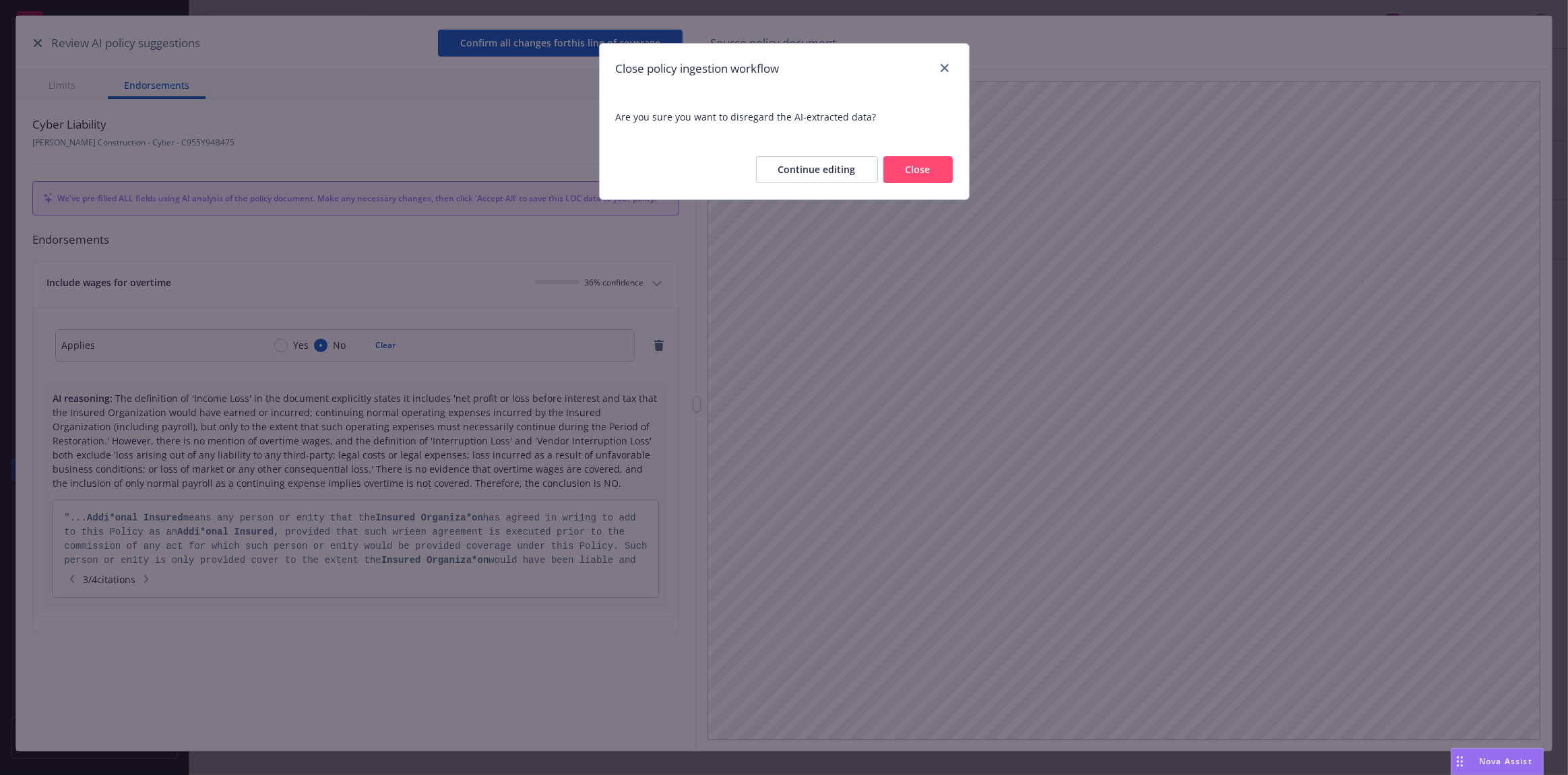
click at [911, 166] on button "Close" at bounding box center [917, 169] width 69 height 27
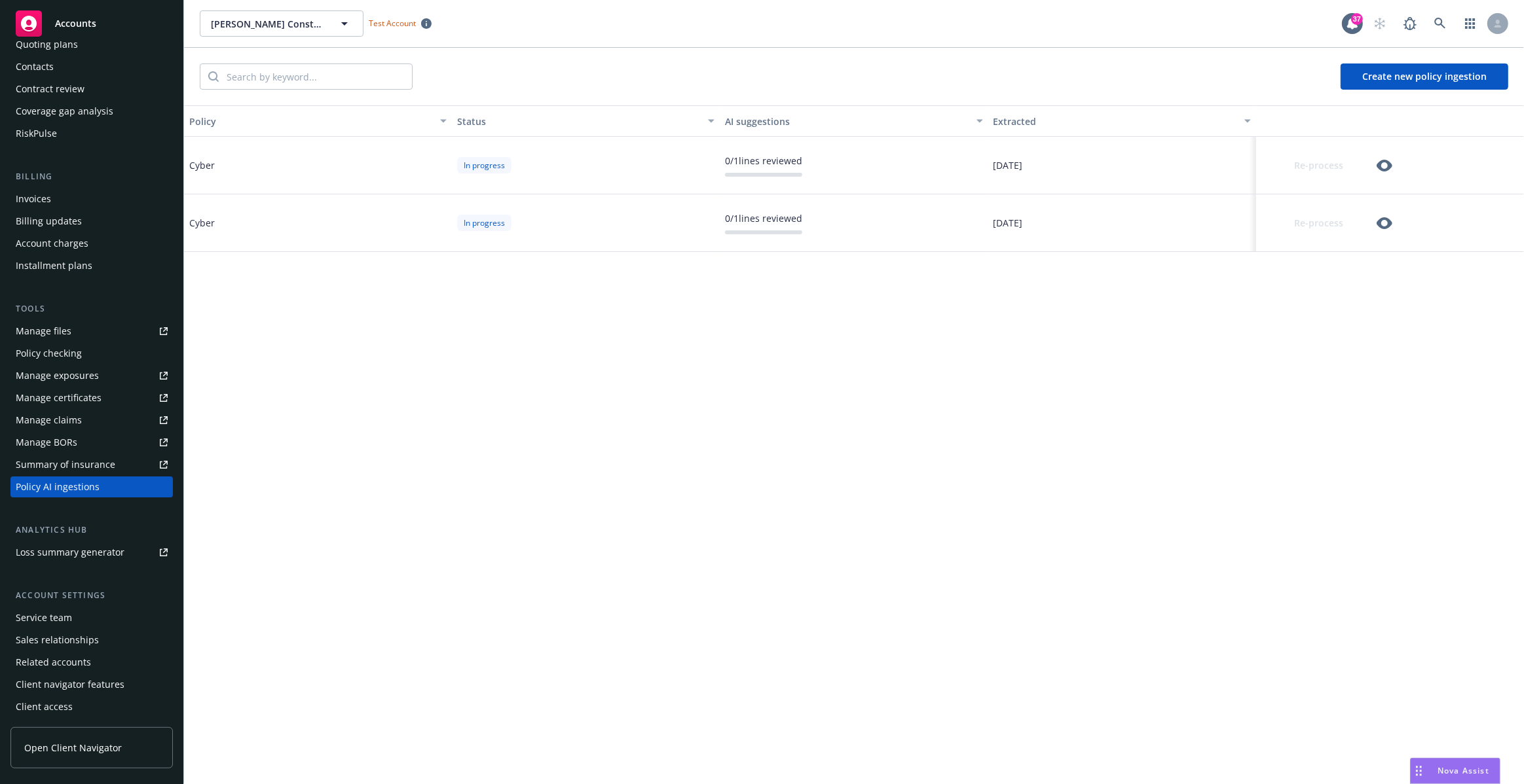
scroll to position [135, 0]
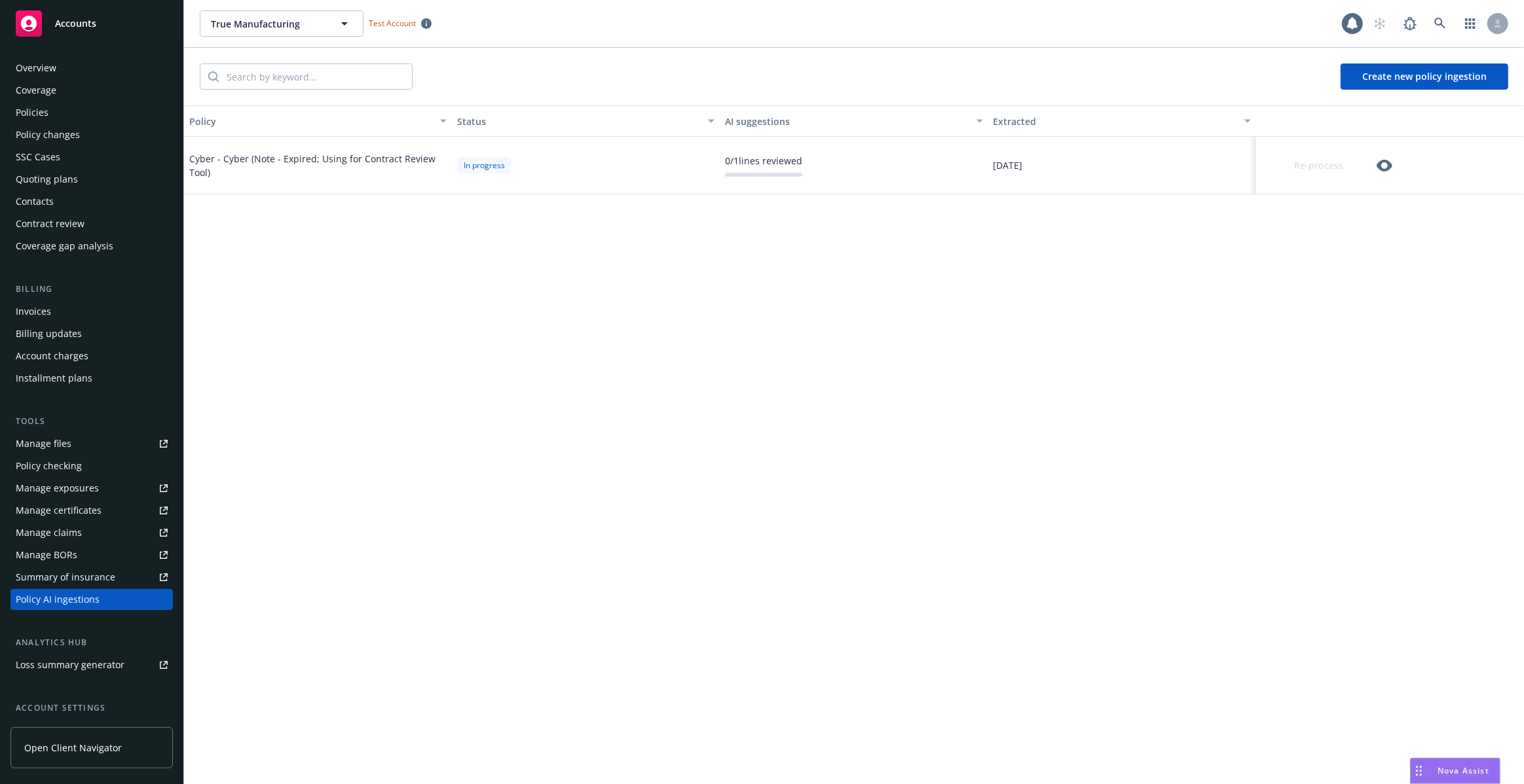
scroll to position [112, 0]
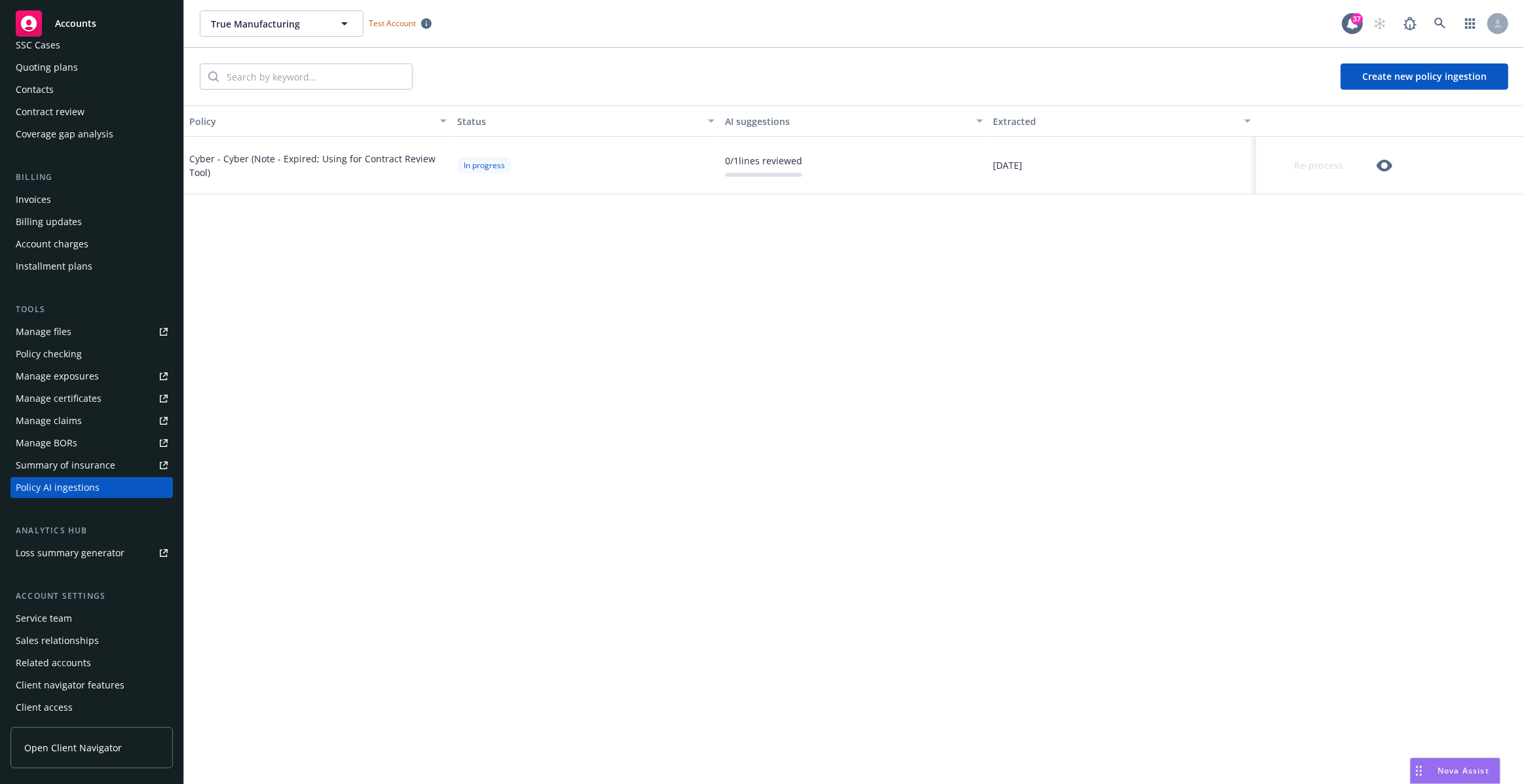
click at [1387, 164] on icon "button" at bounding box center [1384, 165] width 16 height 16
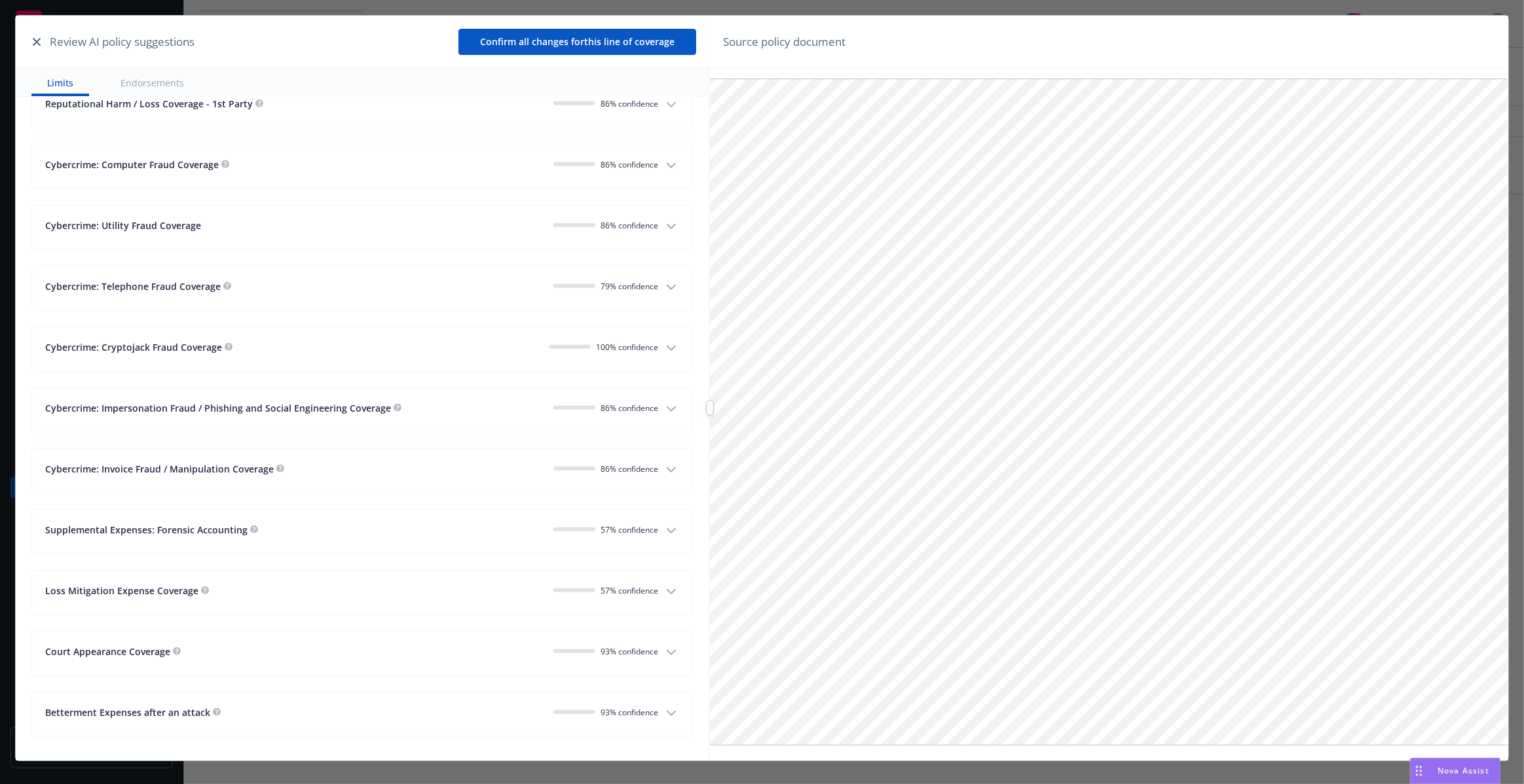
scroll to position [889, 0]
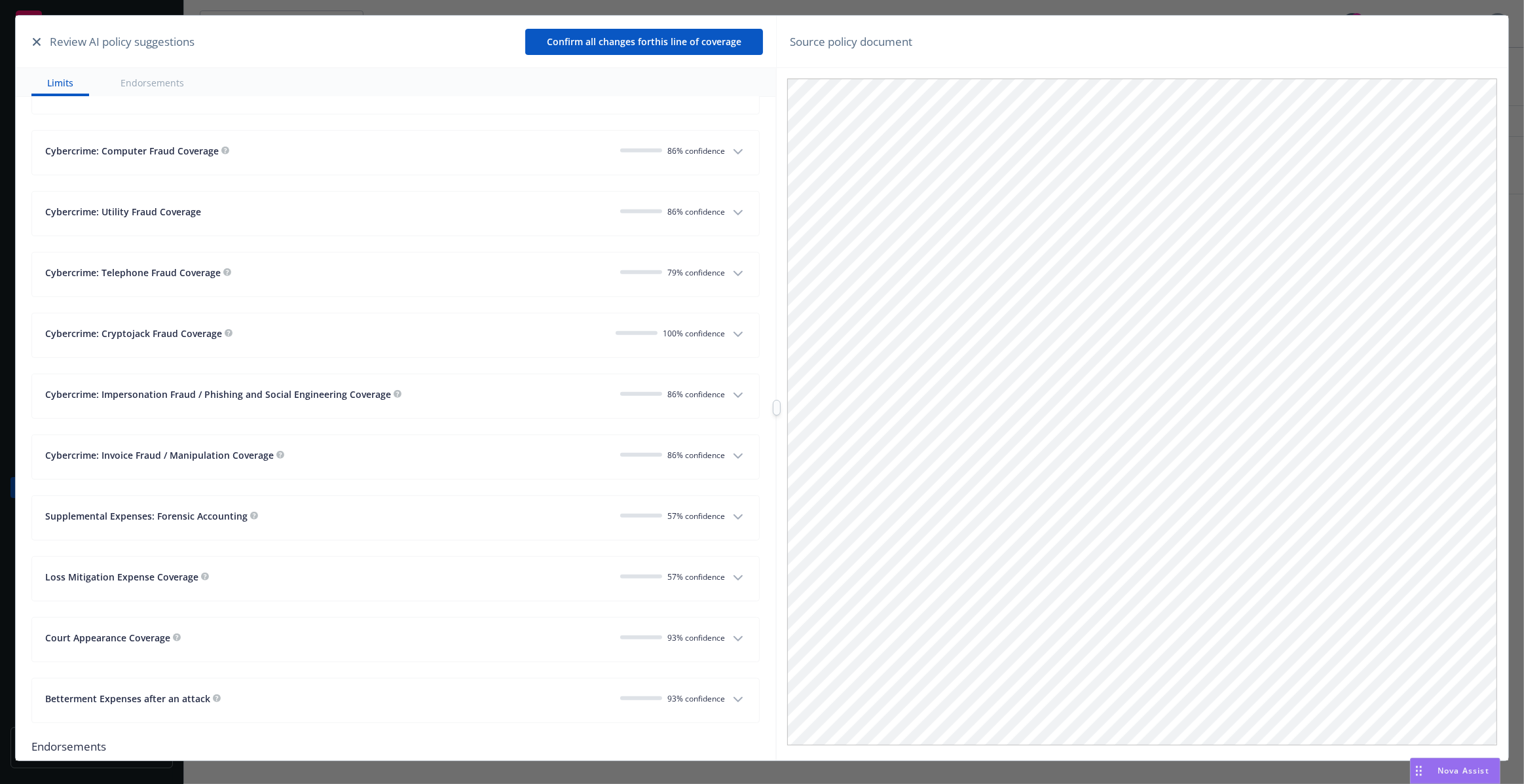
click at [777, 390] on div at bounding box center [777, 408] width 0 height 784
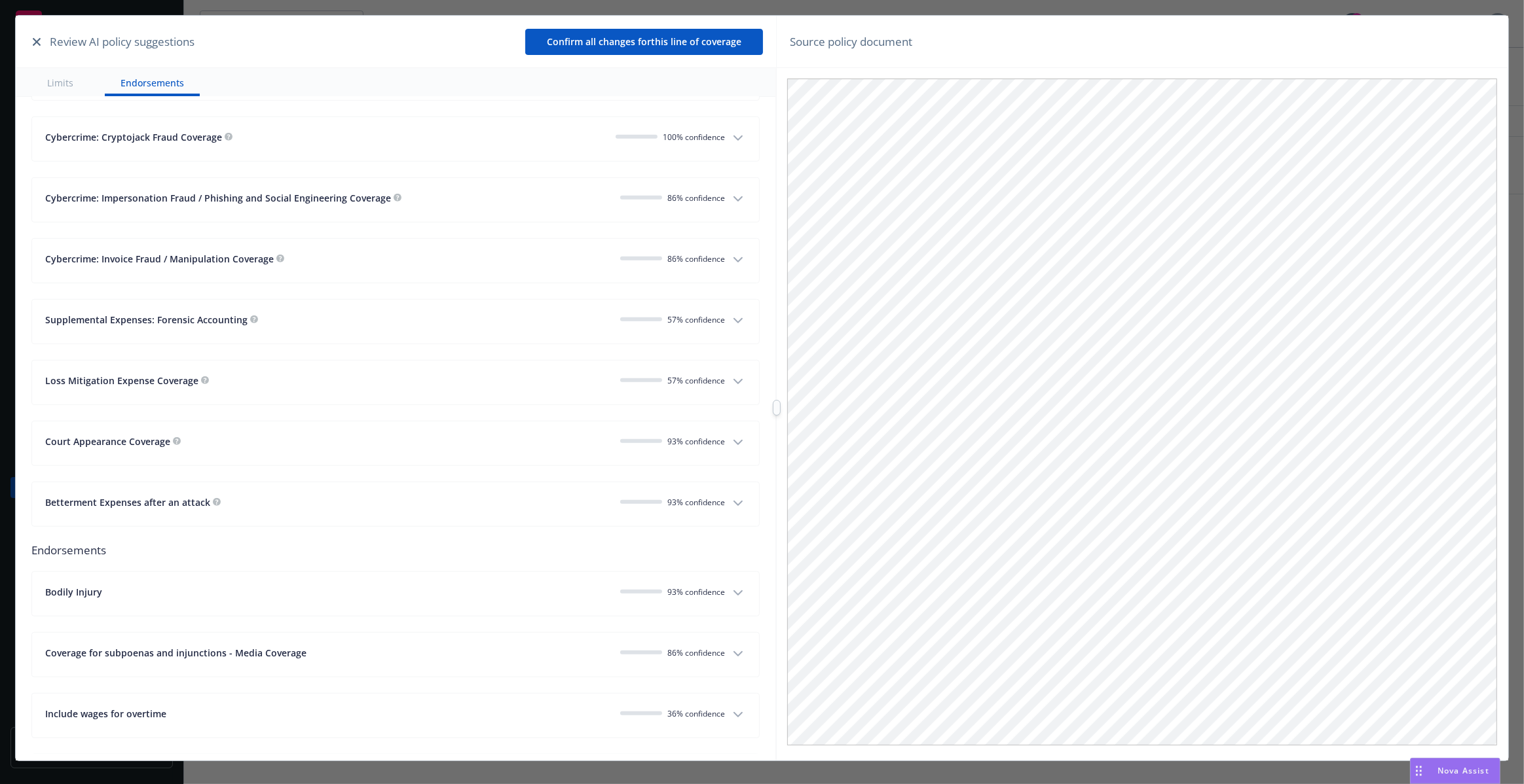
click at [688, 369] on button "Loss Mitigation Expense Coverage 57 % confidence" at bounding box center [396, 382] width 727 height 44
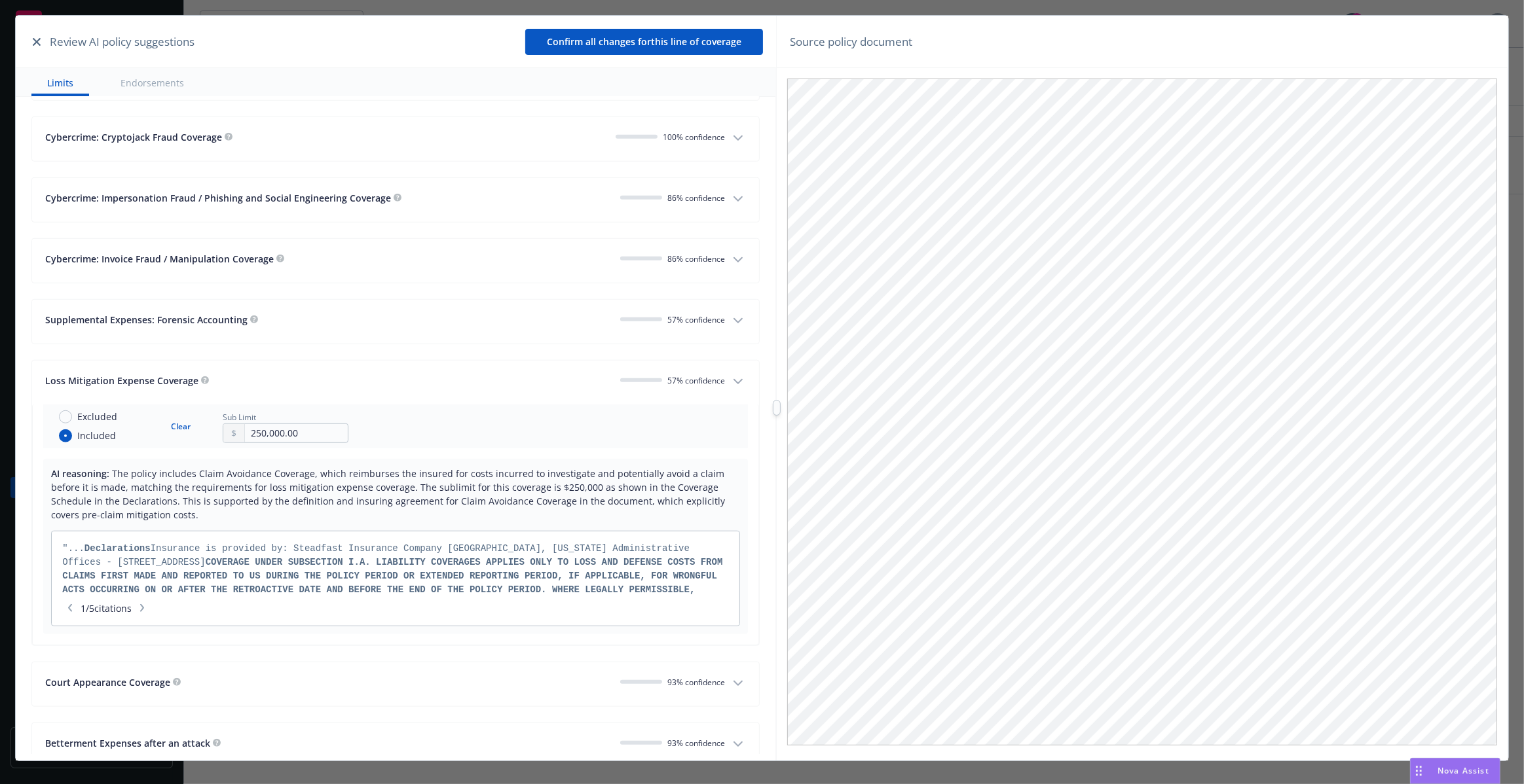
click at [688, 375] on span "57 % confidence" at bounding box center [696, 381] width 57 height 11
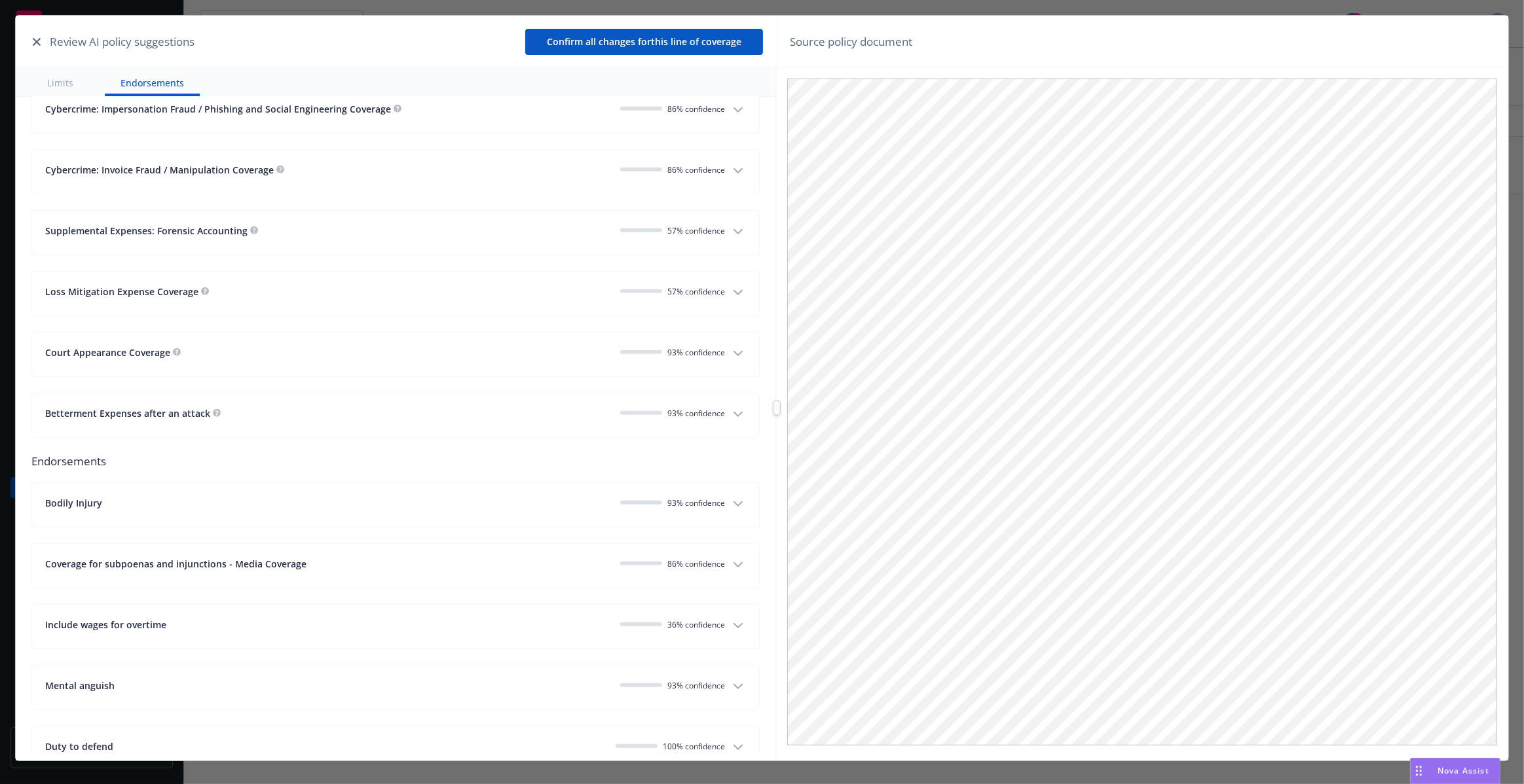
scroll to position [1248, 0]
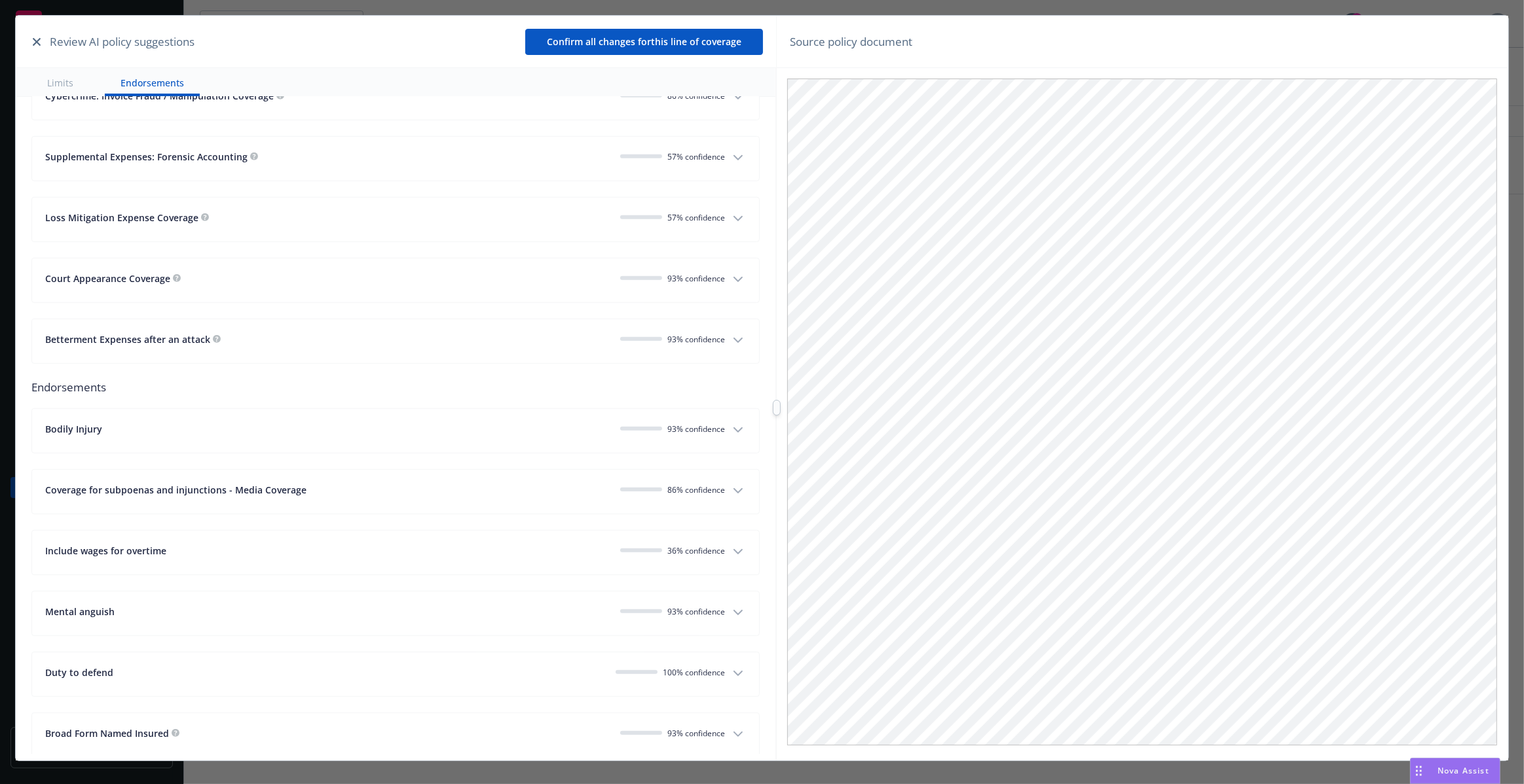
click at [691, 550] on span "36 % confidence" at bounding box center [696, 550] width 57 height 11
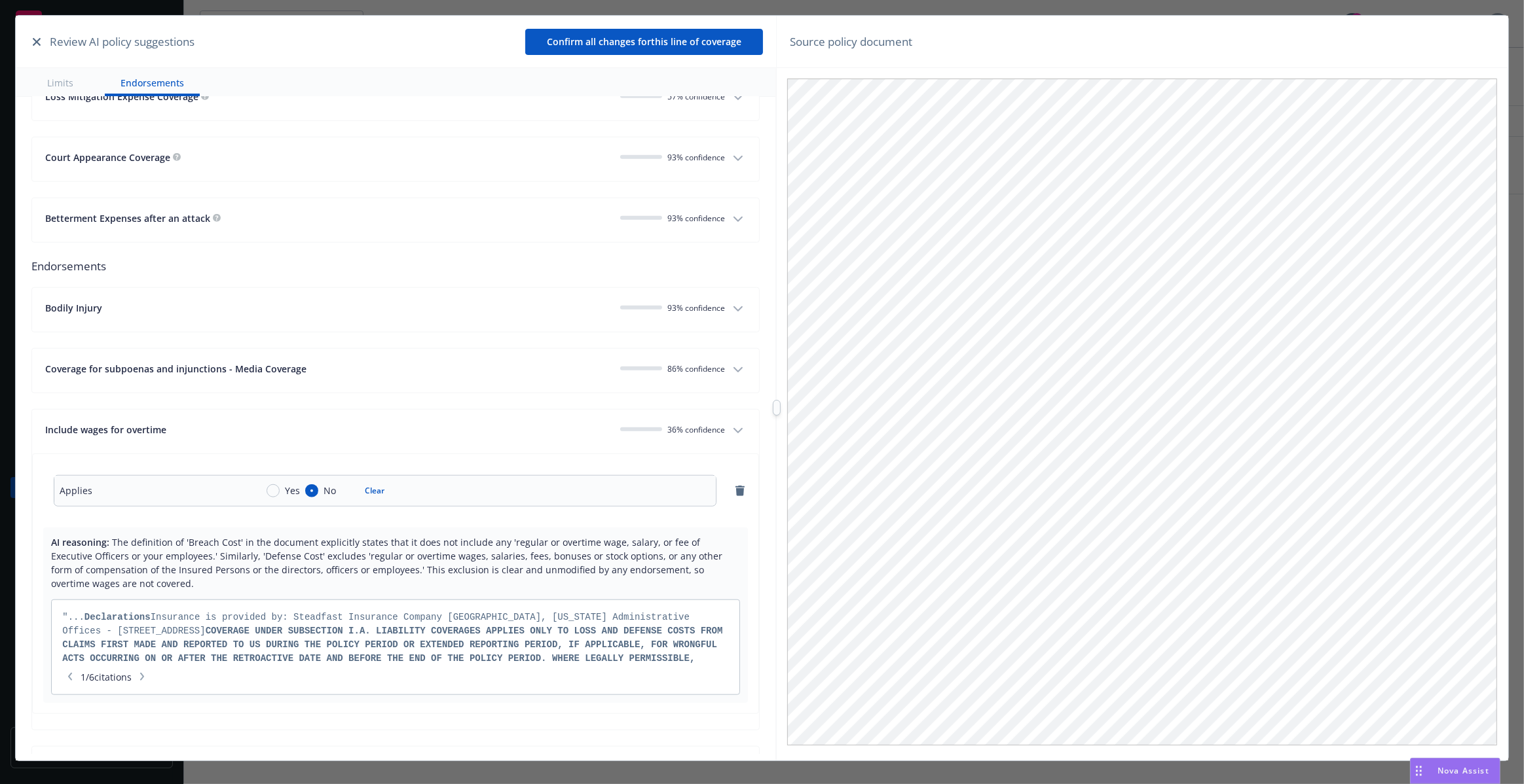
scroll to position [1410, 0]
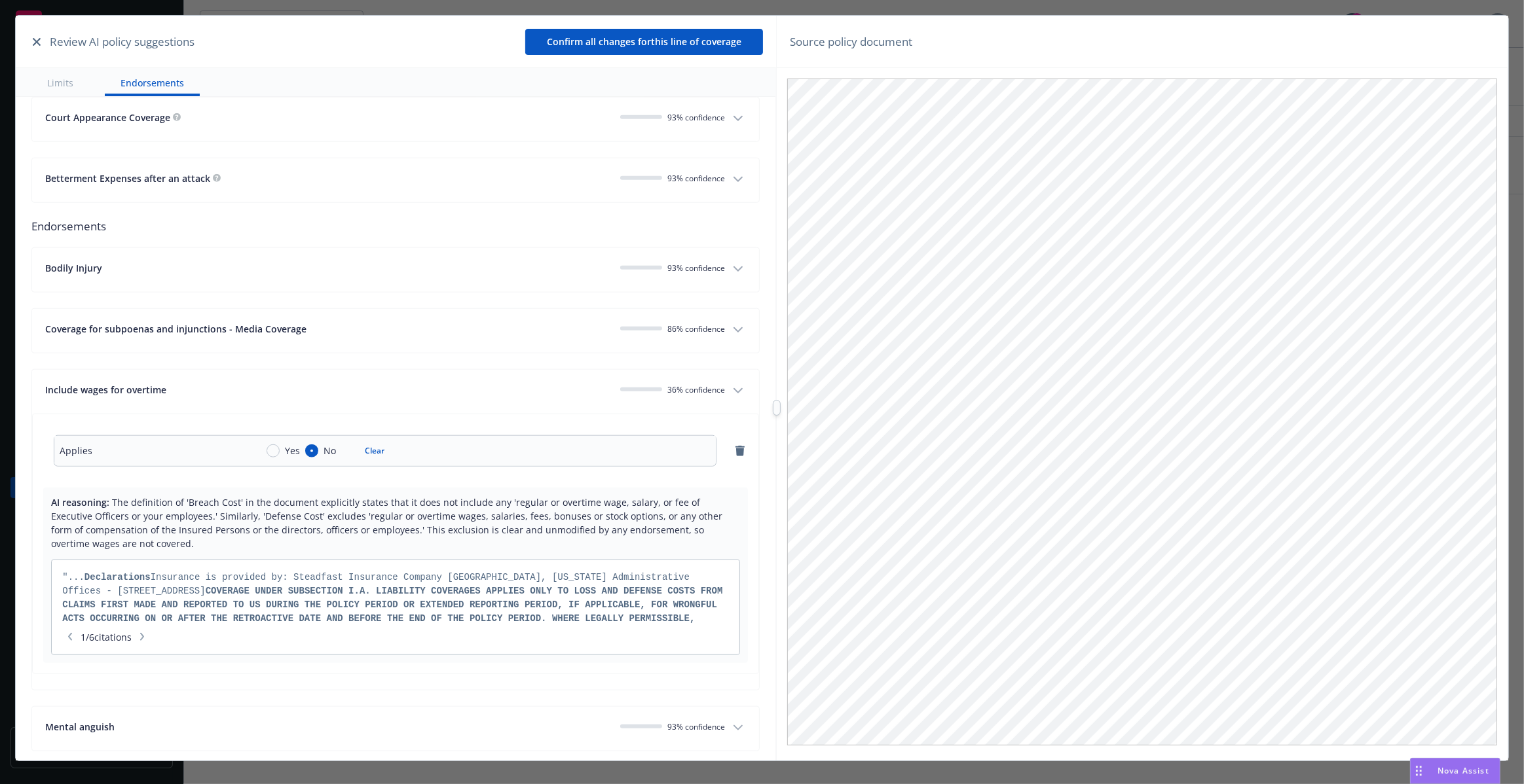
click at [707, 384] on span "36 % confidence" at bounding box center [696, 390] width 57 height 11
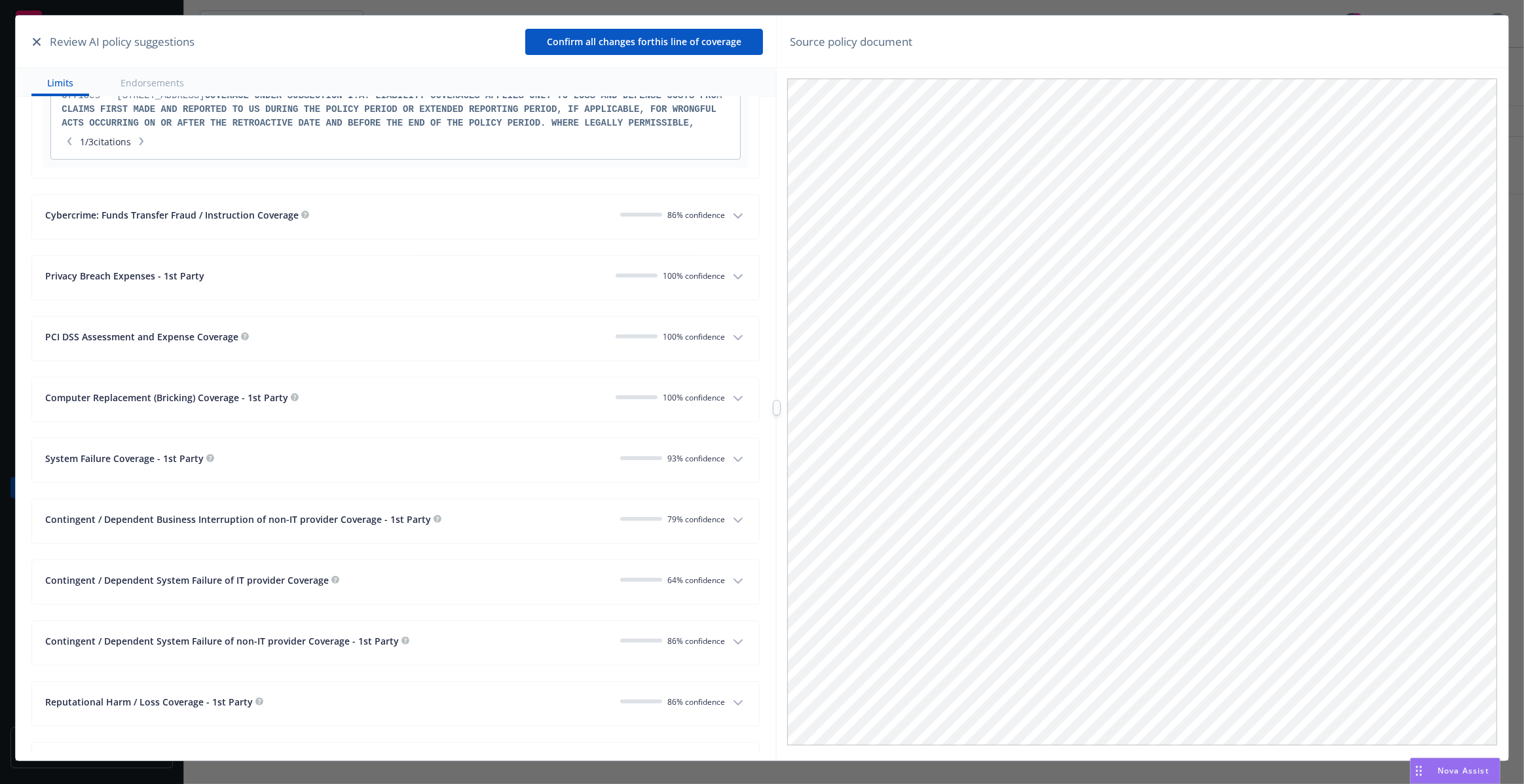
scroll to position [0, 0]
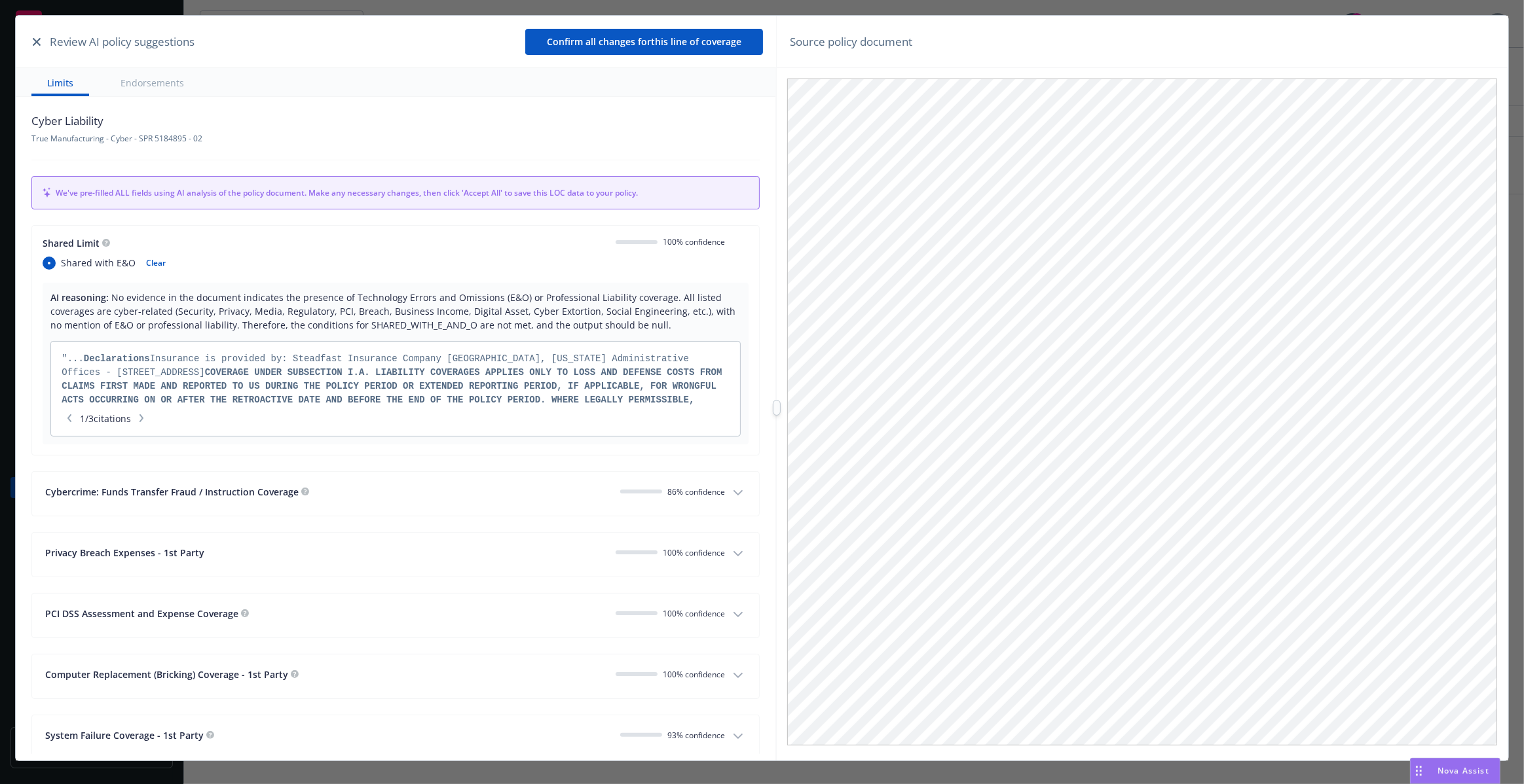
click at [512, 247] on div "Shared Limit" at bounding box center [324, 243] width 563 height 14
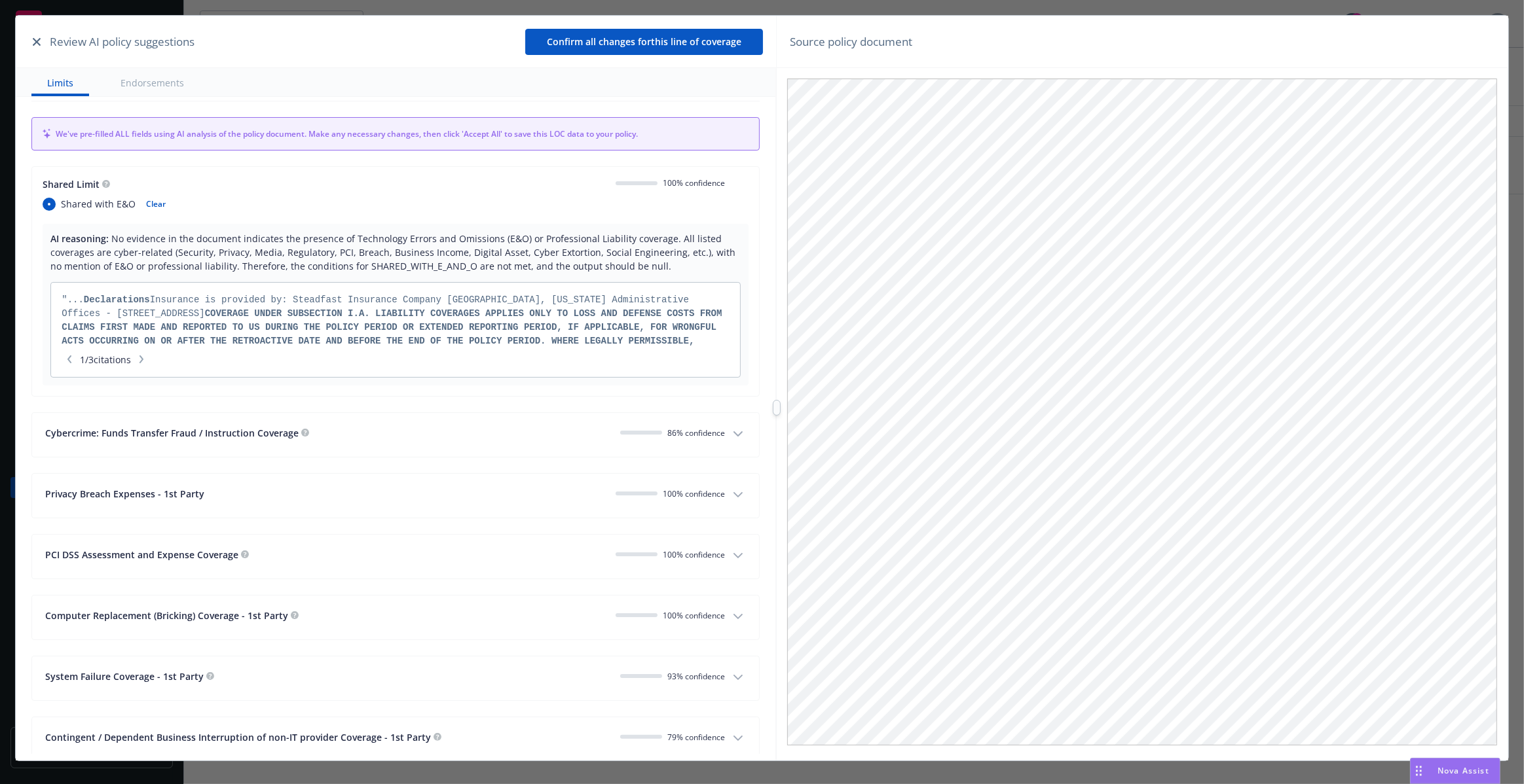
scroll to position [59, 0]
click at [553, 441] on div "Cybercrime: Funds Transfer Fraud / Instruction Coverage 86 % confidence" at bounding box center [385, 434] width 679 height 17
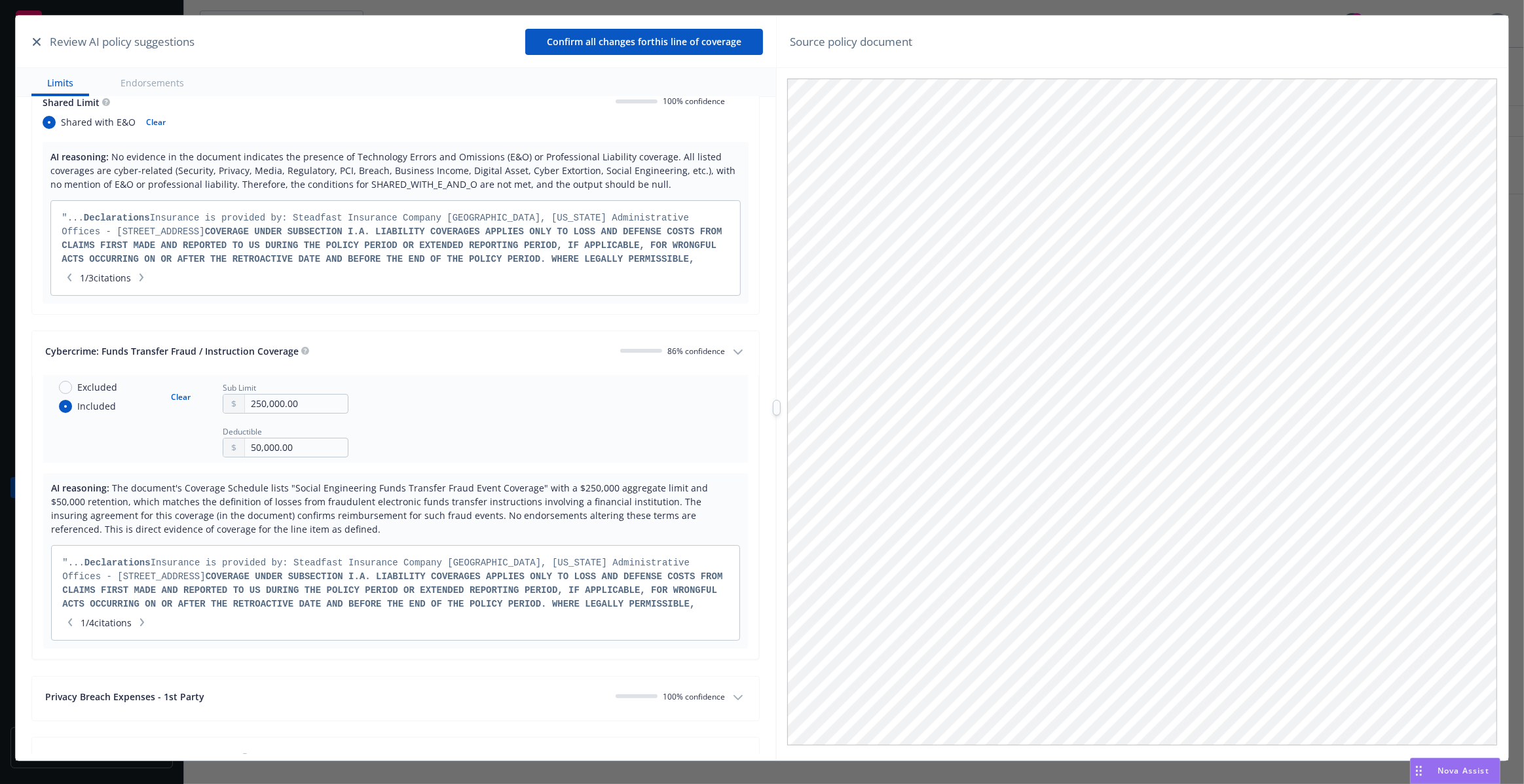
scroll to position [144, 0]
click at [33, 38] on icon "button" at bounding box center [36, 41] width 8 height 8
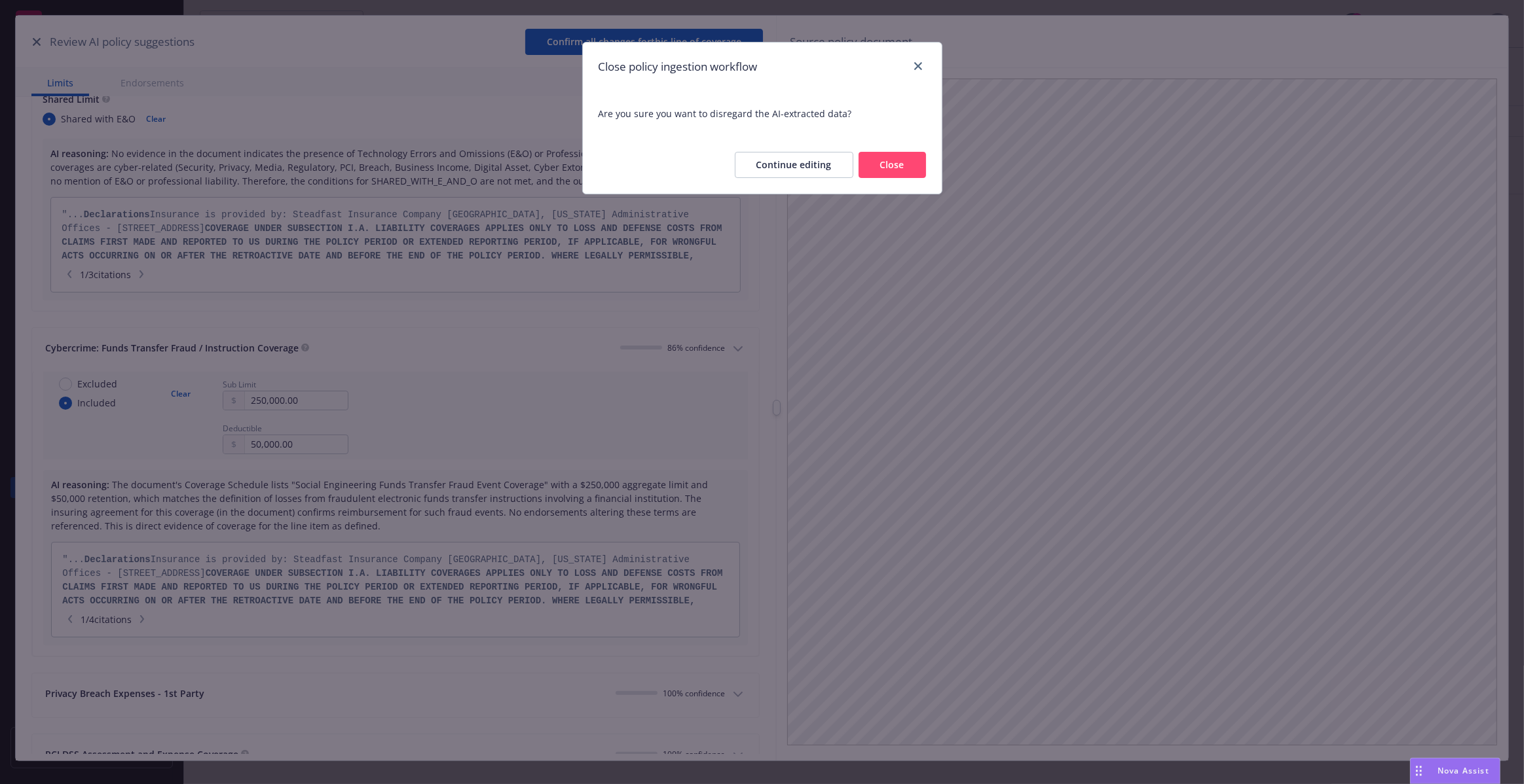
click at [882, 168] on button "Close" at bounding box center [891, 164] width 67 height 26
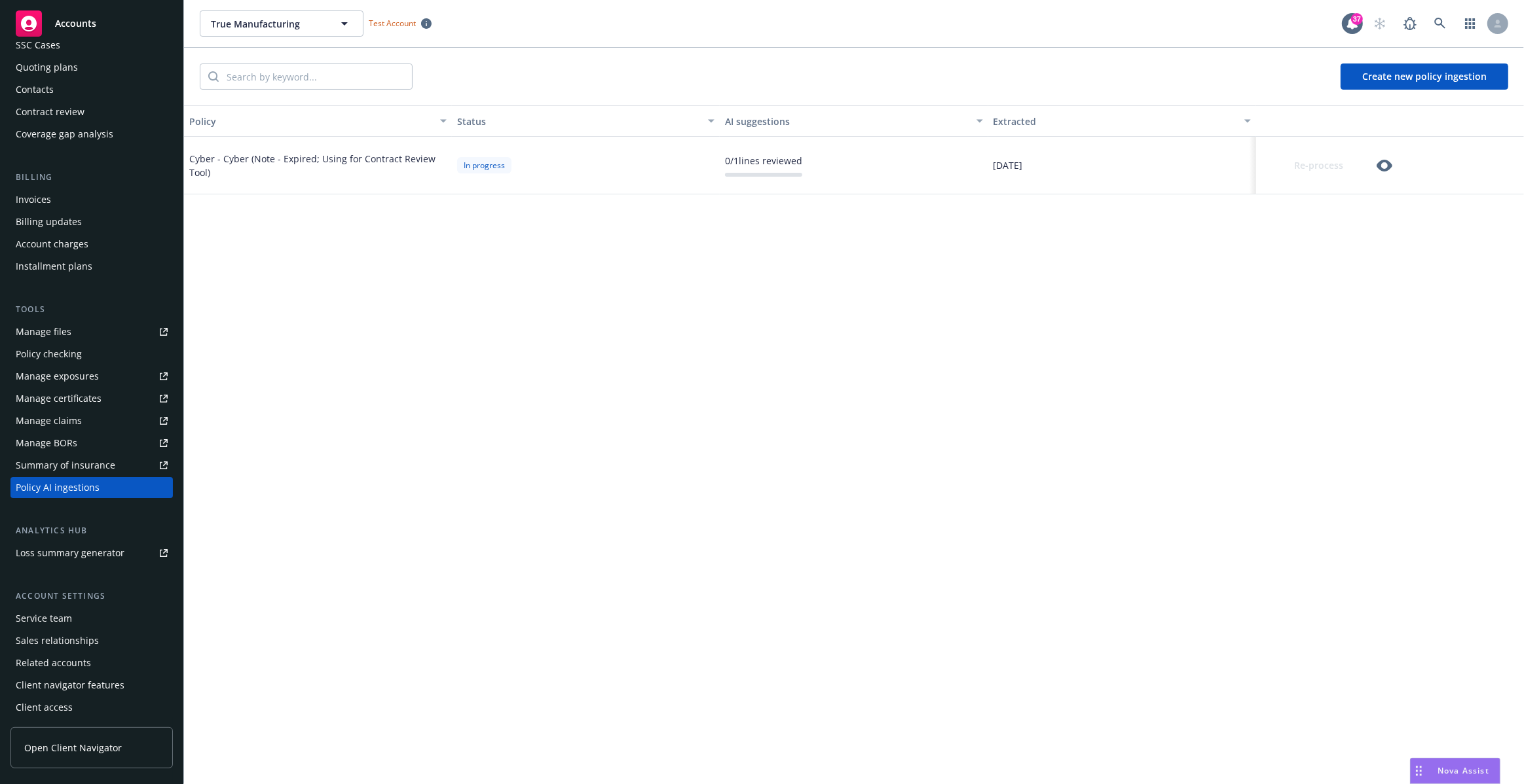
scroll to position [112, 0]
click at [1388, 164] on icon "button" at bounding box center [1384, 166] width 16 height 12
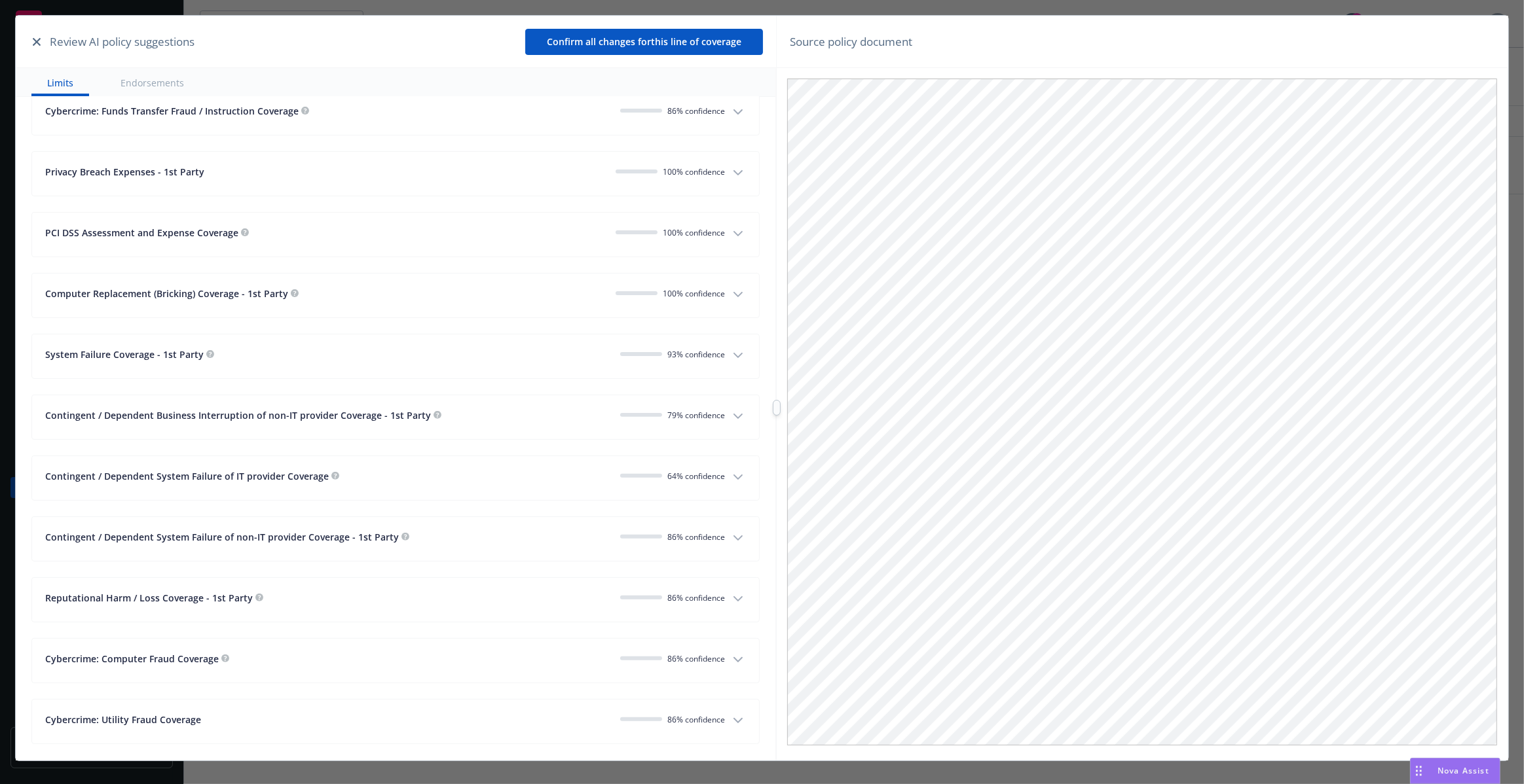
scroll to position [515, 0]
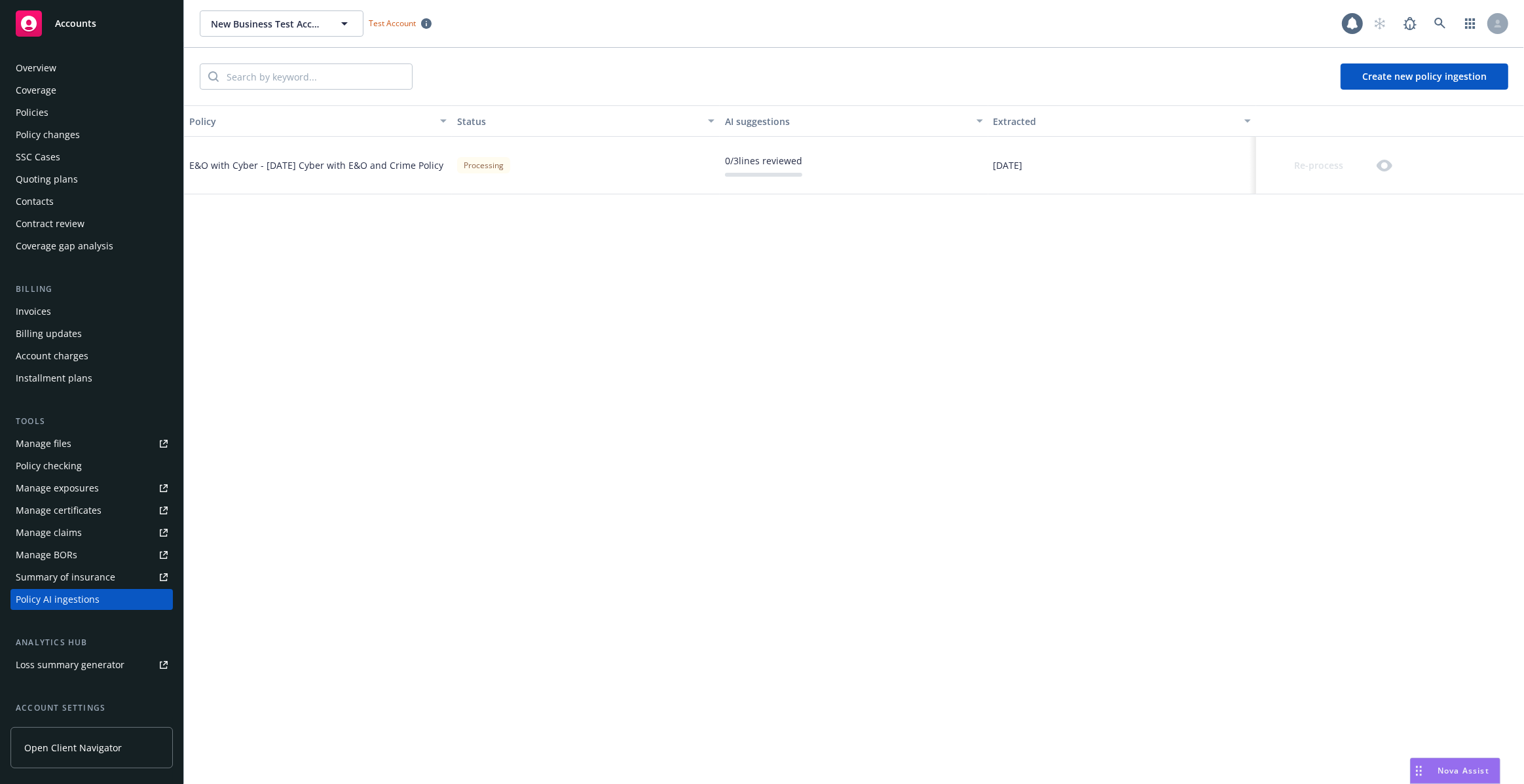
scroll to position [112, 0]
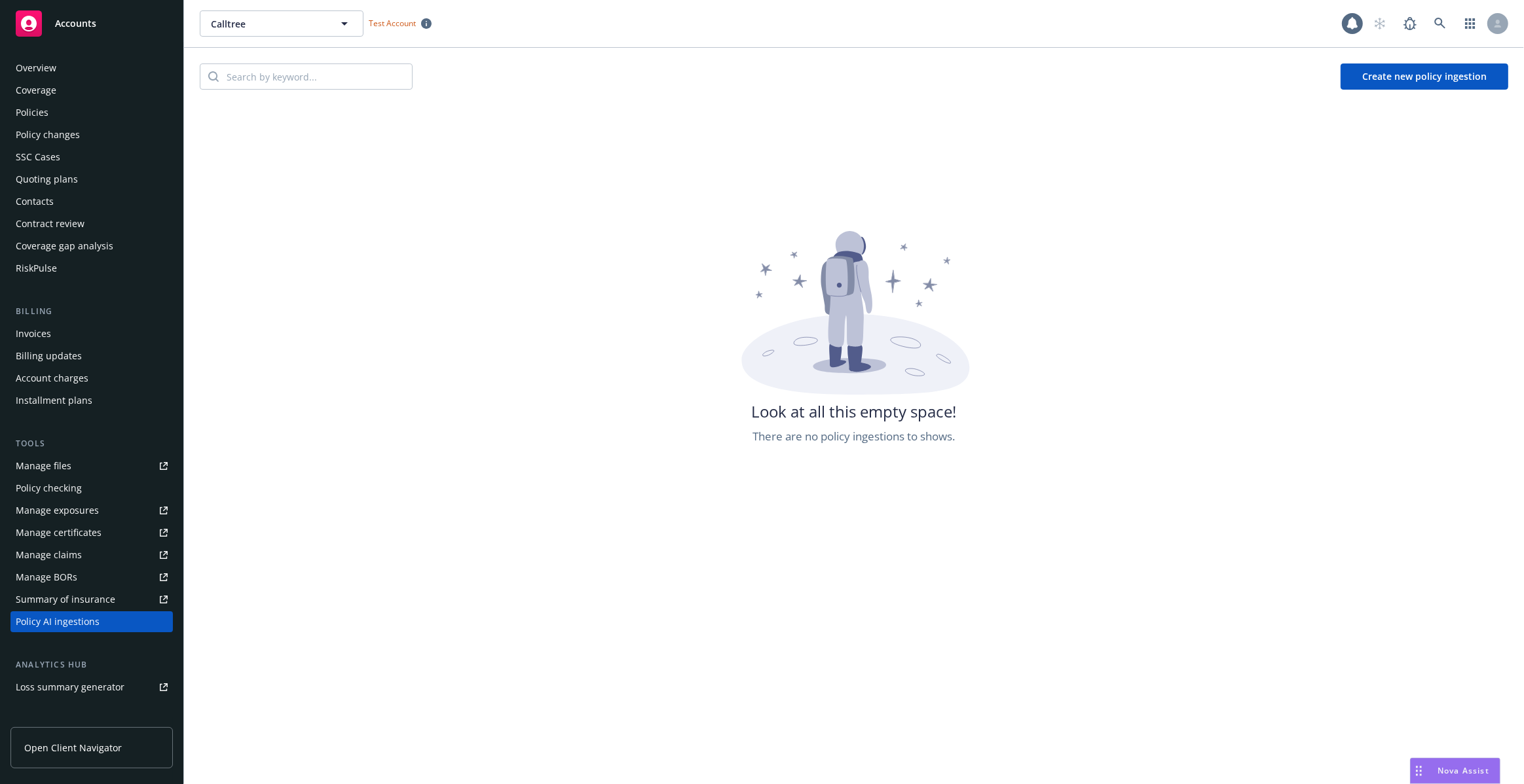
scroll to position [135, 0]
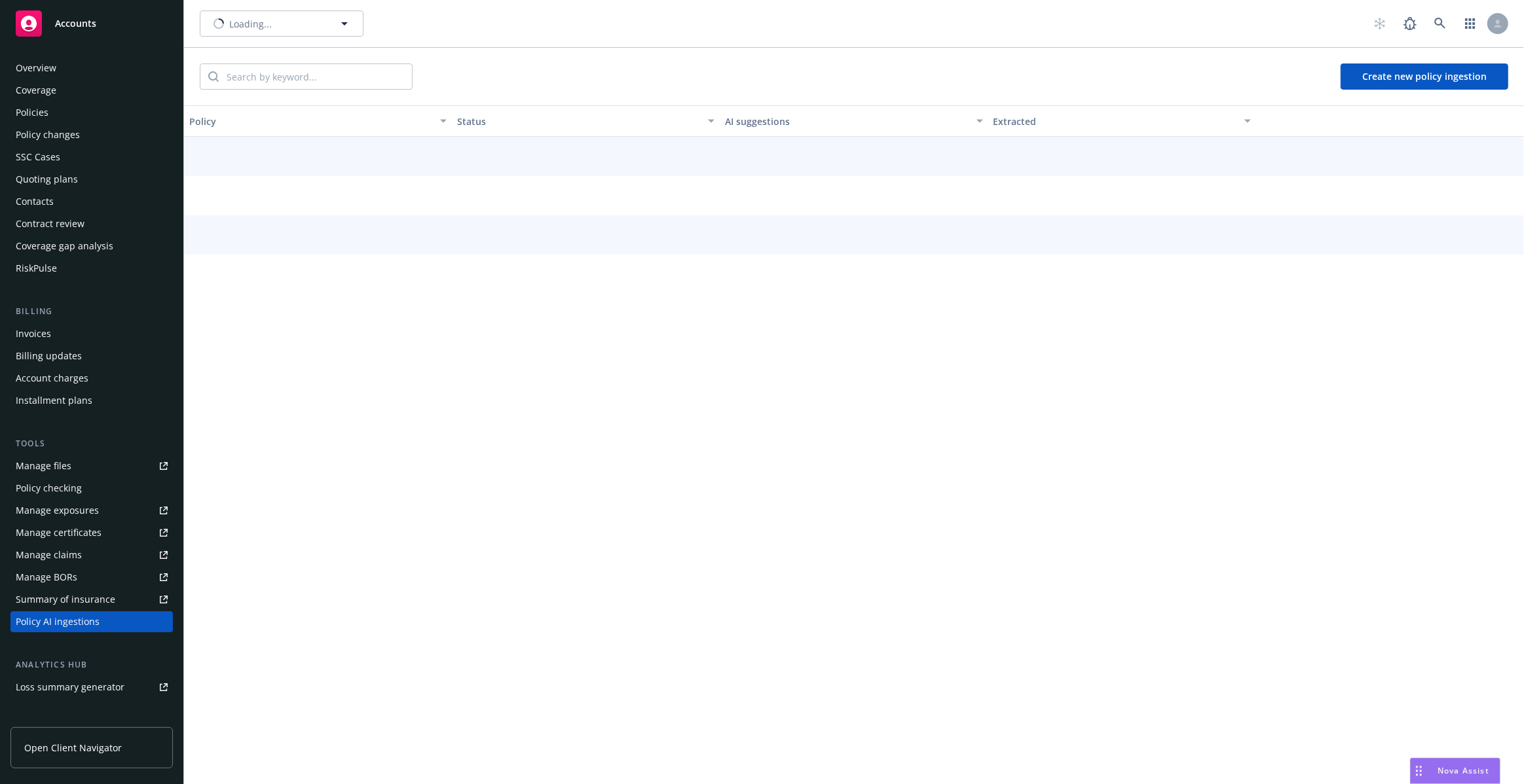
scroll to position [135, 0]
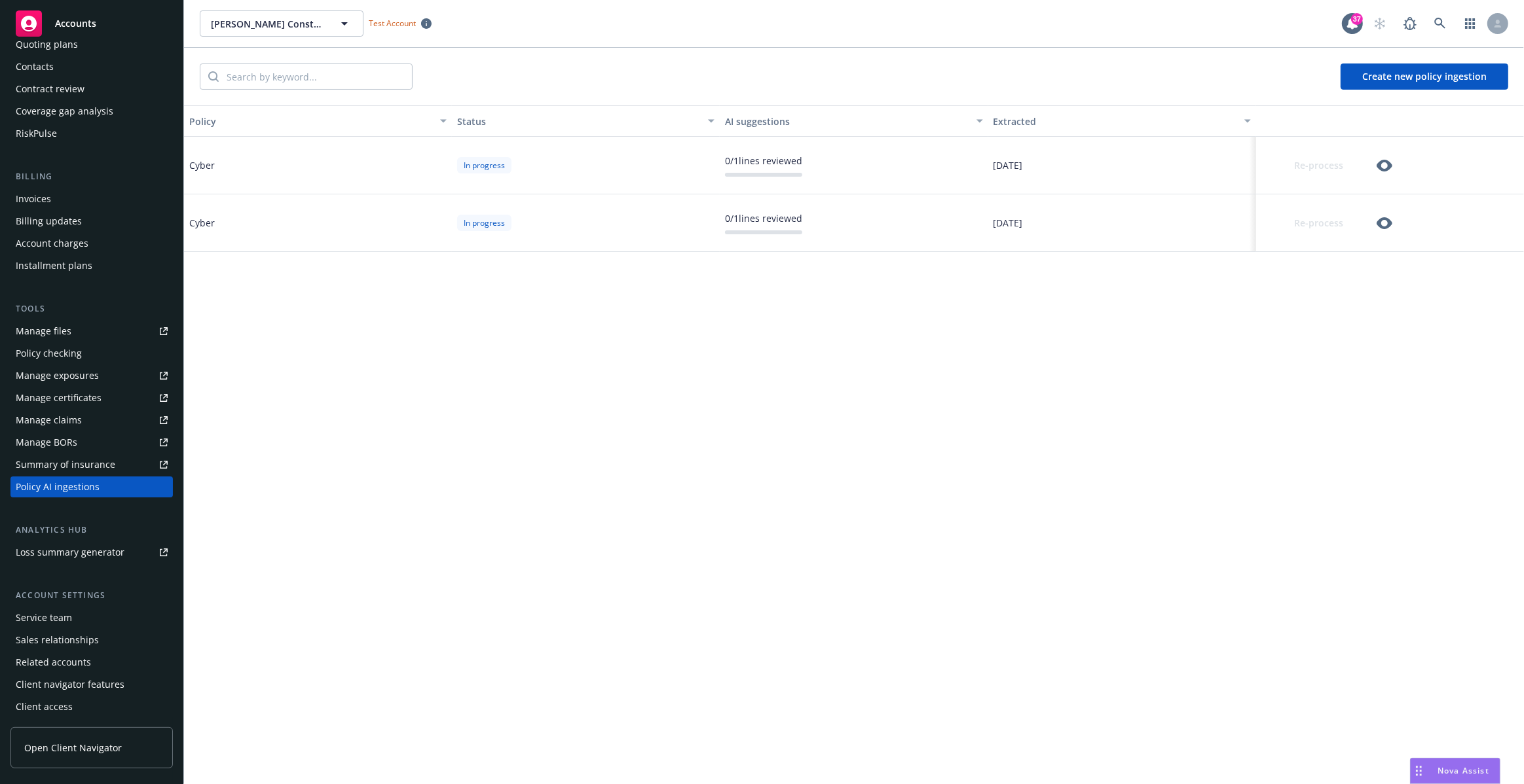
click at [1384, 161] on icon "button" at bounding box center [1384, 166] width 16 height 12
click at [1375, 166] on div "Re-process" at bounding box center [1329, 165] width 136 height 26
click at [1386, 166] on icon "button" at bounding box center [1384, 165] width 16 height 16
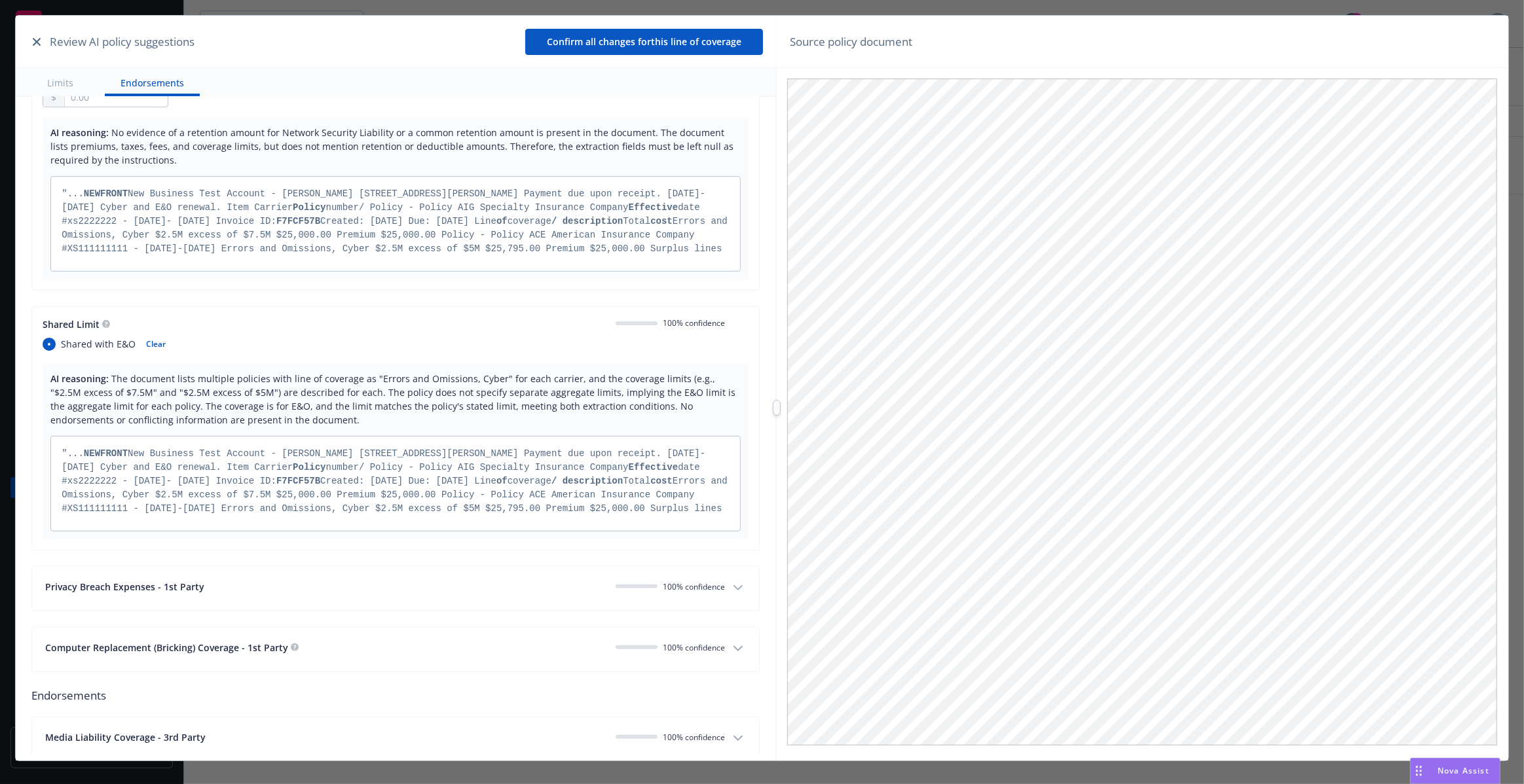
scroll to position [446, 0]
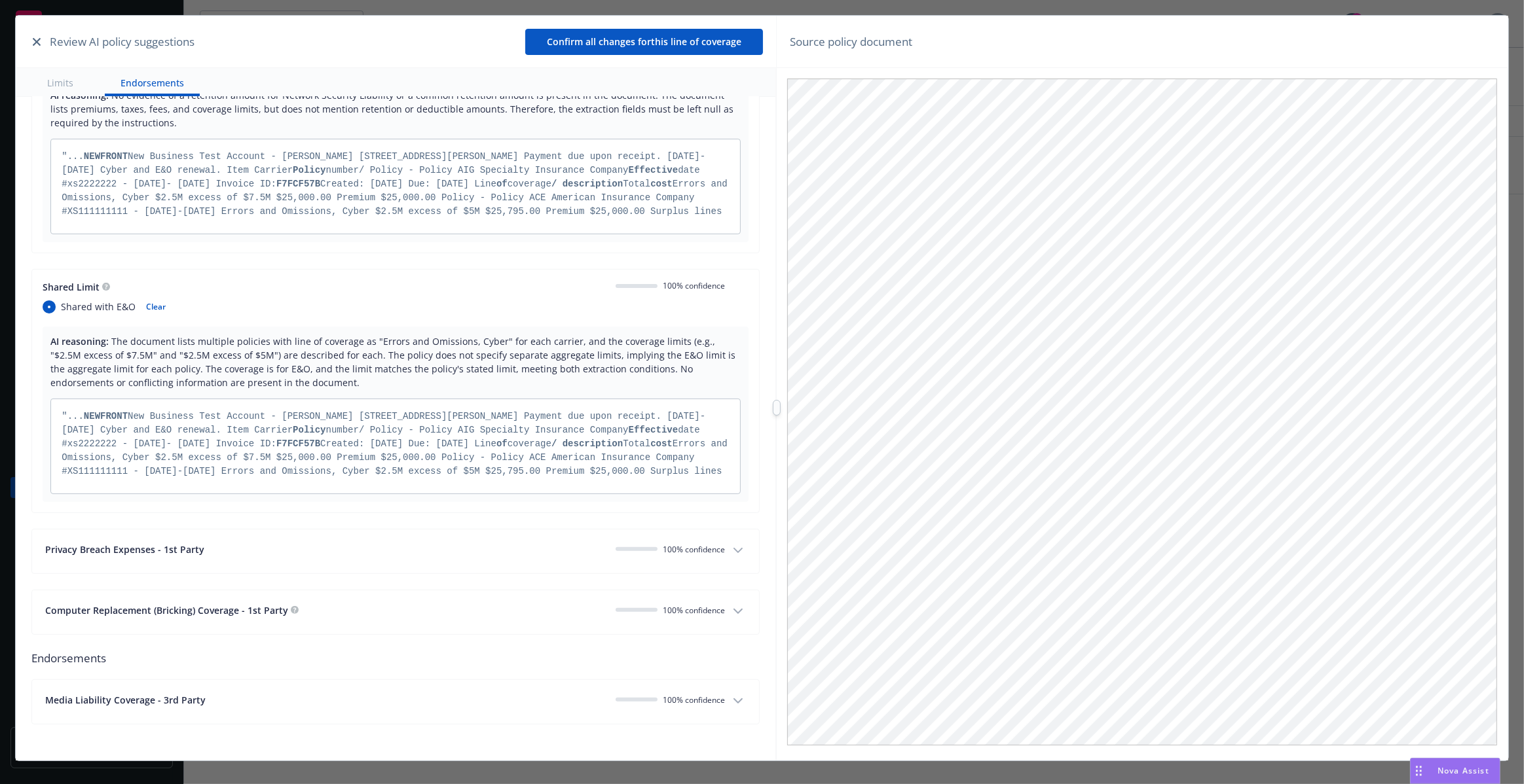
click at [560, 550] on div "Privacy Breach Expenses - 1st Party" at bounding box center [325, 550] width 560 height 14
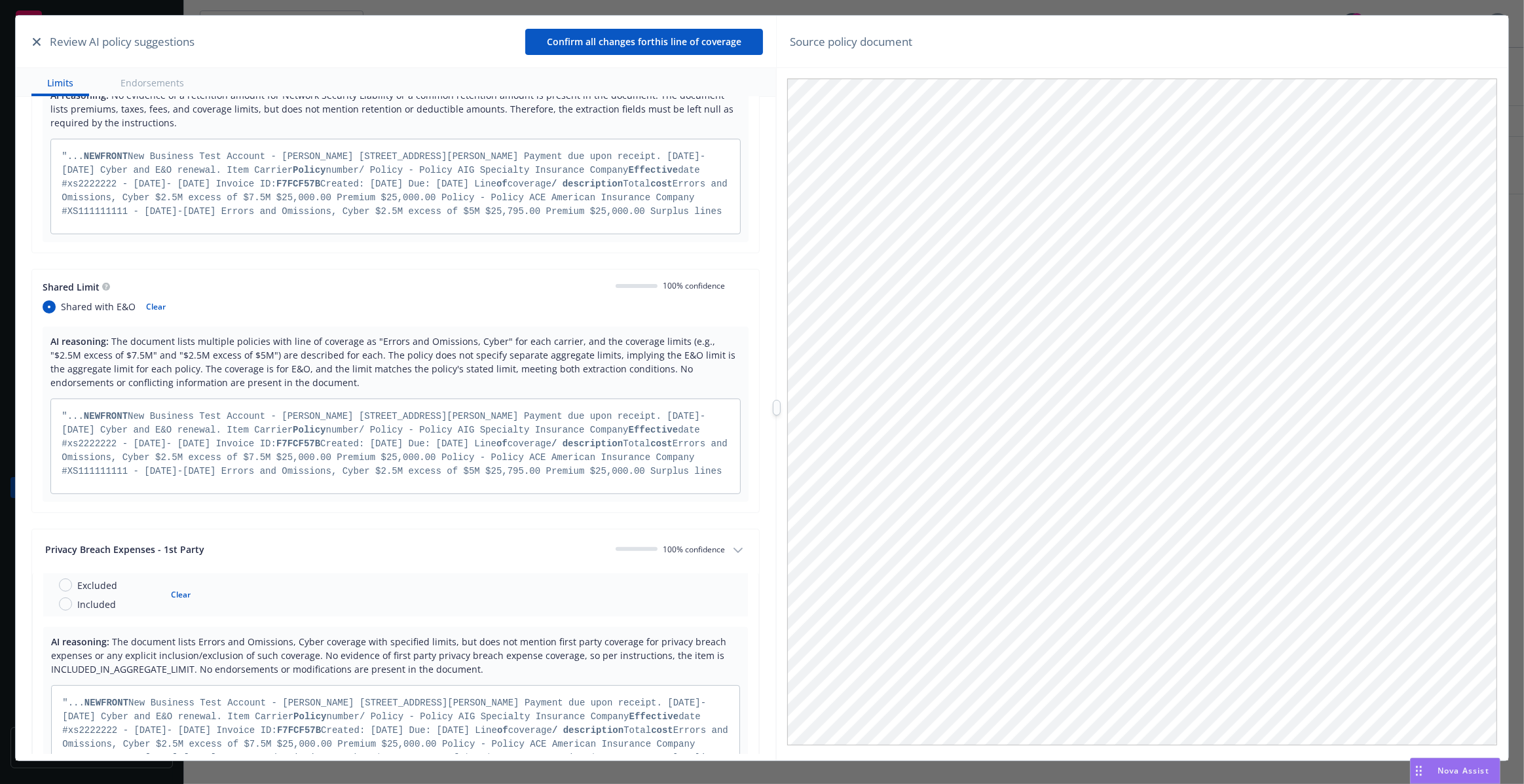
click at [556, 550] on div "Privacy Breach Expenses - 1st Party" at bounding box center [325, 550] width 560 height 14
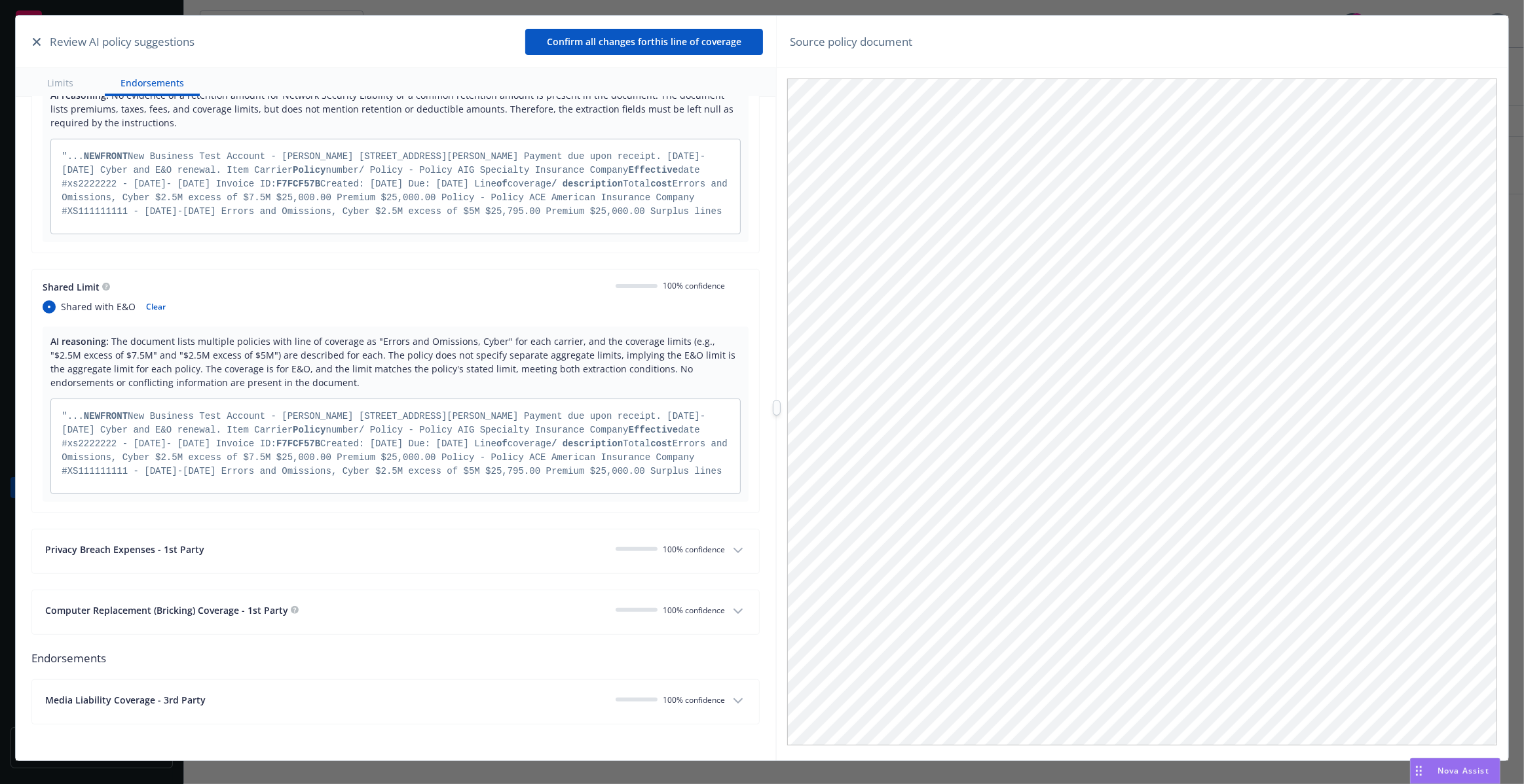
click at [38, 45] on icon "button" at bounding box center [36, 41] width 8 height 8
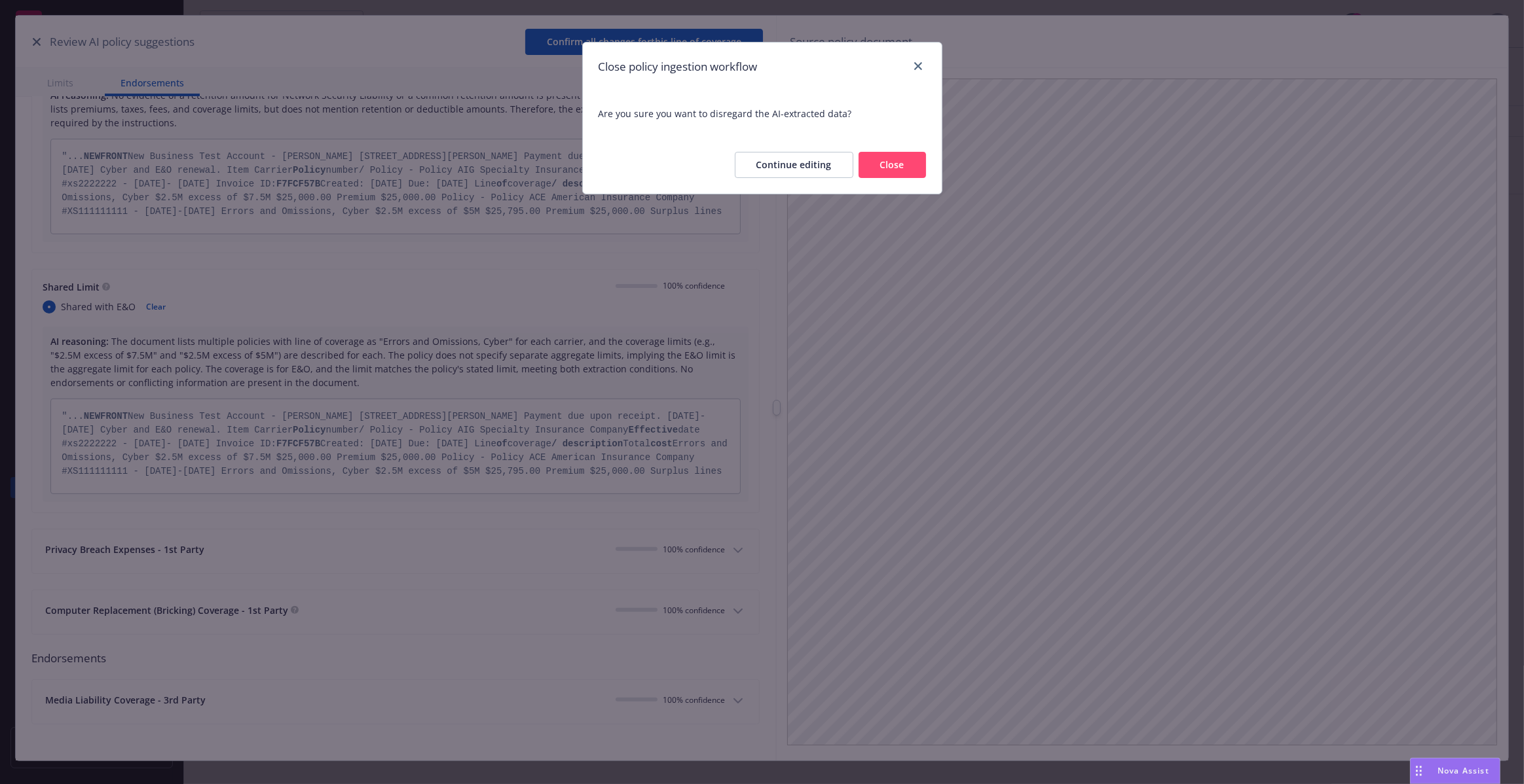
click at [878, 167] on button "Close" at bounding box center [891, 164] width 67 height 26
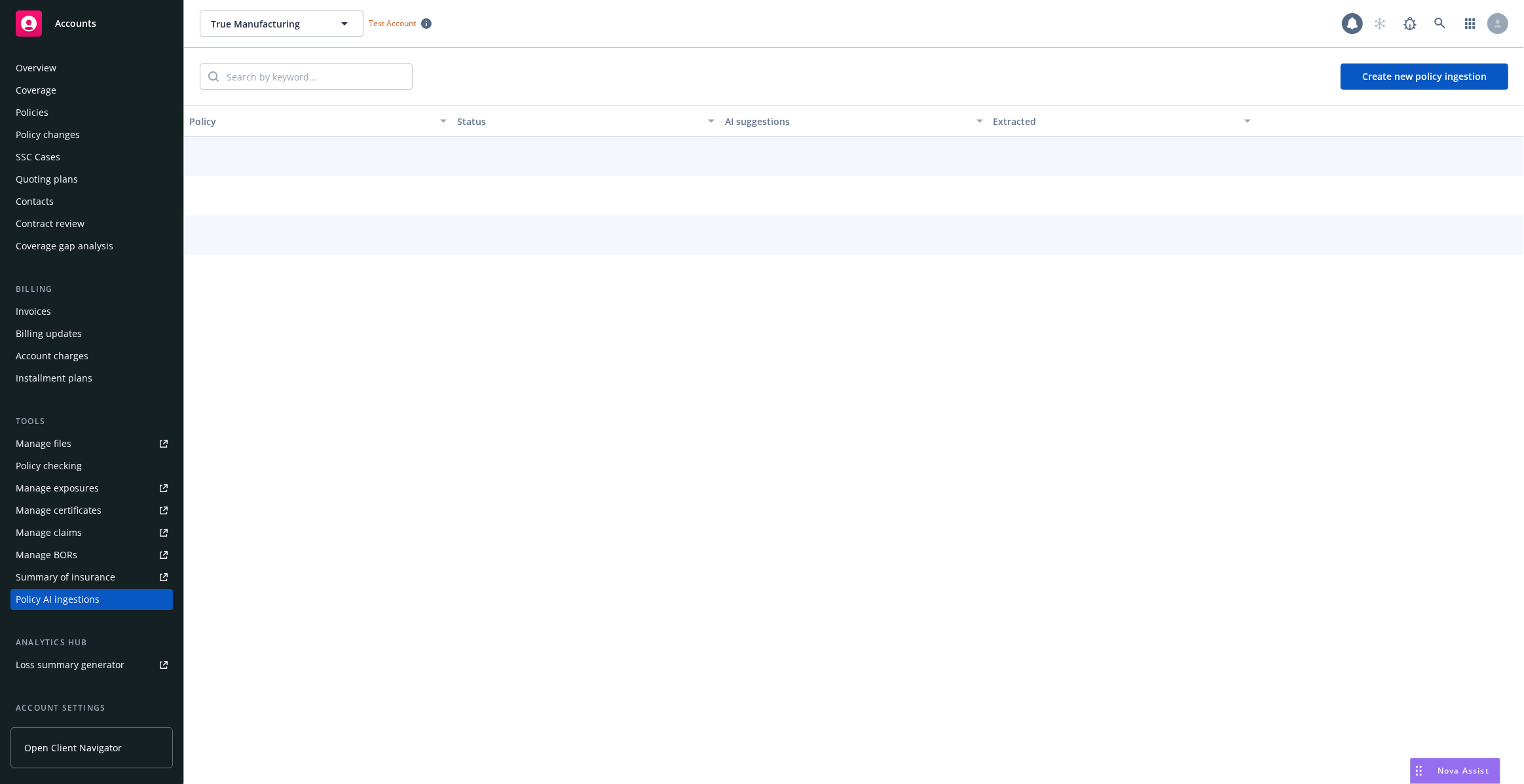
scroll to position [112, 0]
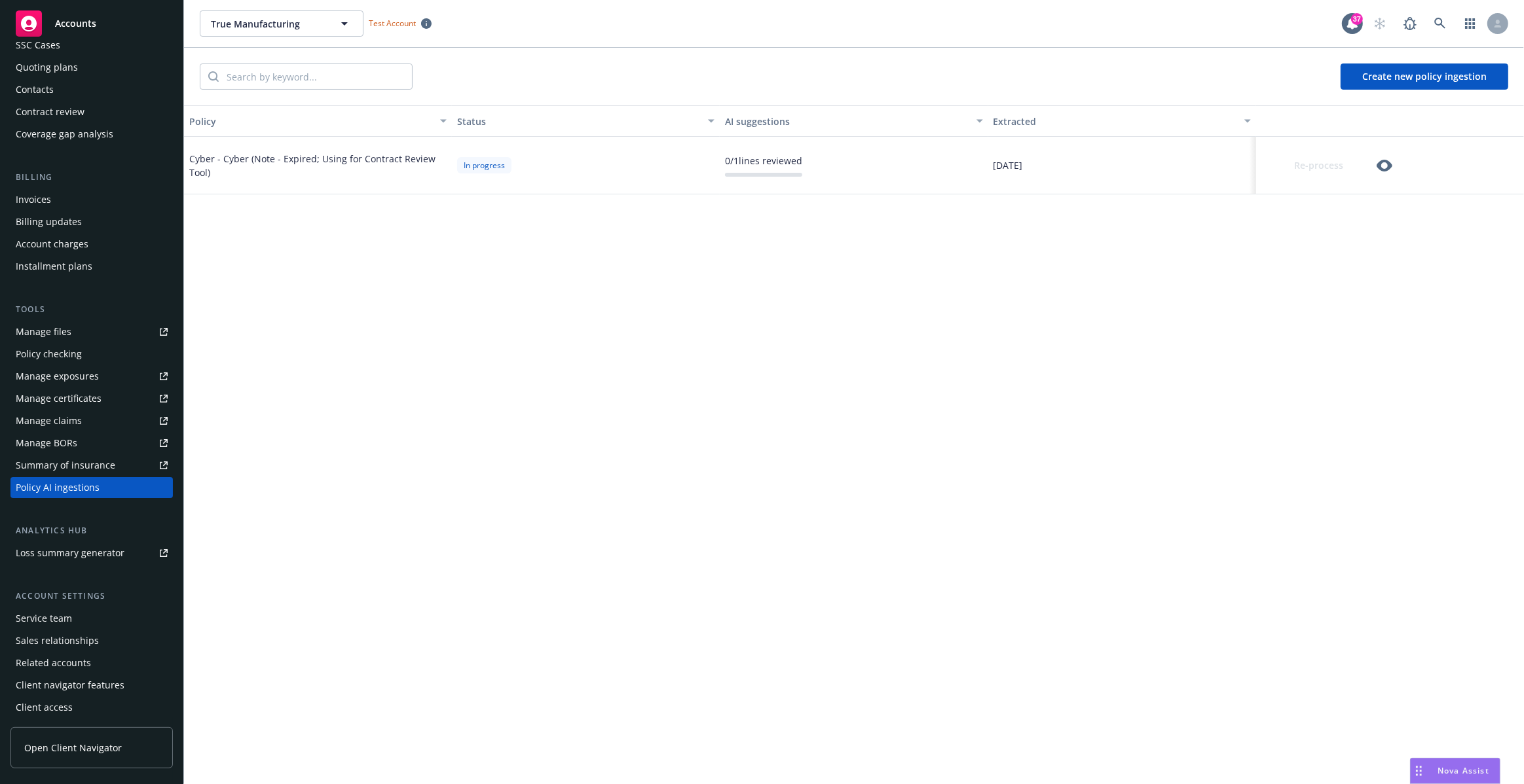
click at [1385, 161] on icon "button" at bounding box center [1384, 166] width 16 height 12
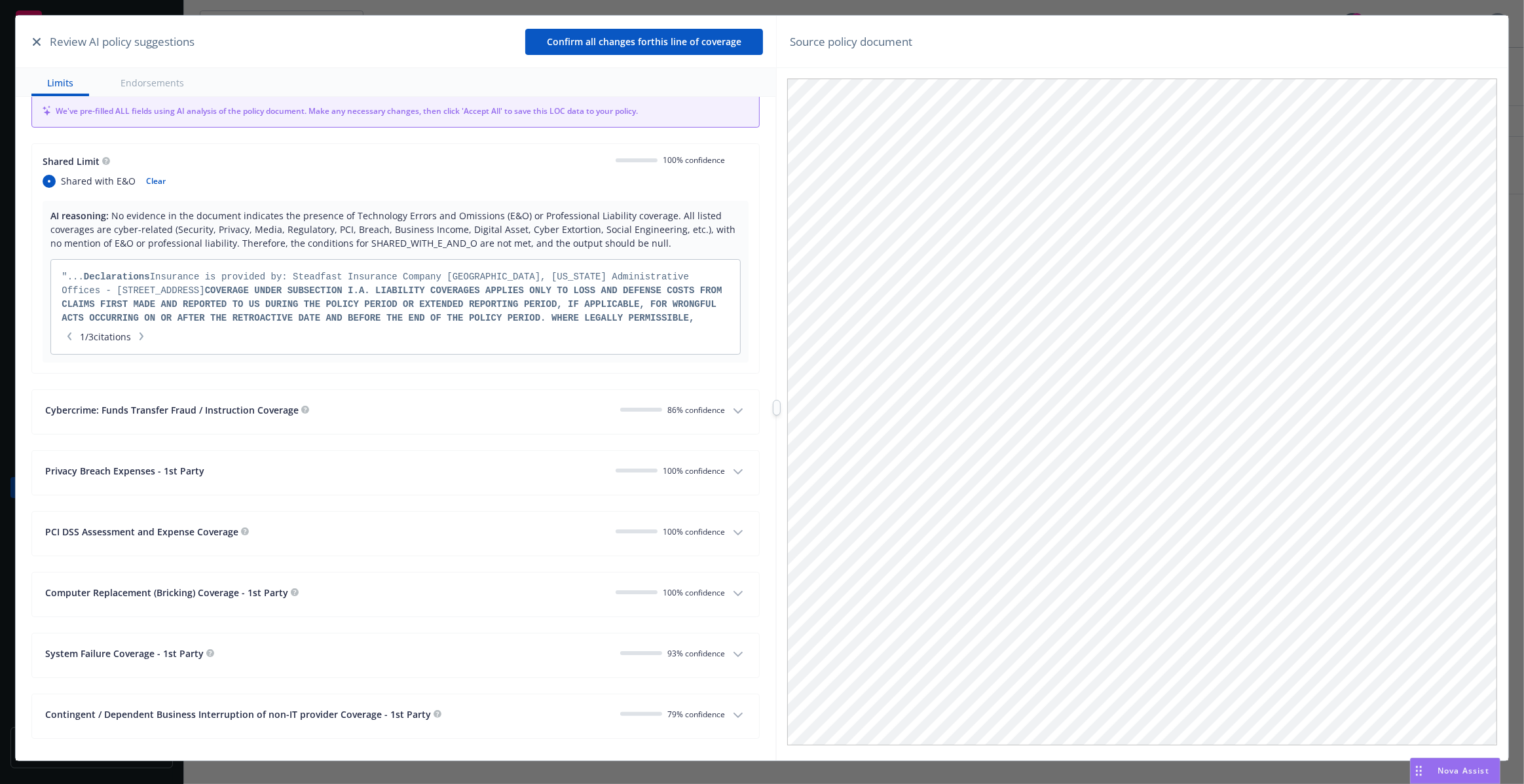
scroll to position [346, 0]
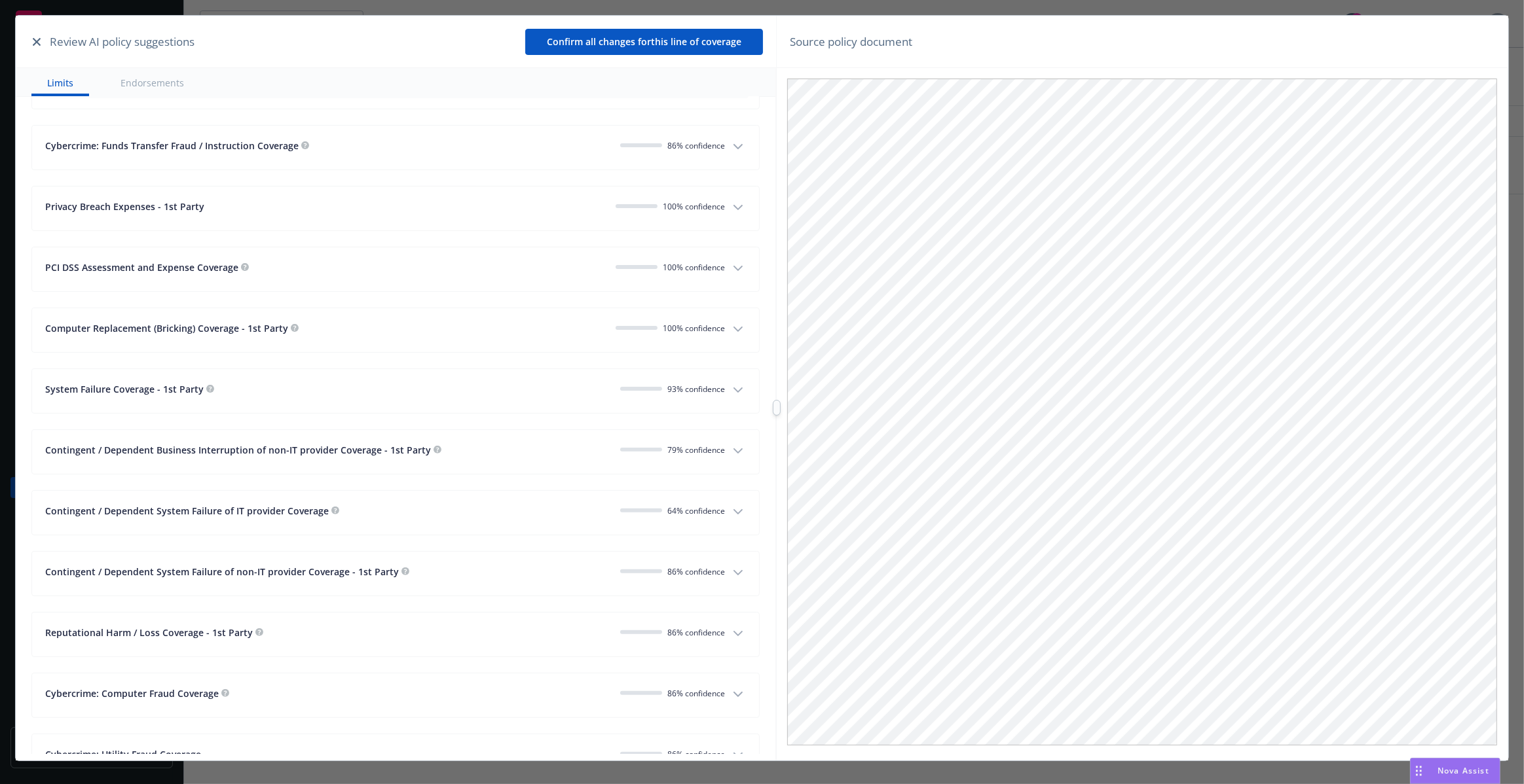
click at [36, 43] on icon "button" at bounding box center [36, 41] width 8 height 8
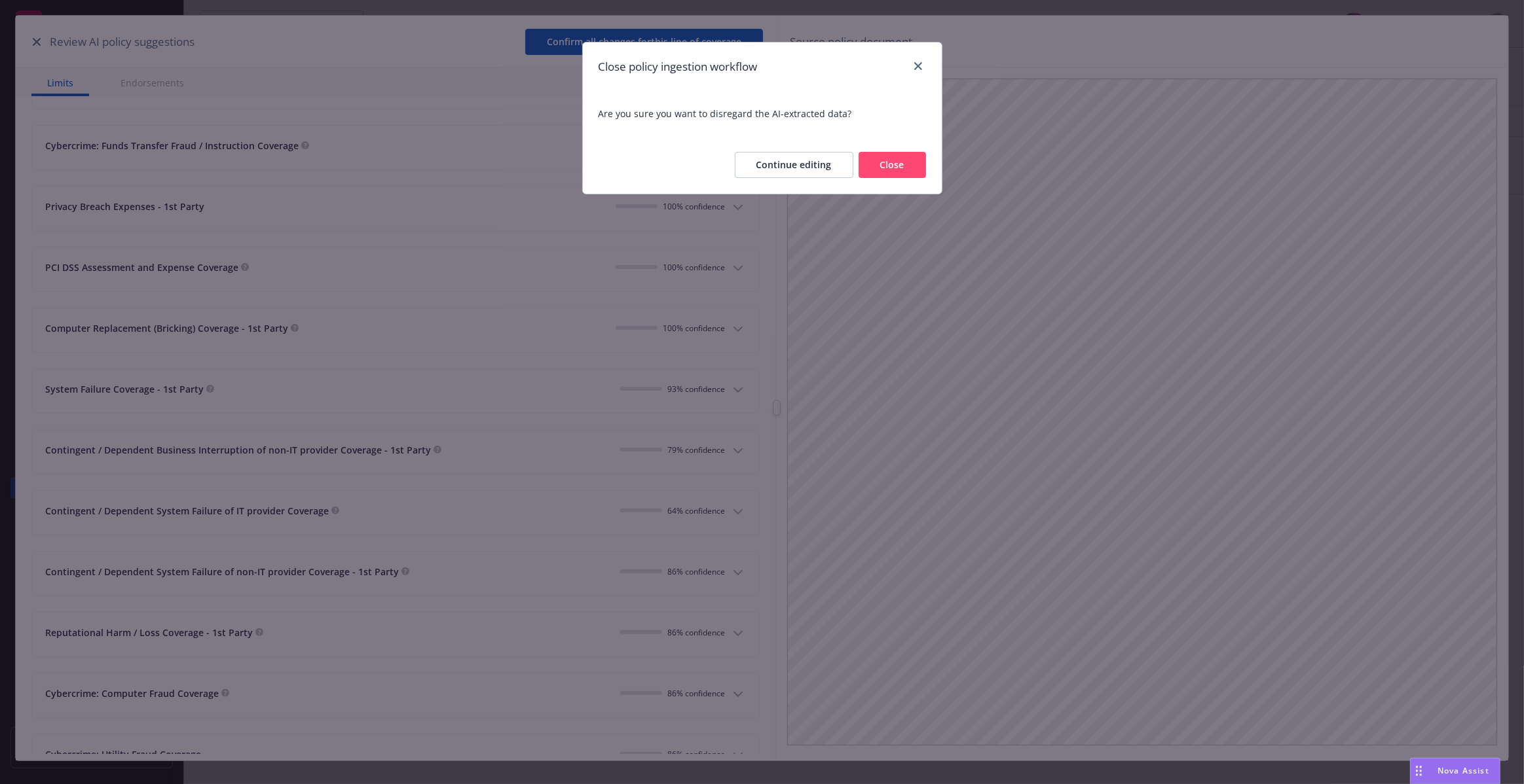
click at [880, 162] on button "Close" at bounding box center [891, 164] width 67 height 26
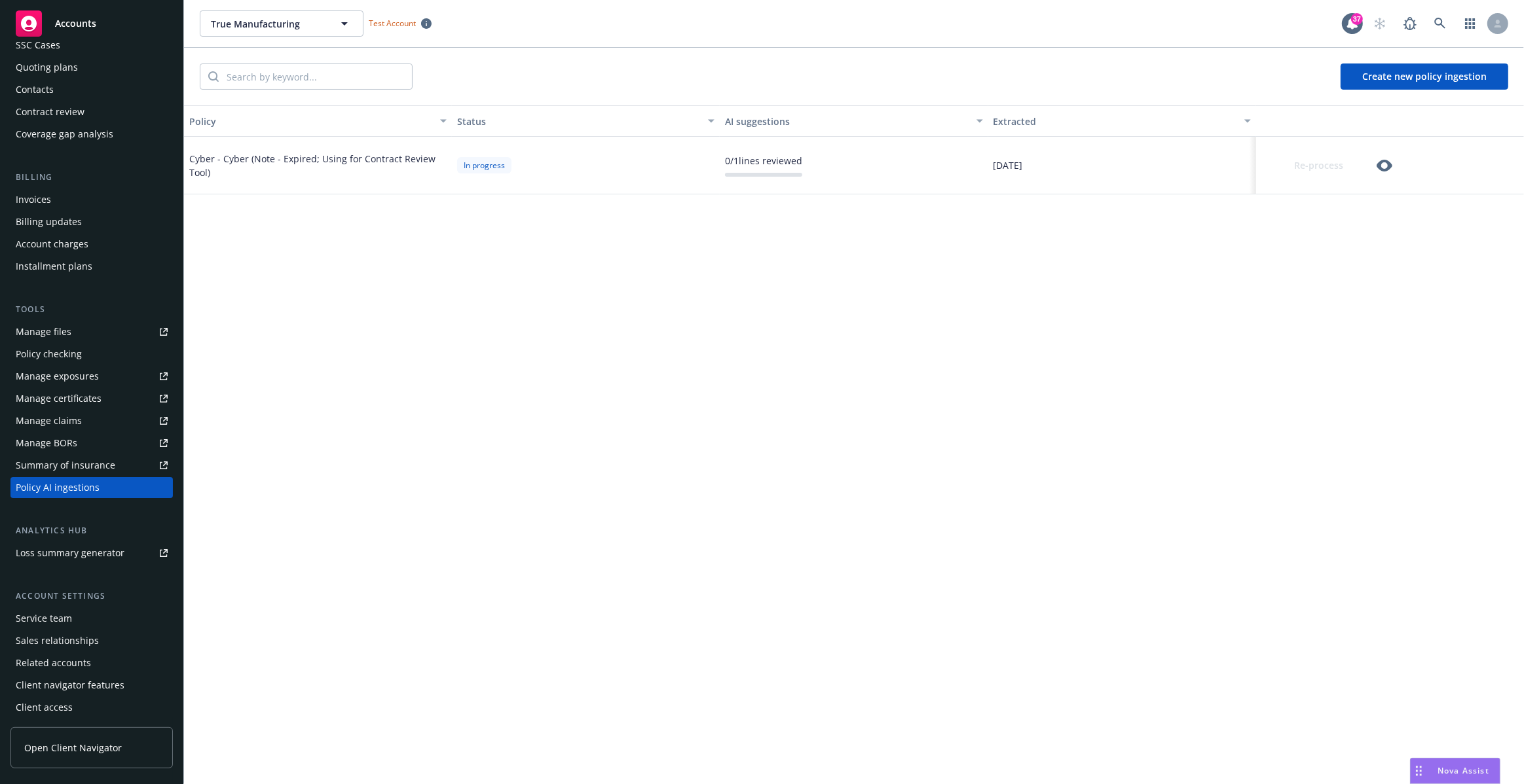
click at [1389, 167] on icon "button" at bounding box center [1384, 166] width 16 height 12
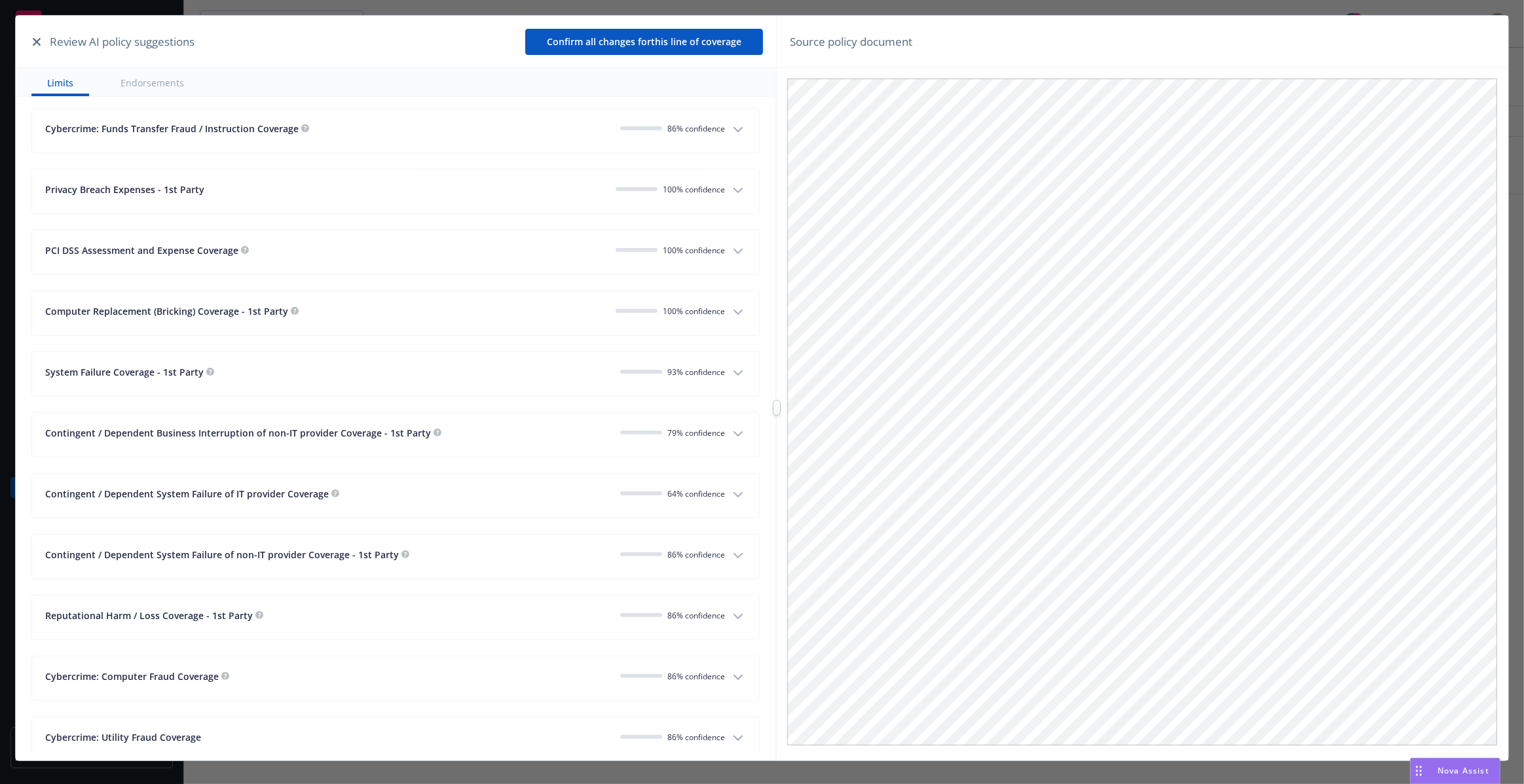
scroll to position [380, 0]
